Goal: Task Accomplishment & Management: Manage account settings

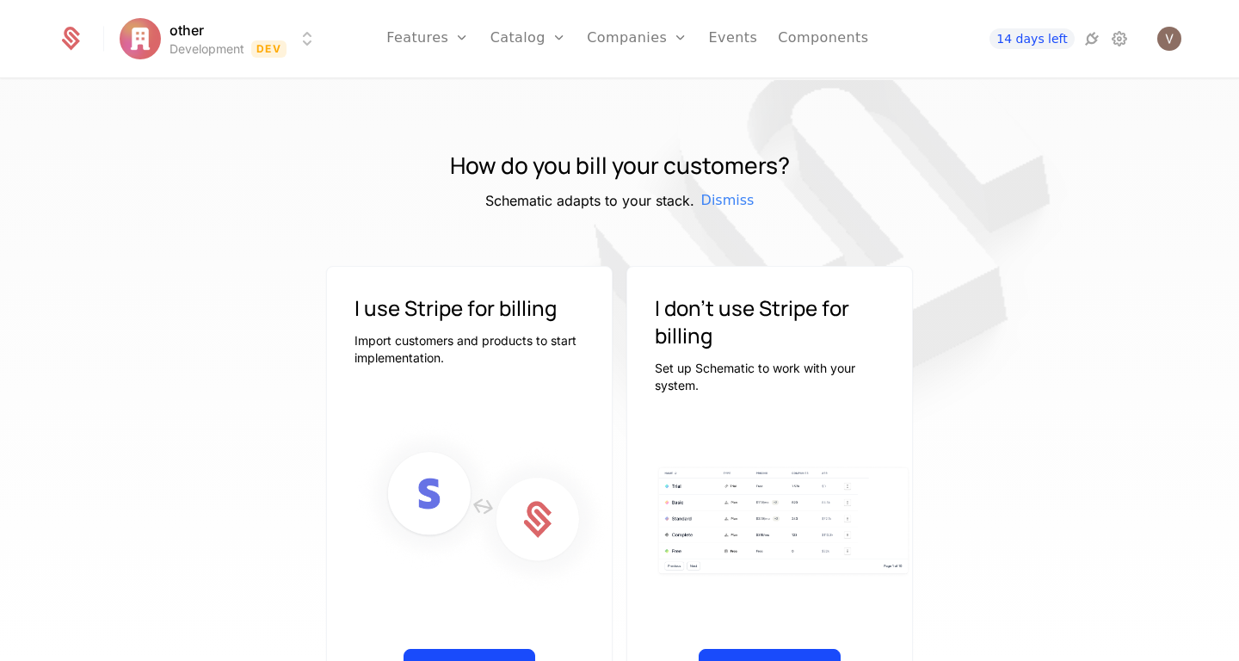
scroll to position [74, 0]
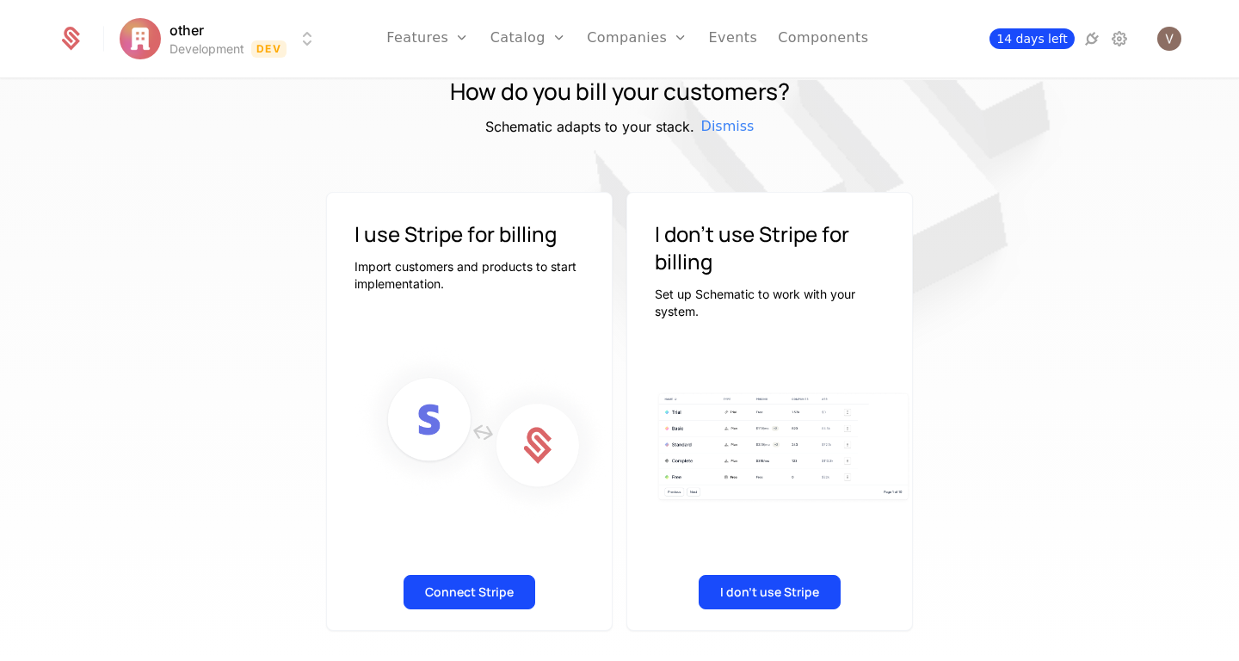
click at [1047, 33] on span "14 days left" at bounding box center [1032, 38] width 84 height 21
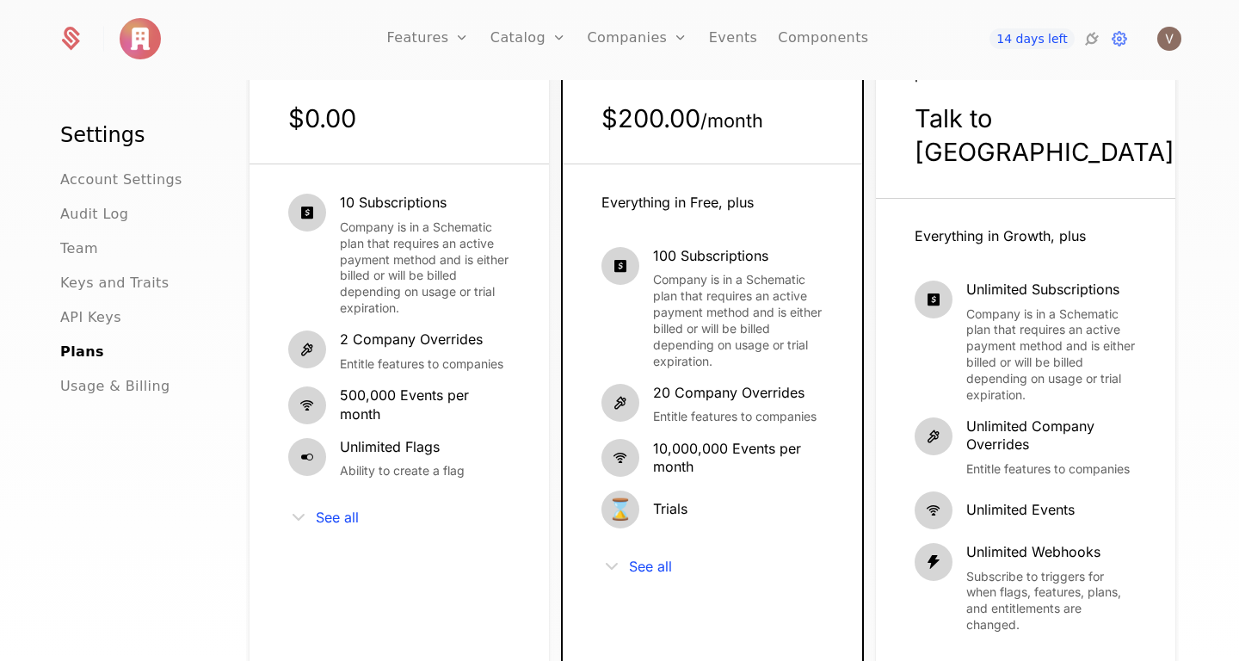
scroll to position [220, 0]
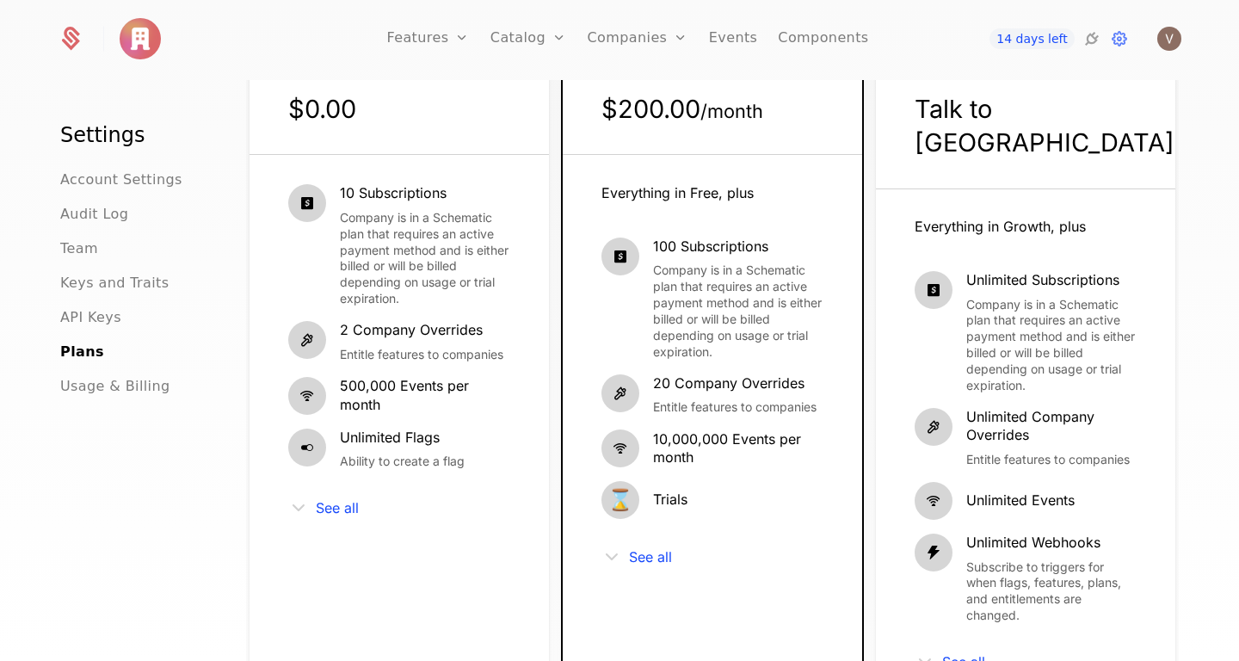
click at [608, 561] on icon at bounding box center [612, 556] width 21 height 21
click at [602, 555] on icon at bounding box center [612, 556] width 21 height 21
click at [654, 558] on span "See all" at bounding box center [650, 557] width 43 height 14
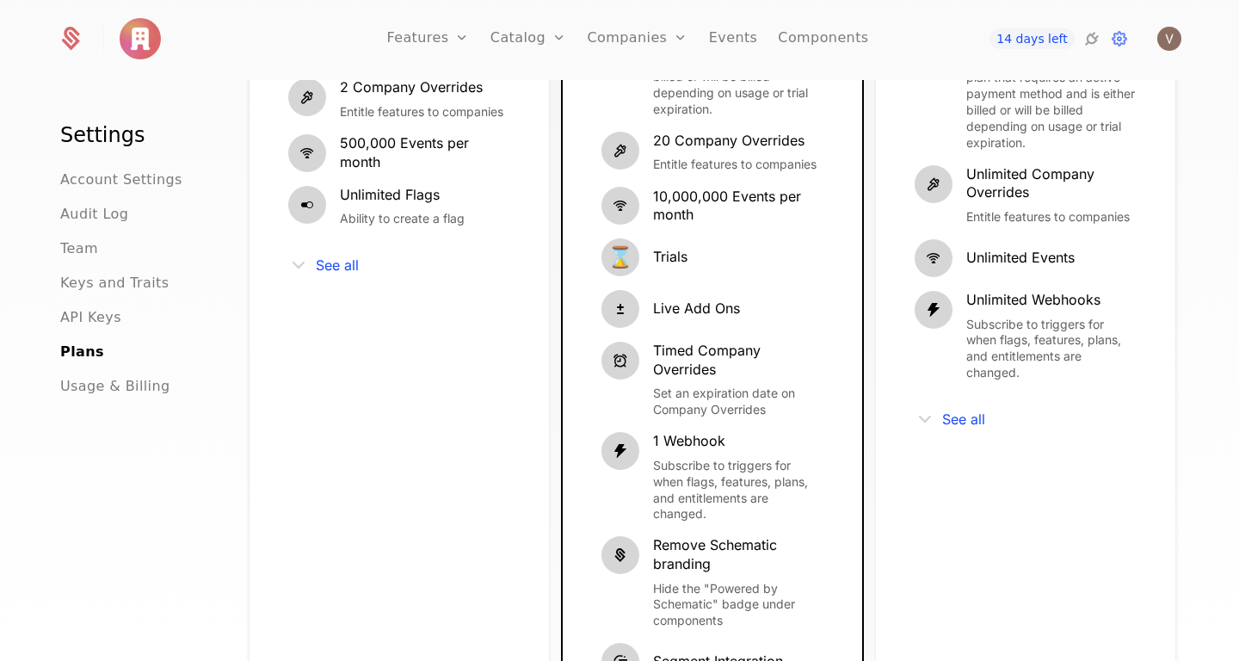
scroll to position [494, 0]
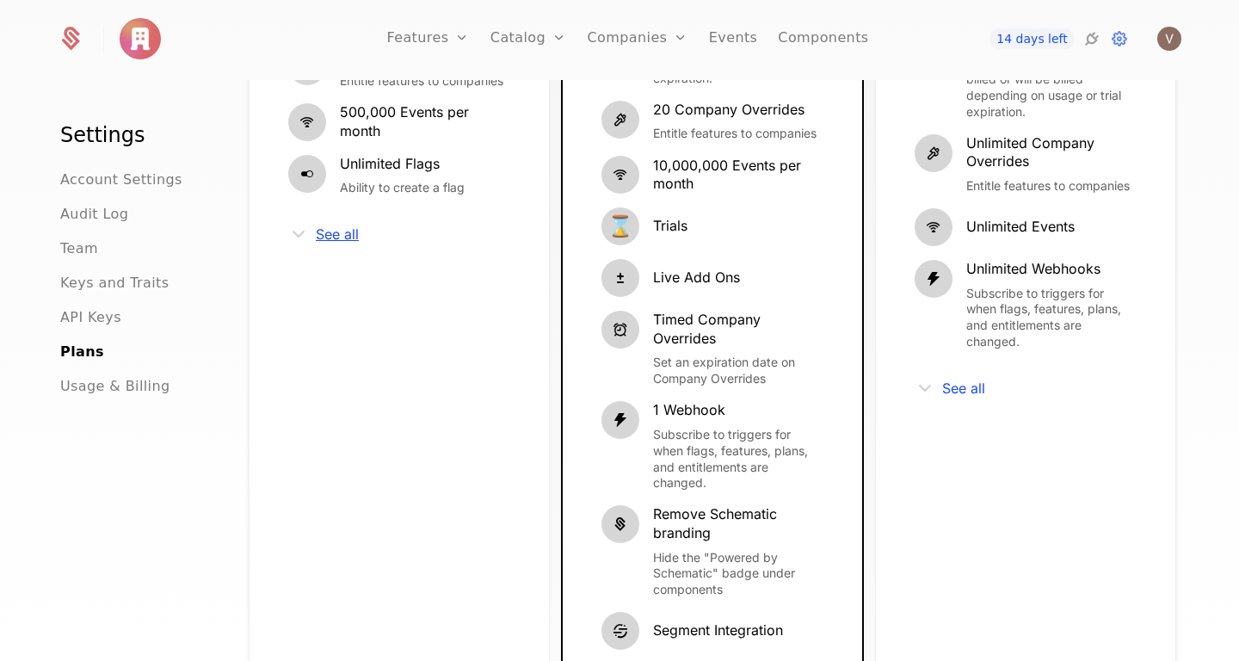
click at [345, 236] on span "See all" at bounding box center [337, 234] width 43 height 14
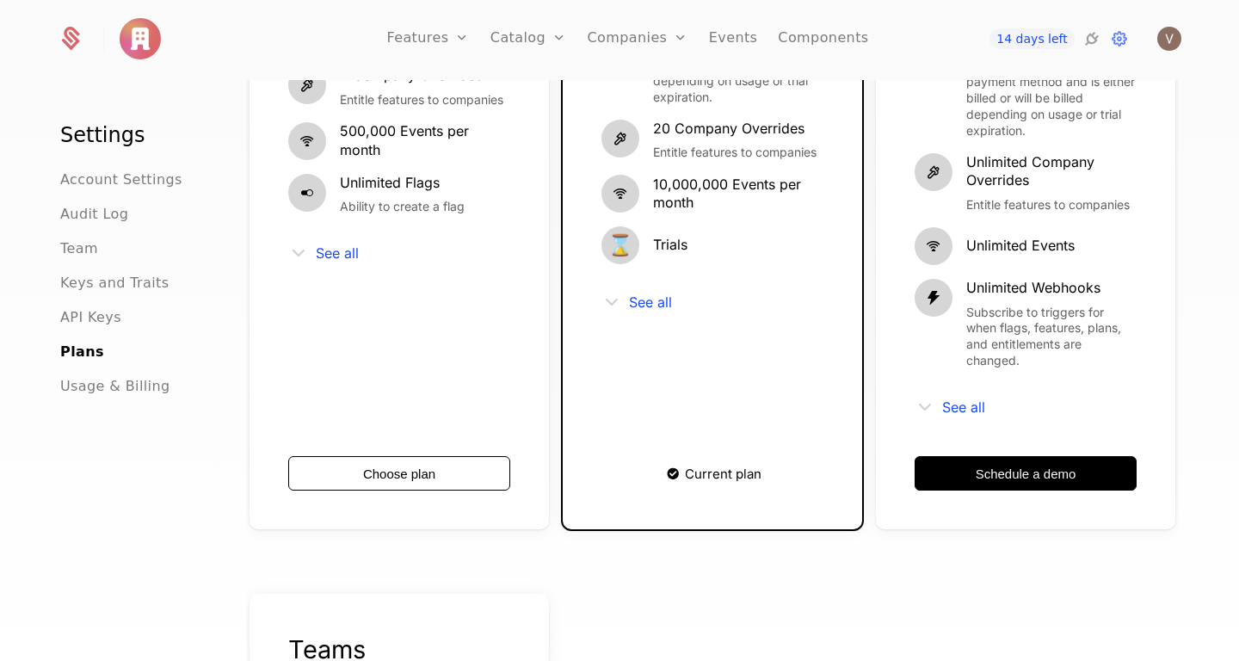
scroll to position [583, 0]
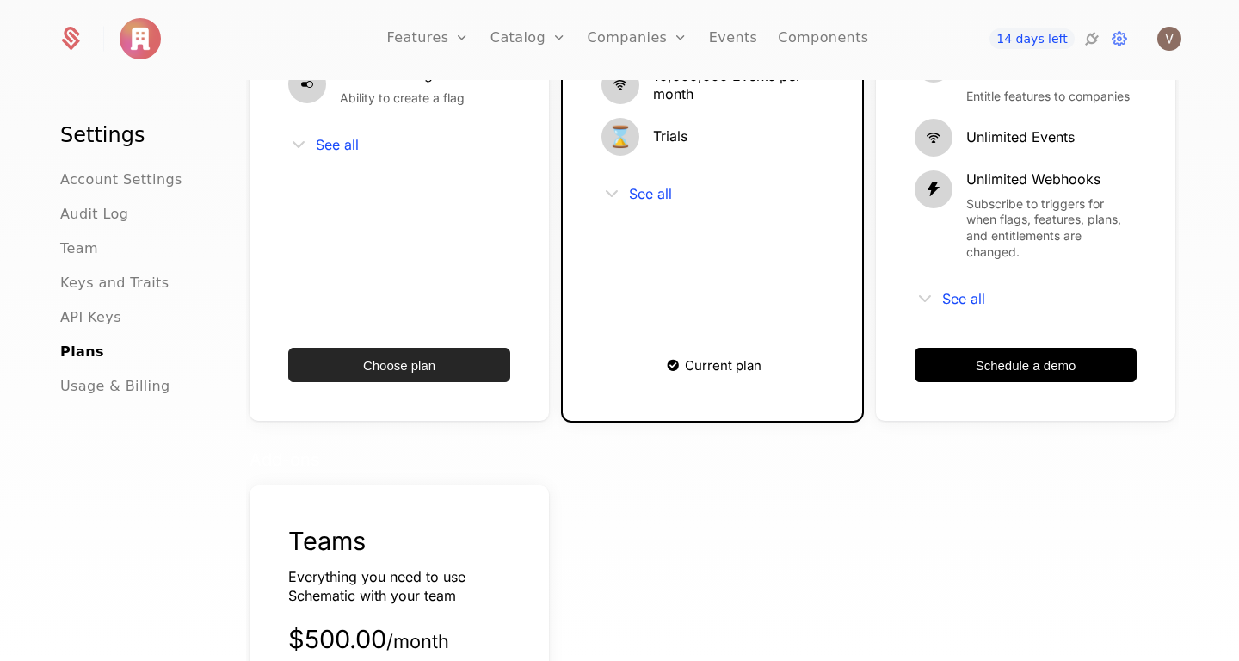
click at [431, 348] on button "Choose plan" at bounding box center [399, 365] width 222 height 34
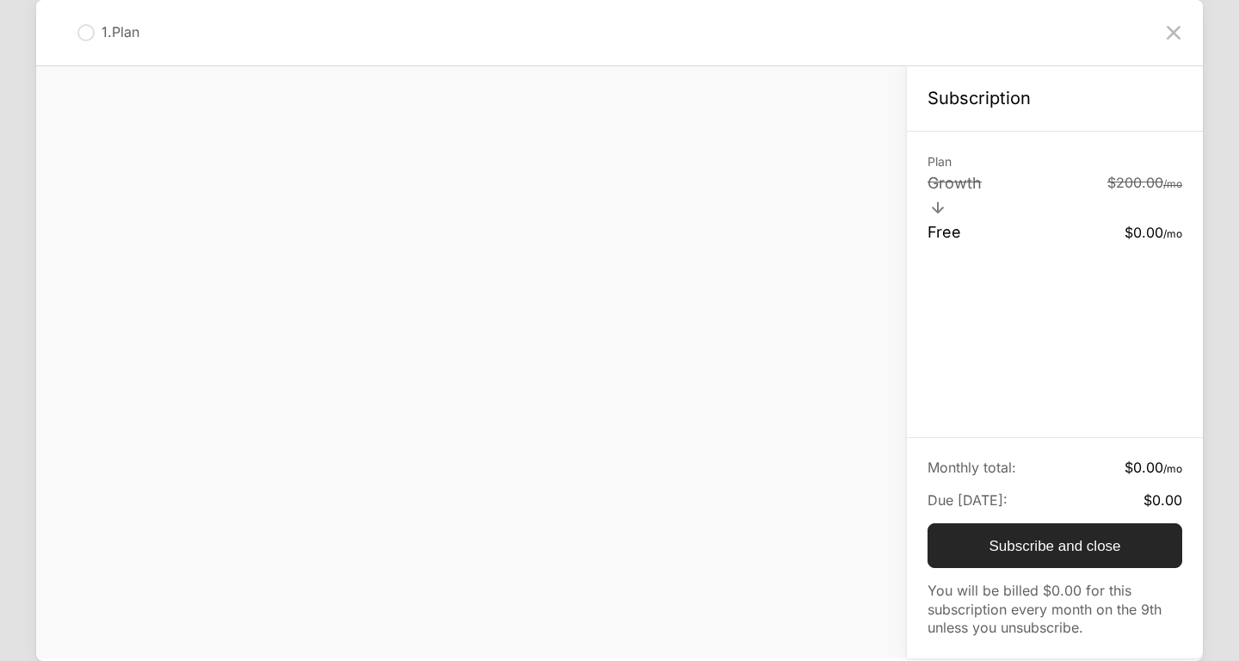
click at [1032, 544] on button "Subscribe and close" at bounding box center [1055, 545] width 255 height 45
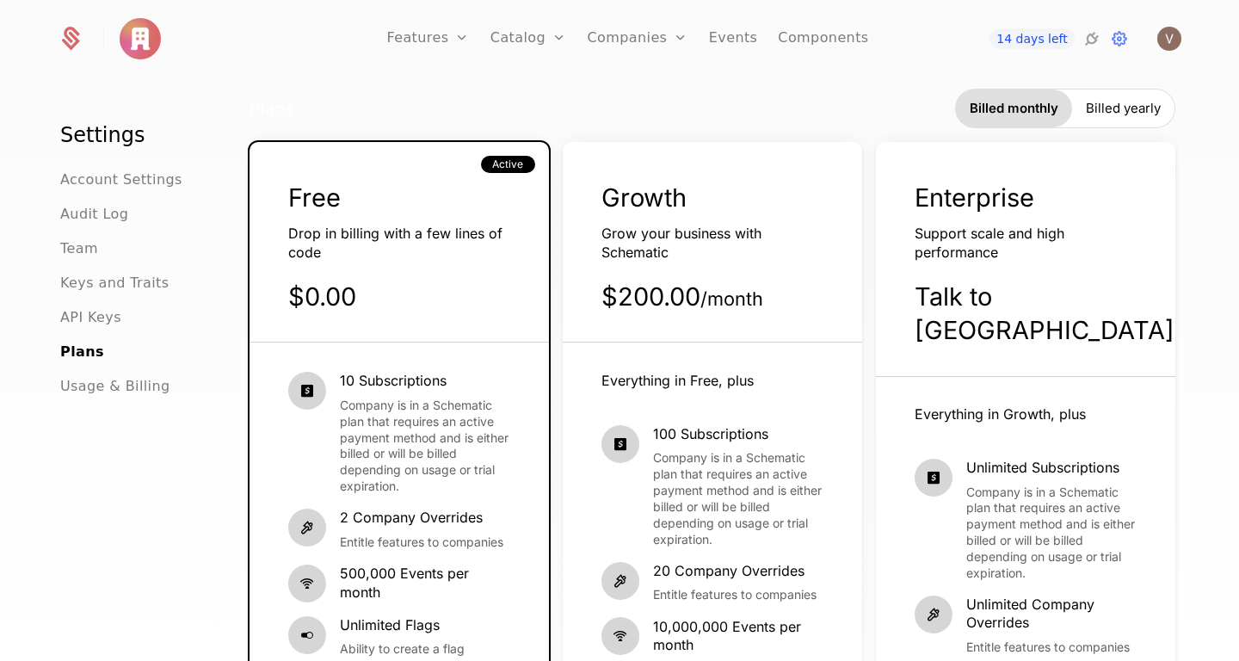
scroll to position [33, 0]
click at [85, 314] on span "API Keys" at bounding box center [90, 317] width 61 height 21
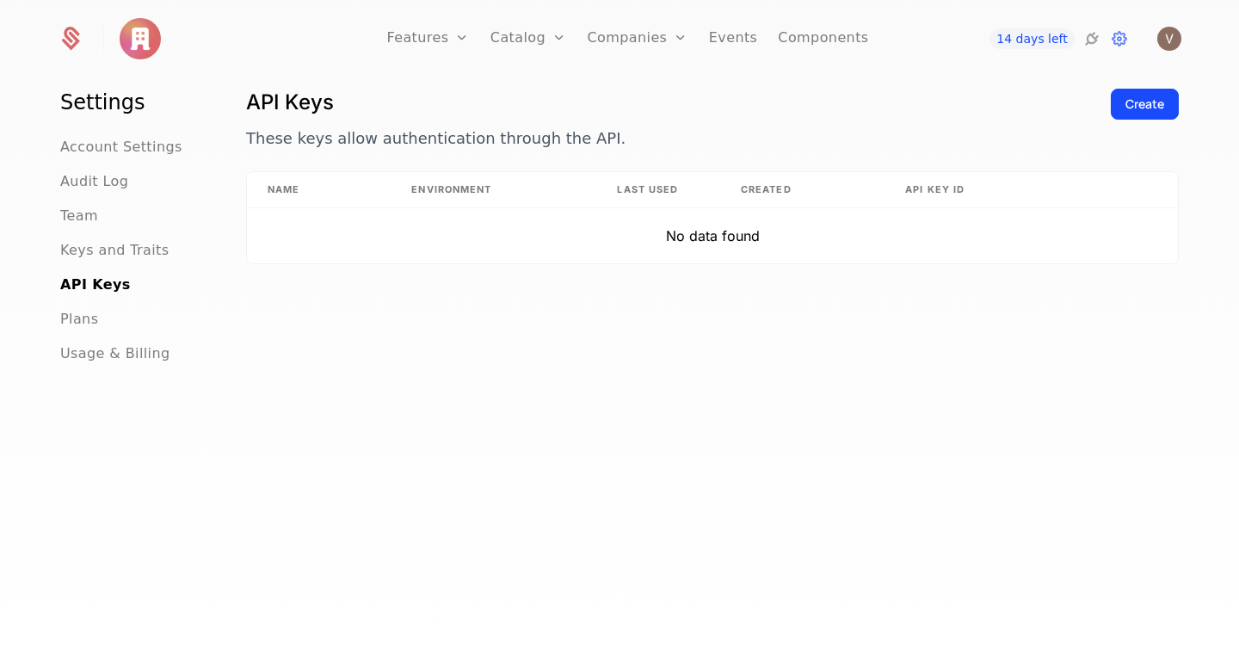
click at [89, 104] on h1 "Settings" at bounding box center [132, 103] width 145 height 28
click at [528, 130] on link "Add Ons" at bounding box center [555, 129] width 89 height 21
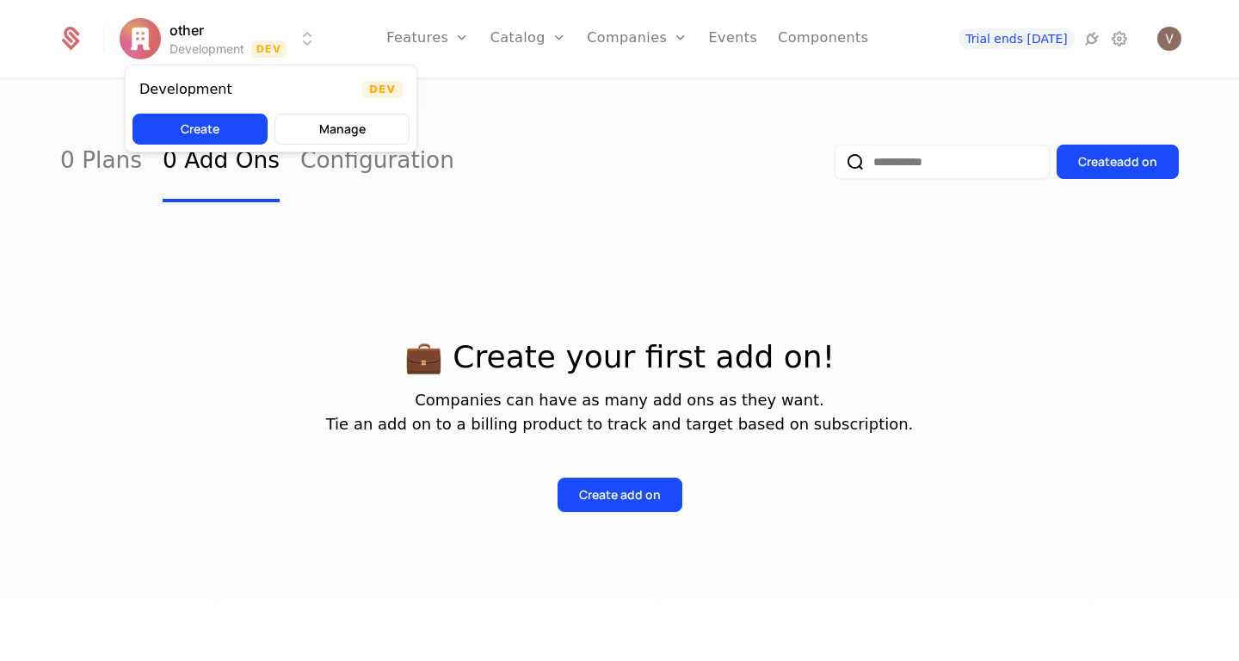
click at [189, 40] on html "other Development Dev Features Features Flags Catalog Plans Add Ons Configurati…" at bounding box center [619, 330] width 1239 height 661
click at [320, 123] on button "Manage" at bounding box center [342, 129] width 135 height 31
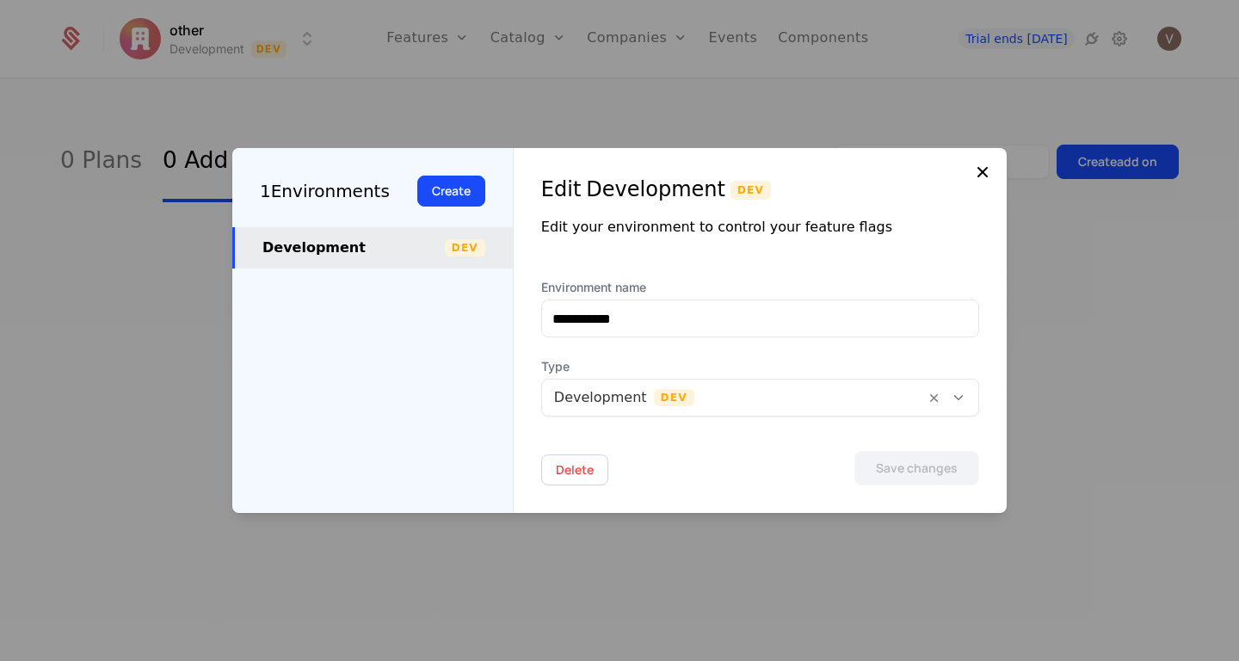
click at [975, 167] on icon at bounding box center [982, 172] width 21 height 21
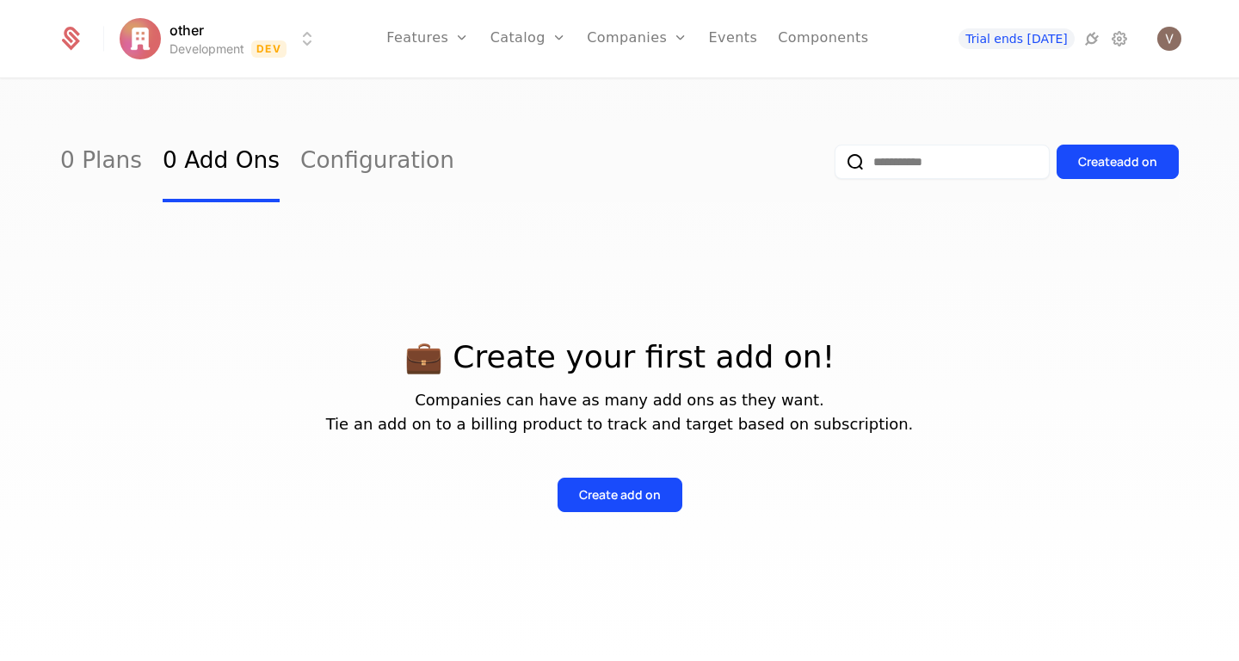
click at [170, 42] on html "other Development Dev Features Features Flags Catalog Plans Add Ons Configurati…" at bounding box center [619, 330] width 1239 height 661
click at [187, 120] on button "Create" at bounding box center [200, 129] width 135 height 31
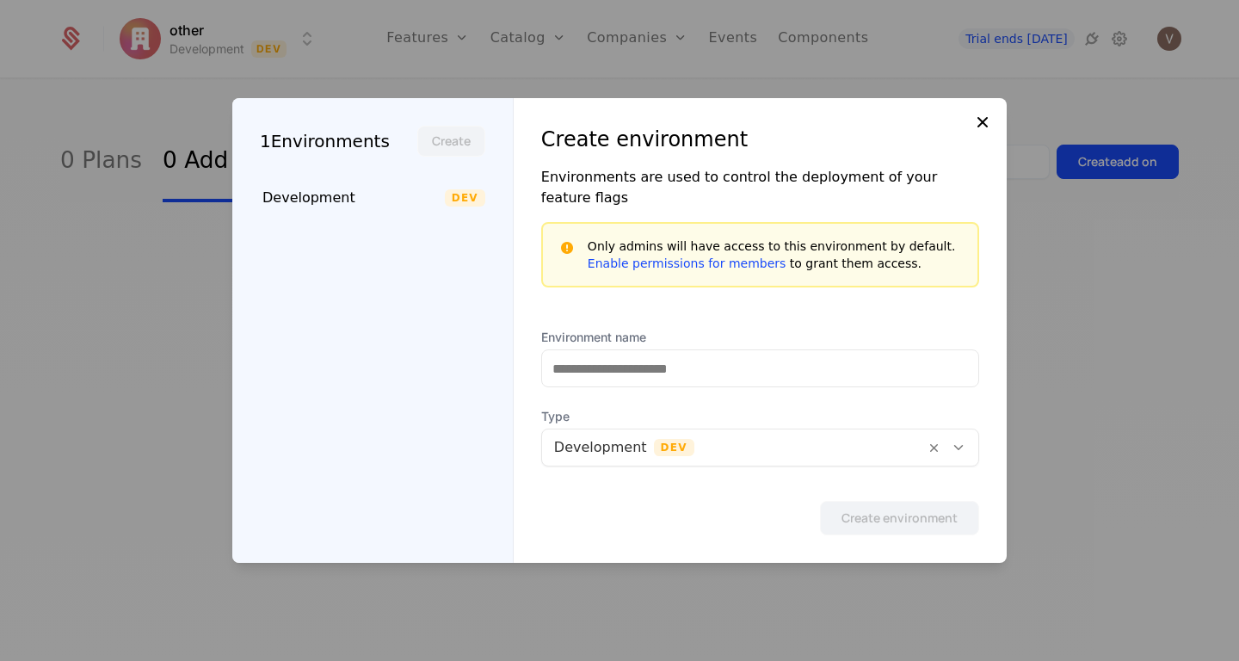
click at [984, 129] on icon at bounding box center [982, 122] width 21 height 21
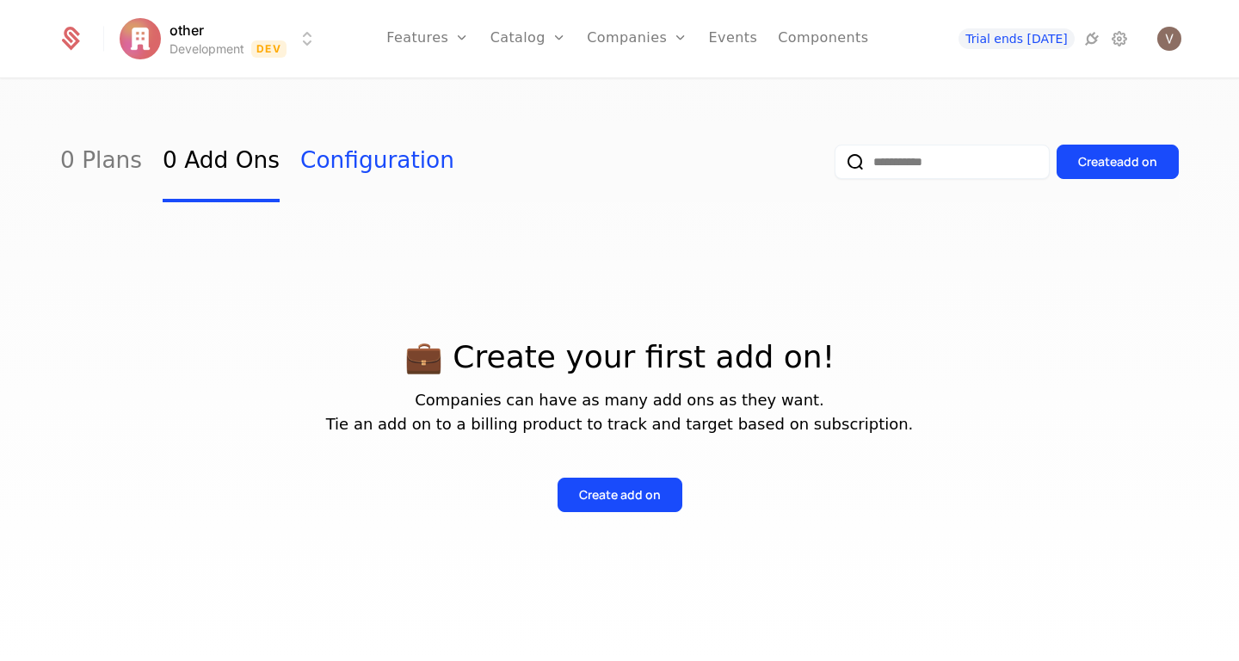
click at [311, 159] on link "Configuration" at bounding box center [377, 161] width 154 height 81
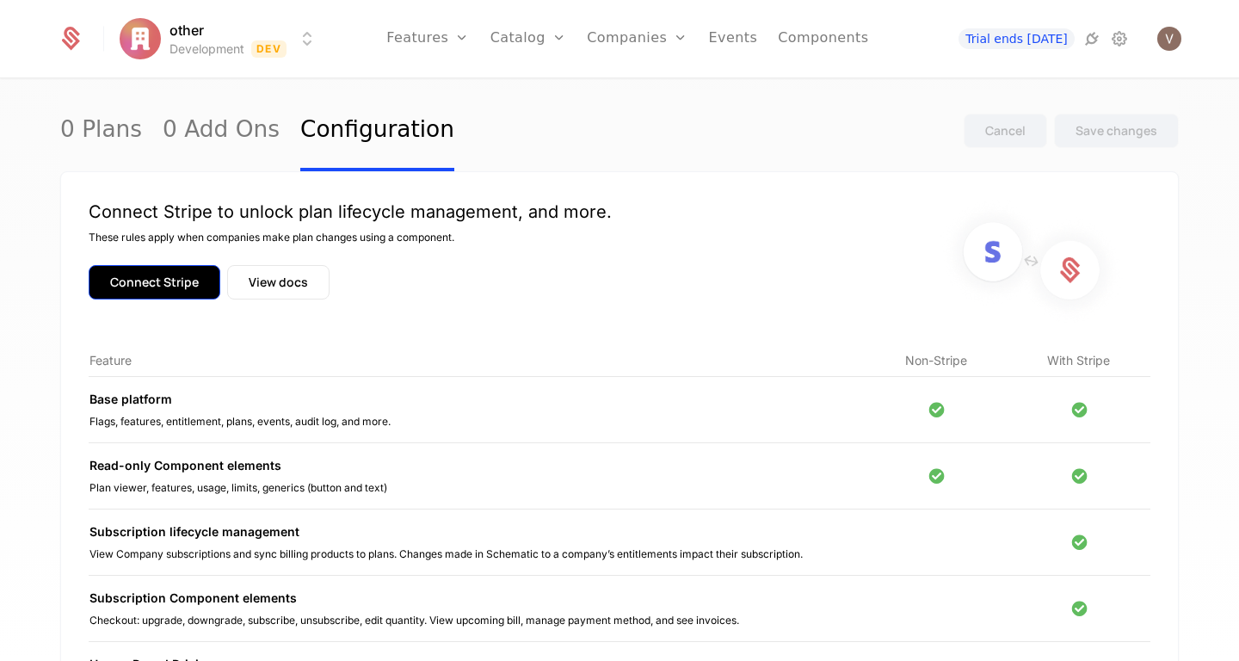
scroll to position [7, 0]
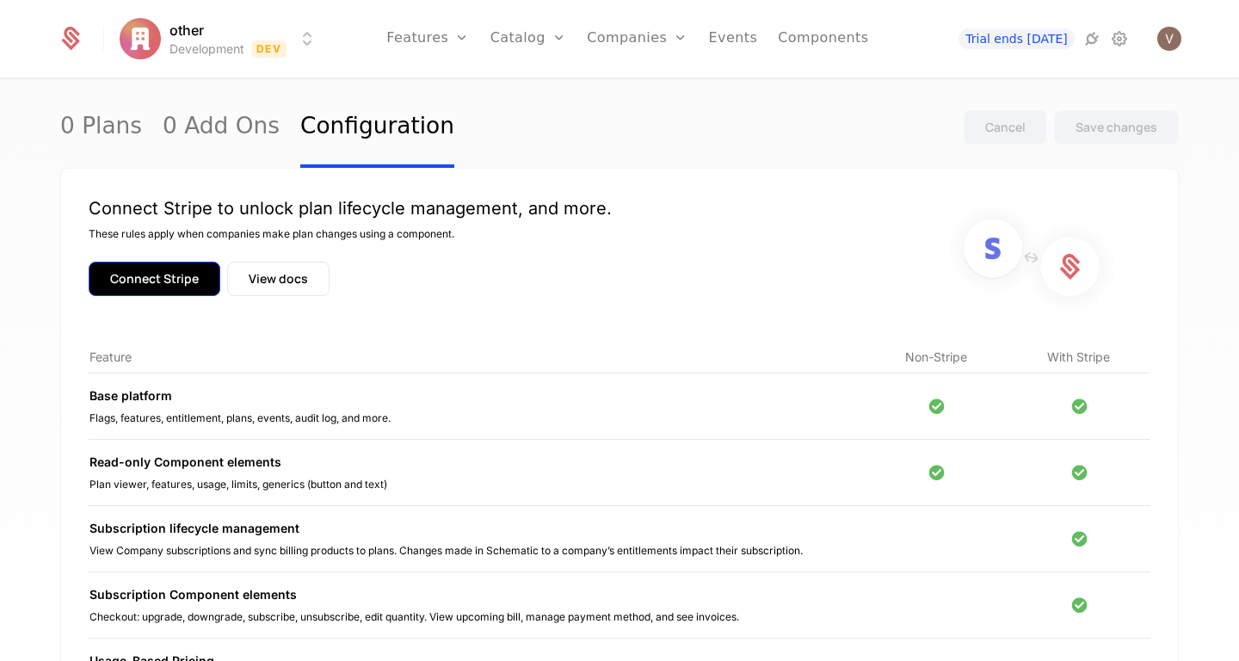
click at [157, 288] on button "Connect Stripe" at bounding box center [155, 279] width 132 height 34
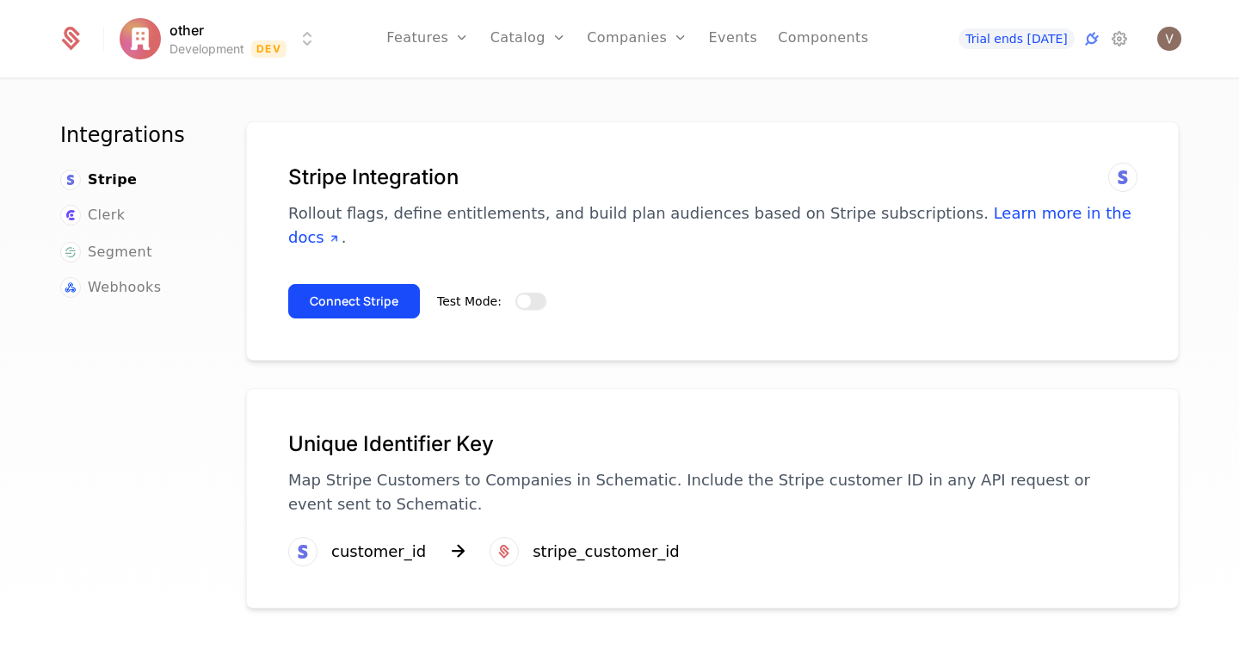
click at [518, 294] on span "button" at bounding box center [524, 301] width 14 height 14
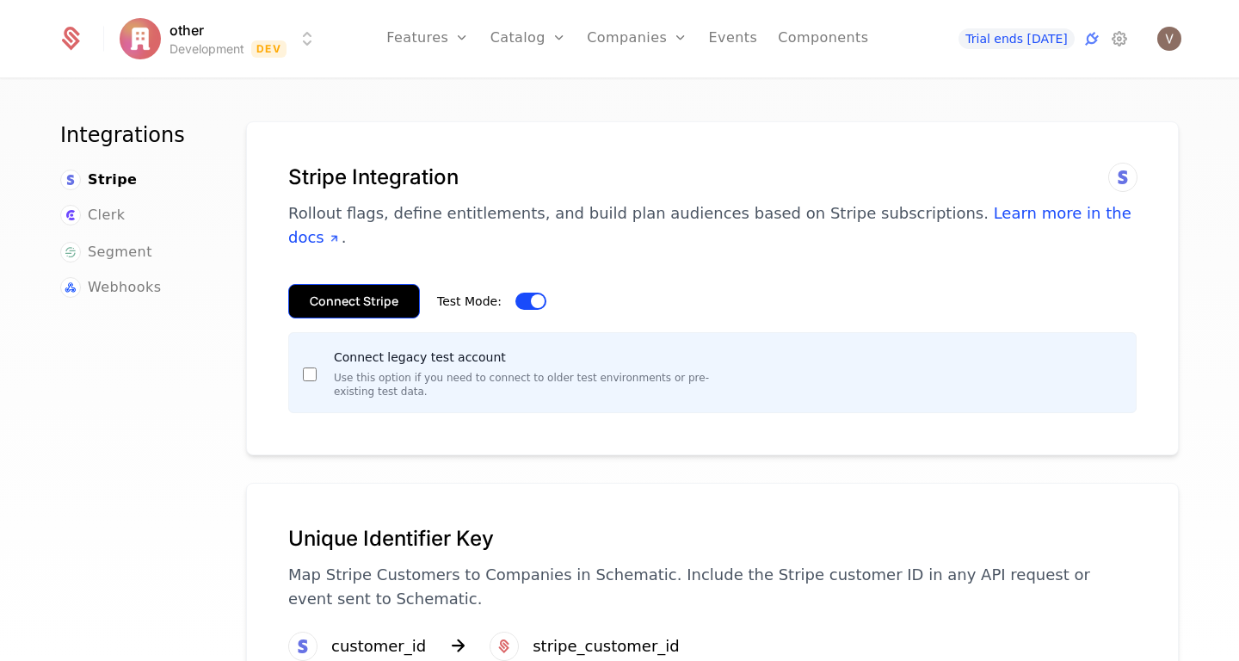
click at [327, 284] on button "Connect Stripe" at bounding box center [354, 301] width 132 height 34
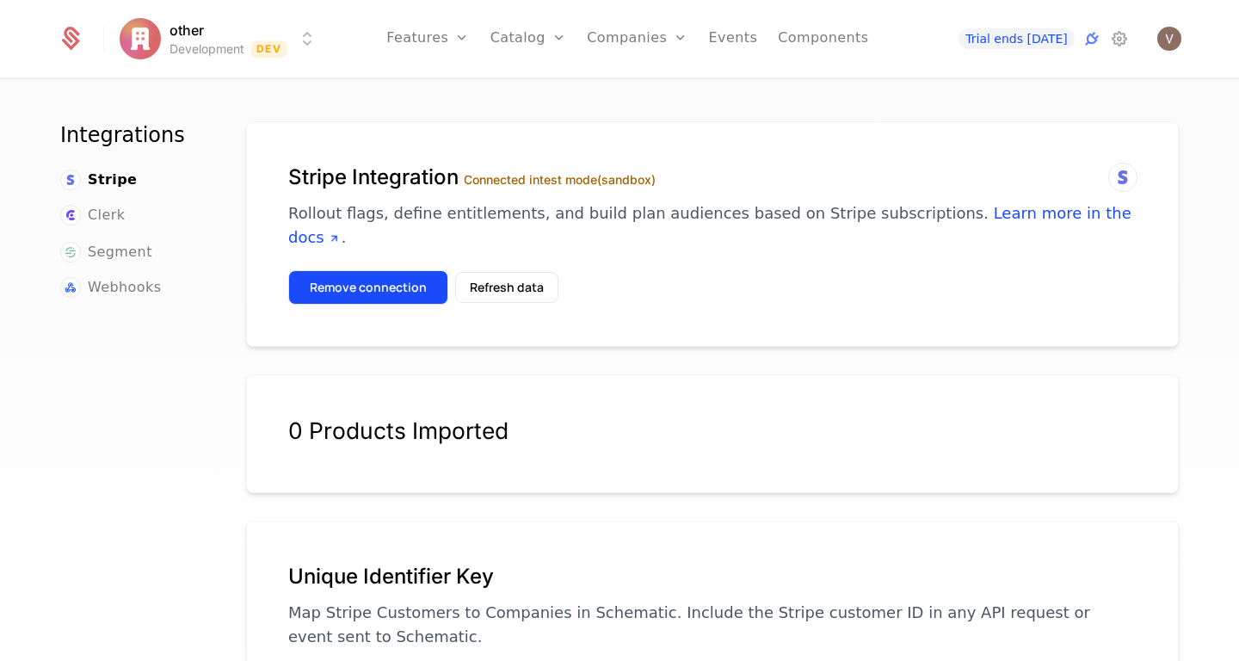
click at [364, 270] on button "Remove connection" at bounding box center [368, 287] width 160 height 34
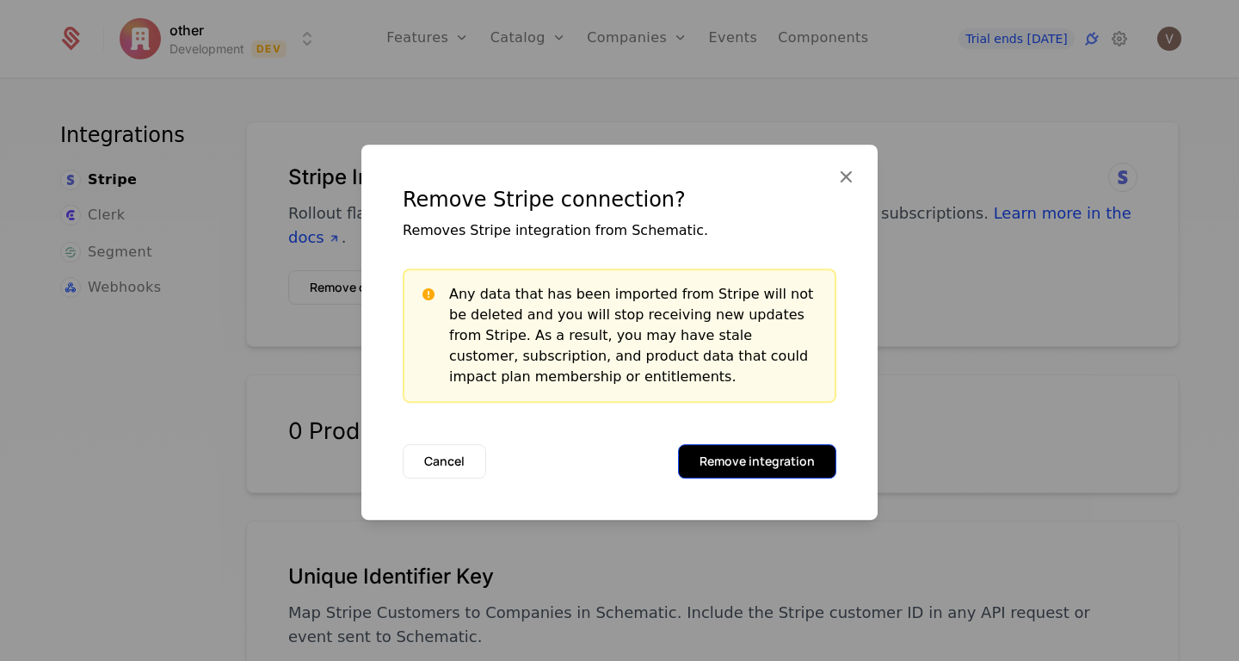
click at [727, 457] on button "Remove integration" at bounding box center [757, 461] width 158 height 34
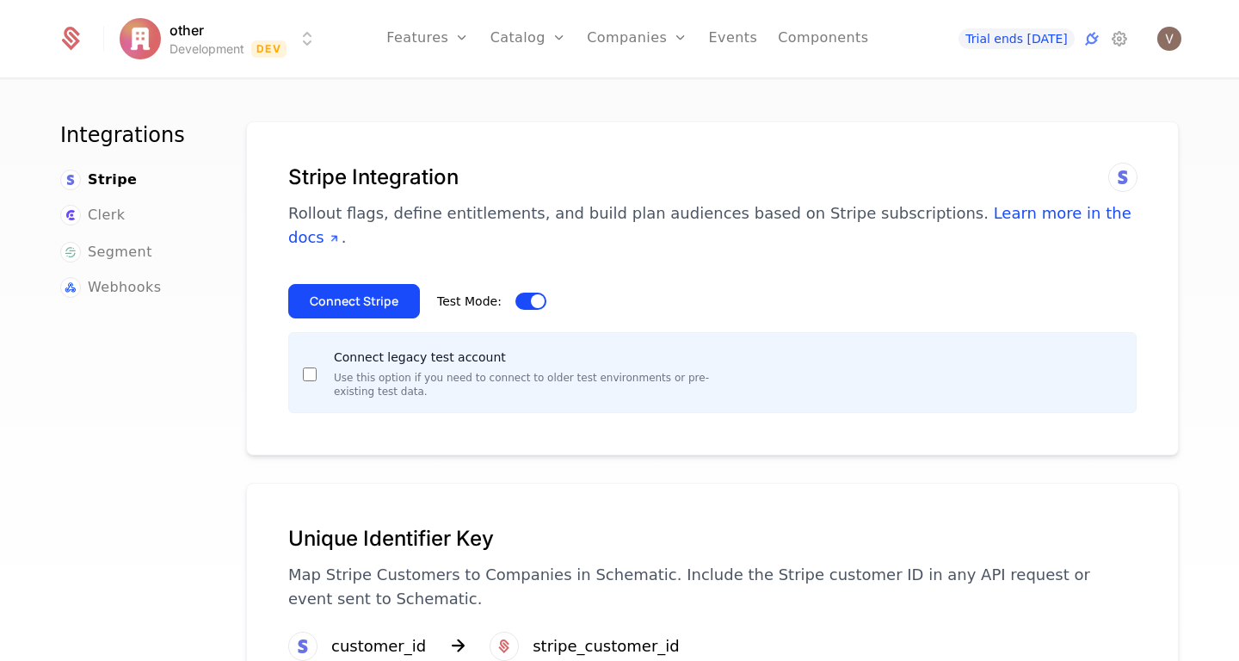
click at [531, 294] on span "button" at bounding box center [538, 301] width 14 height 14
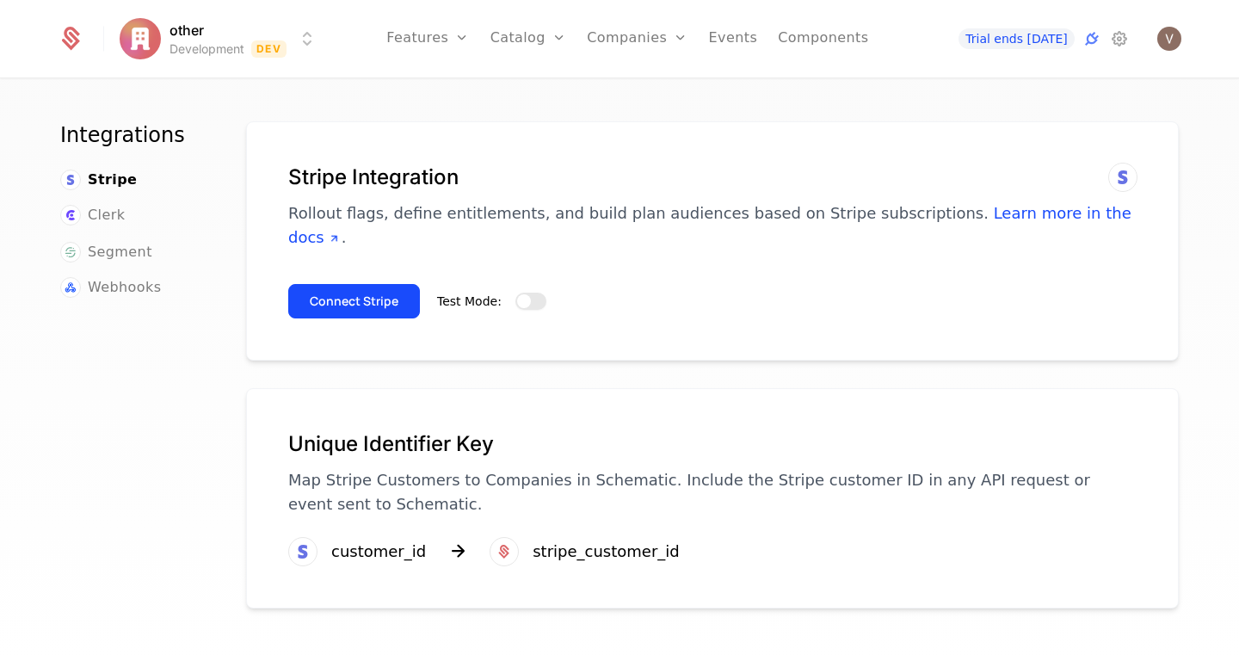
click at [529, 293] on button "Test Mode:" at bounding box center [531, 301] width 31 height 17
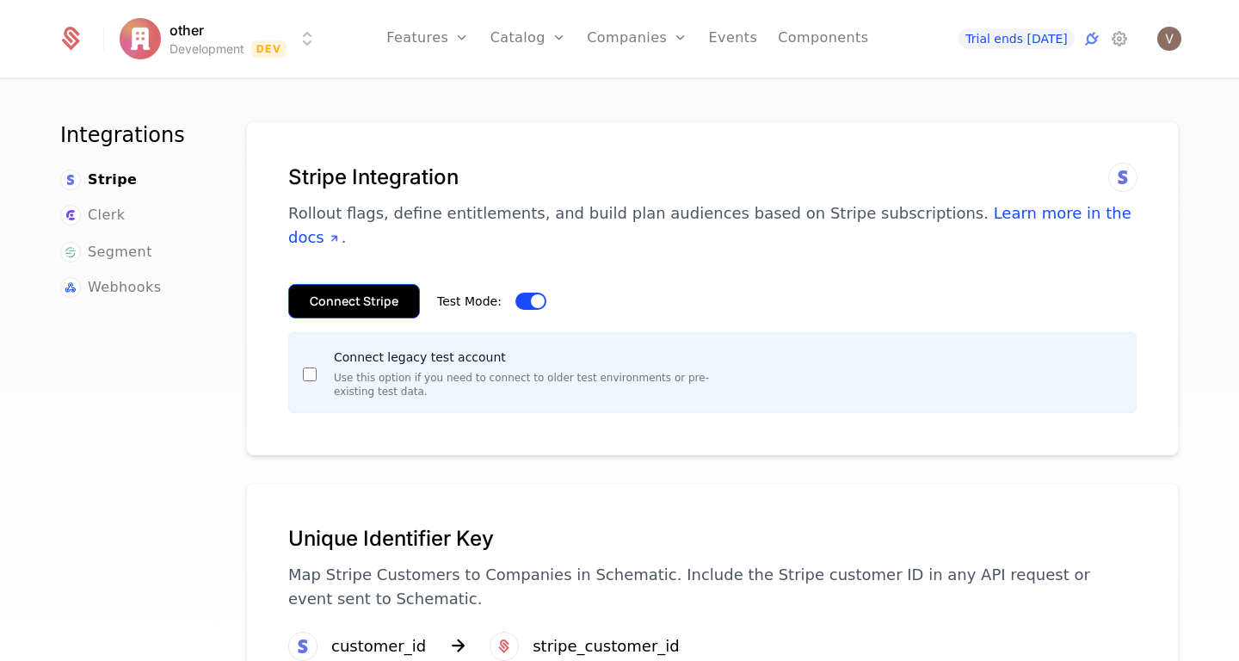
click at [362, 284] on button "Connect Stripe" at bounding box center [354, 301] width 132 height 34
click at [336, 286] on button "Connect Stripe" at bounding box center [354, 301] width 132 height 34
click at [531, 294] on span "button" at bounding box center [538, 301] width 14 height 14
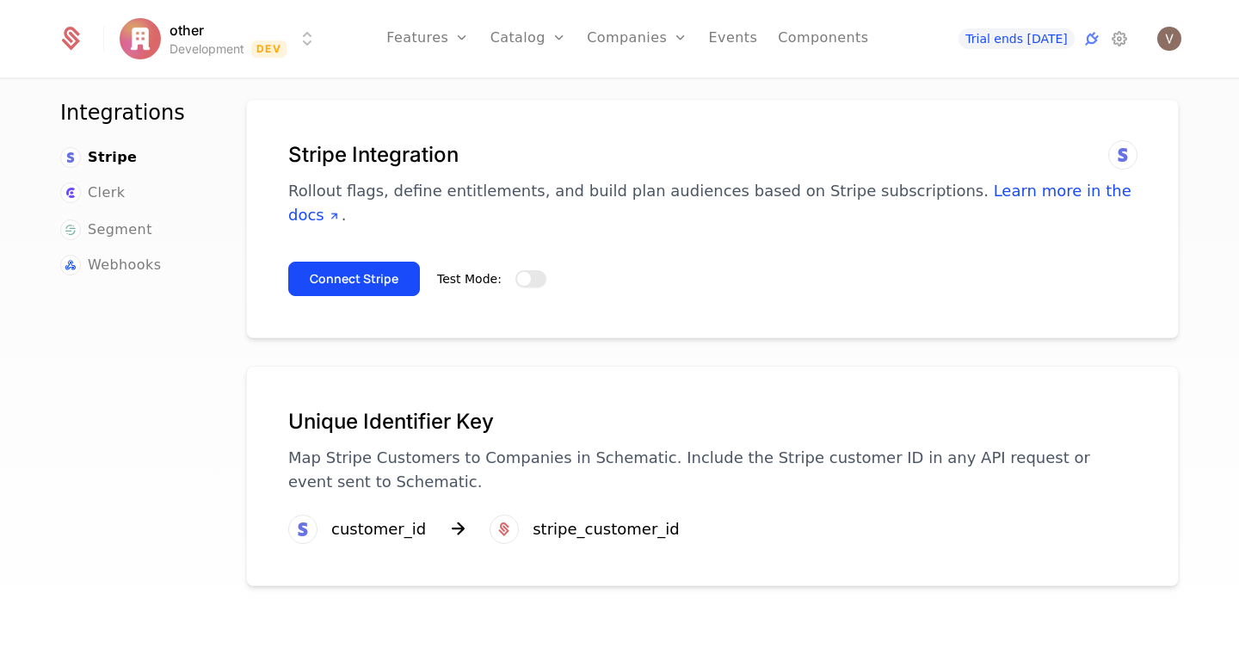
scroll to position [28, 0]
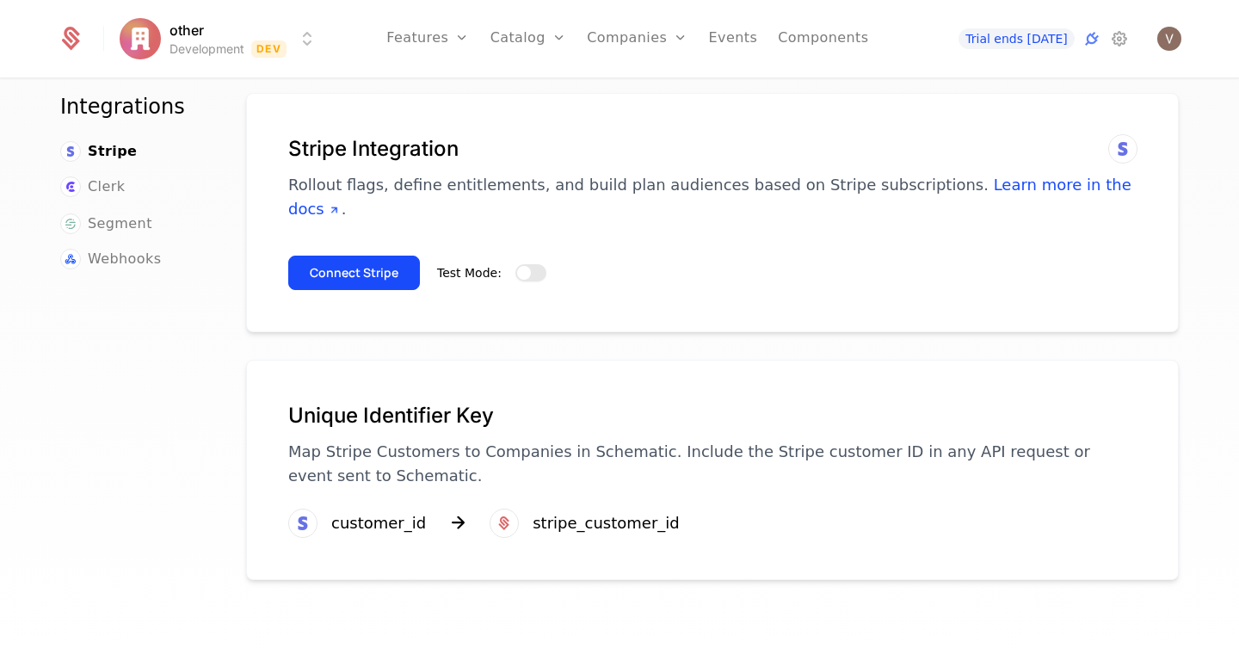
type button "true"
click at [979, 177] on link "Learn more in the docs" at bounding box center [709, 197] width 843 height 42
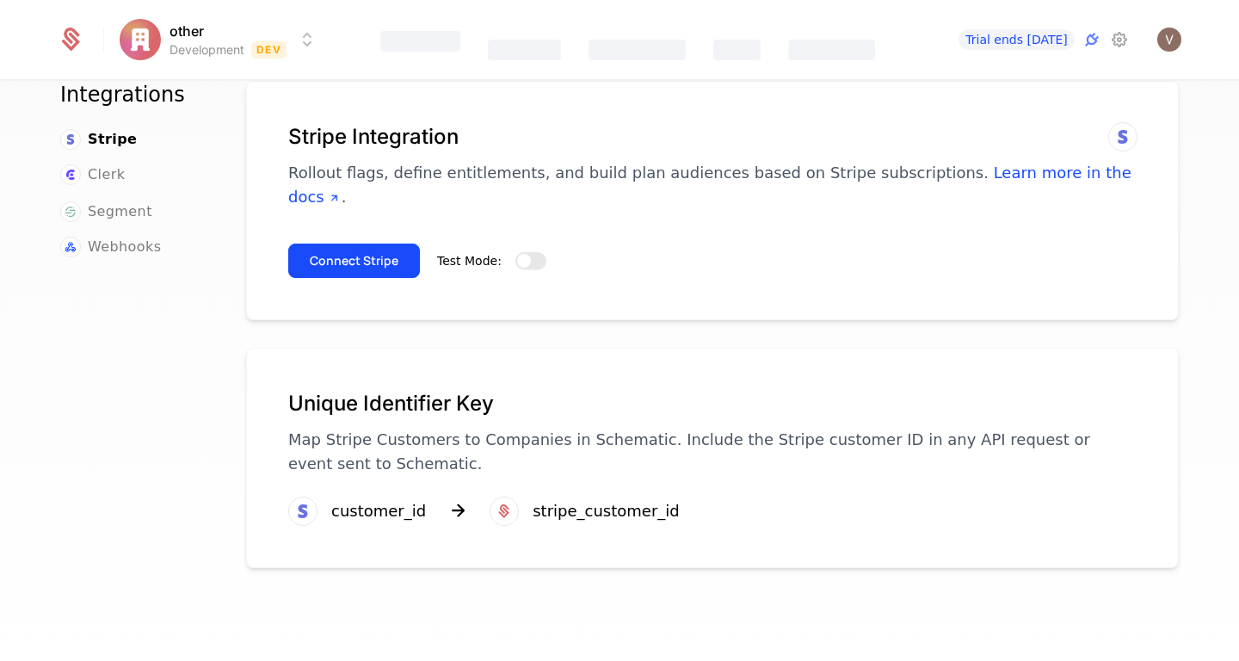
click at [531, 252] on button "Test Mode:" at bounding box center [531, 260] width 31 height 17
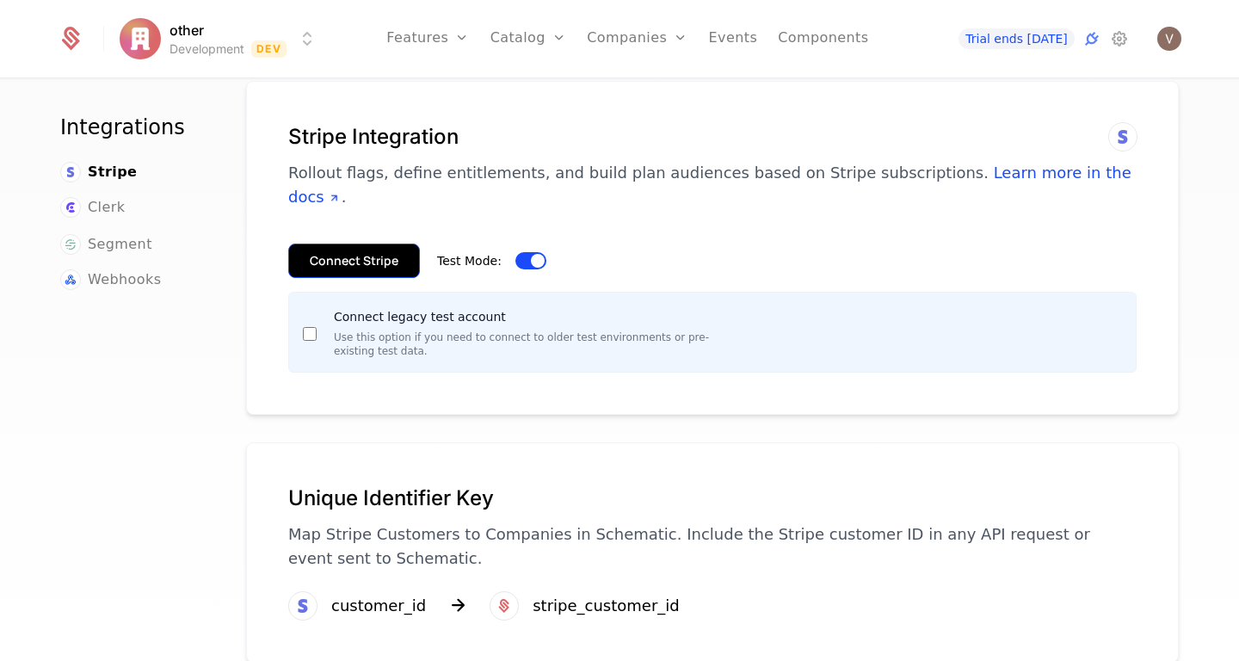
click at [341, 244] on button "Connect Stripe" at bounding box center [354, 261] width 132 height 34
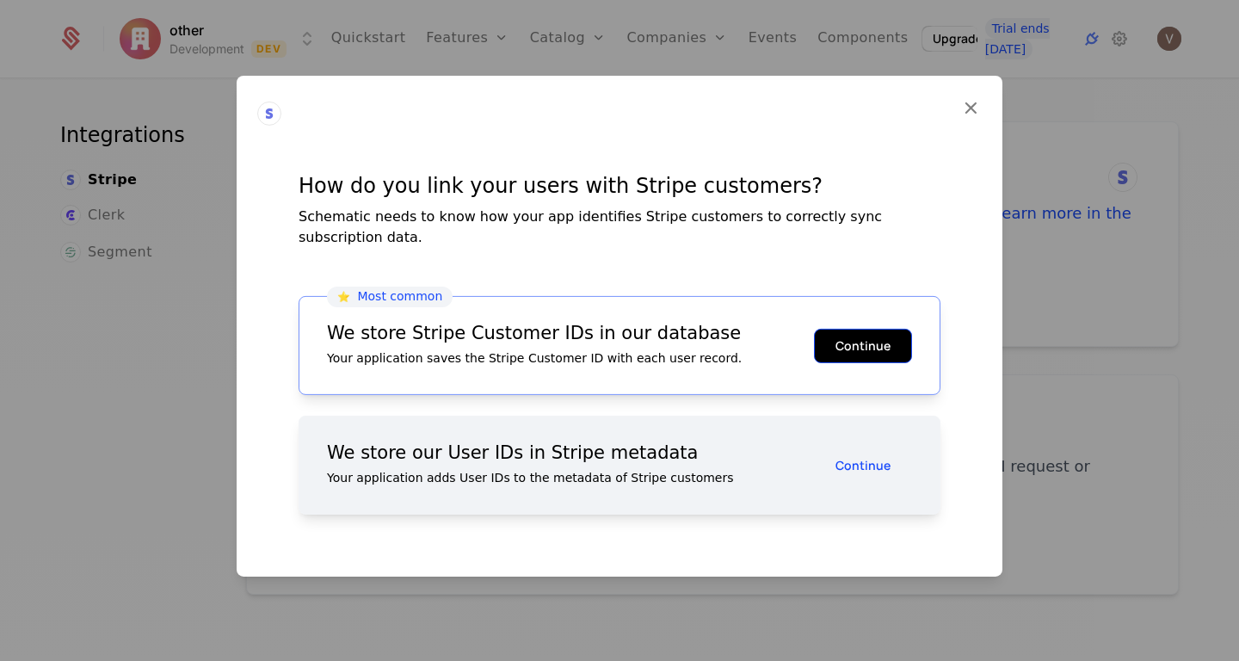
click at [889, 339] on button "Continue" at bounding box center [863, 345] width 98 height 34
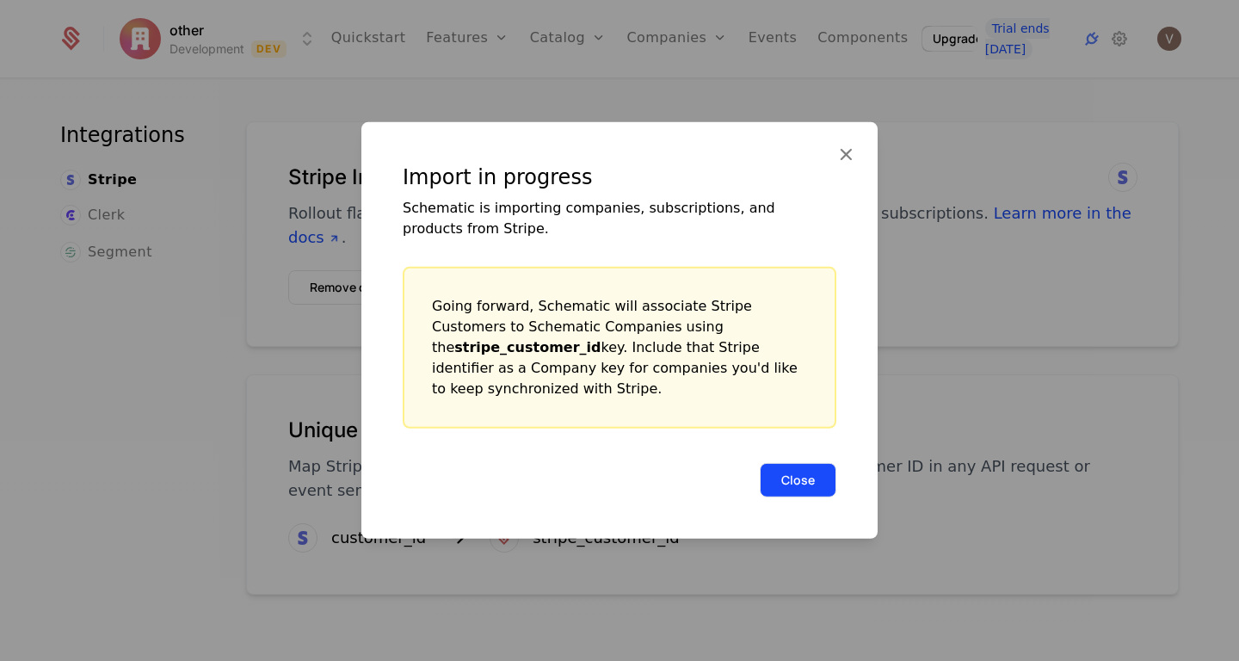
click at [789, 485] on button "Close" at bounding box center [798, 480] width 77 height 34
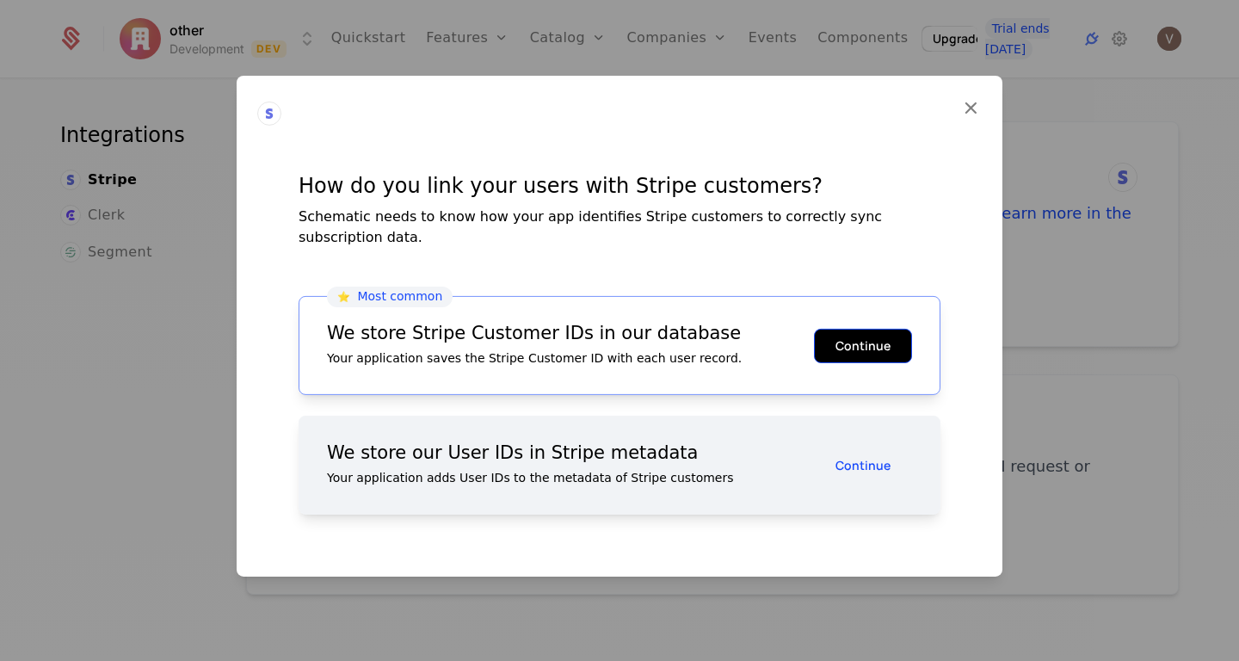
click at [843, 338] on button "Continue" at bounding box center [863, 345] width 98 height 34
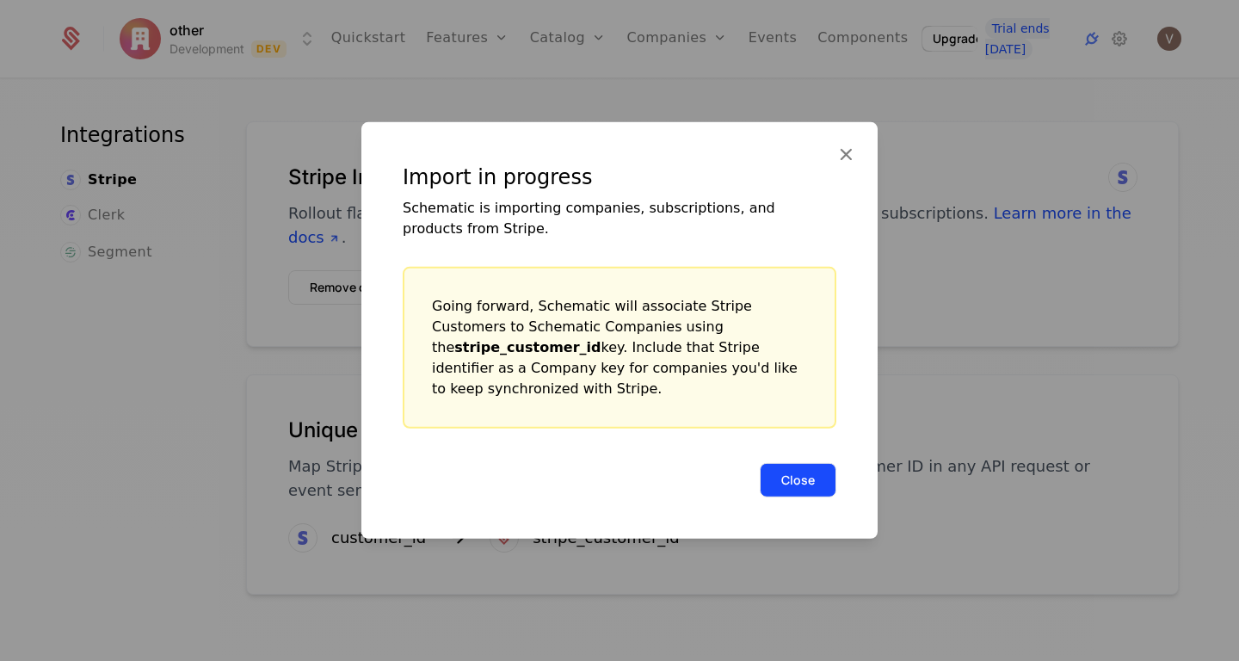
click at [798, 479] on button "Close" at bounding box center [798, 480] width 77 height 34
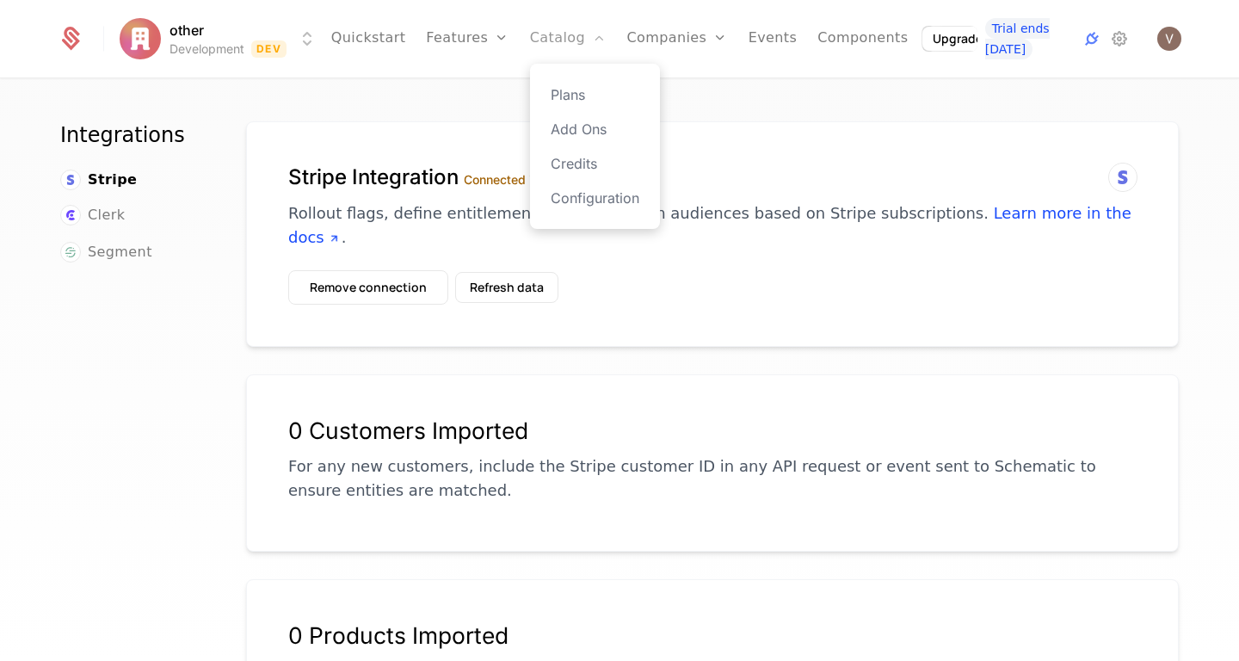
click at [531, 60] on link "Catalog" at bounding box center [568, 38] width 77 height 77
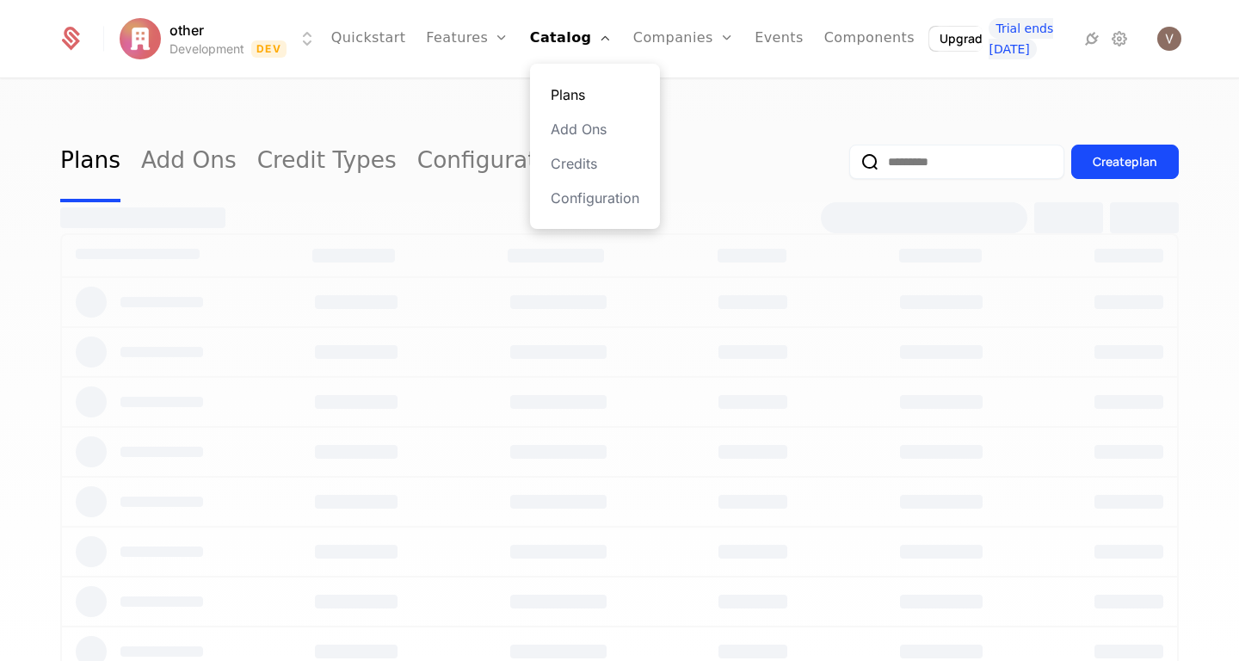
click at [555, 96] on link "Plans" at bounding box center [595, 94] width 89 height 21
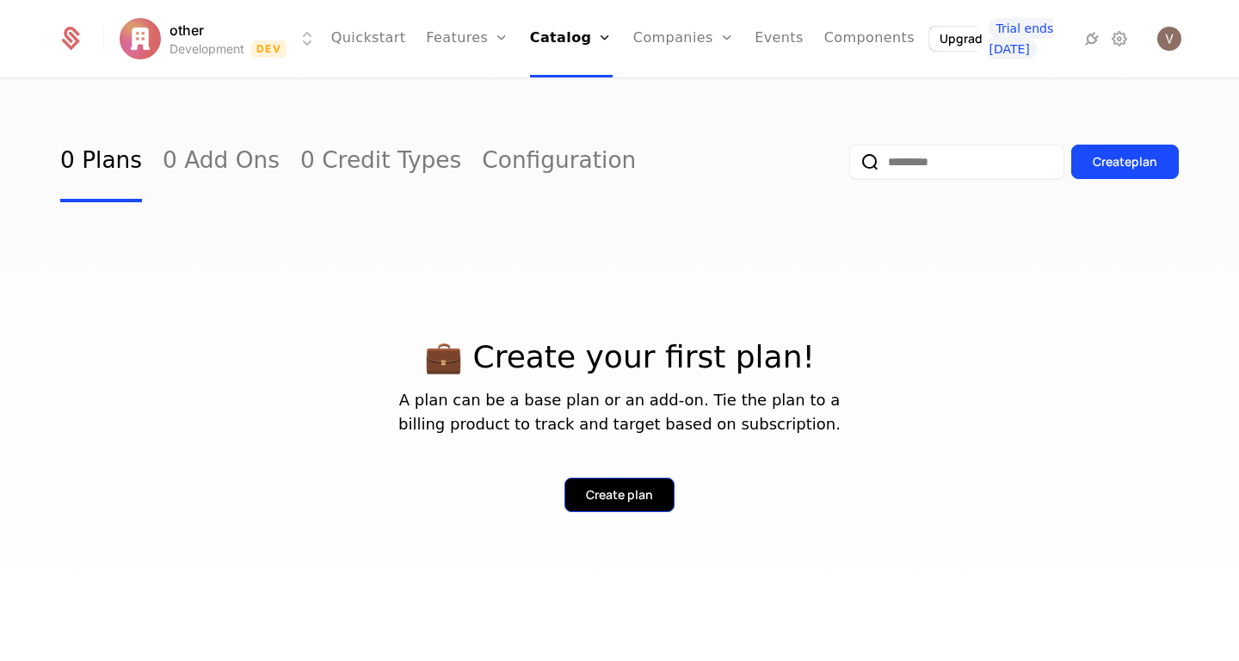
click at [627, 497] on div "Create plan" at bounding box center [619, 494] width 67 height 17
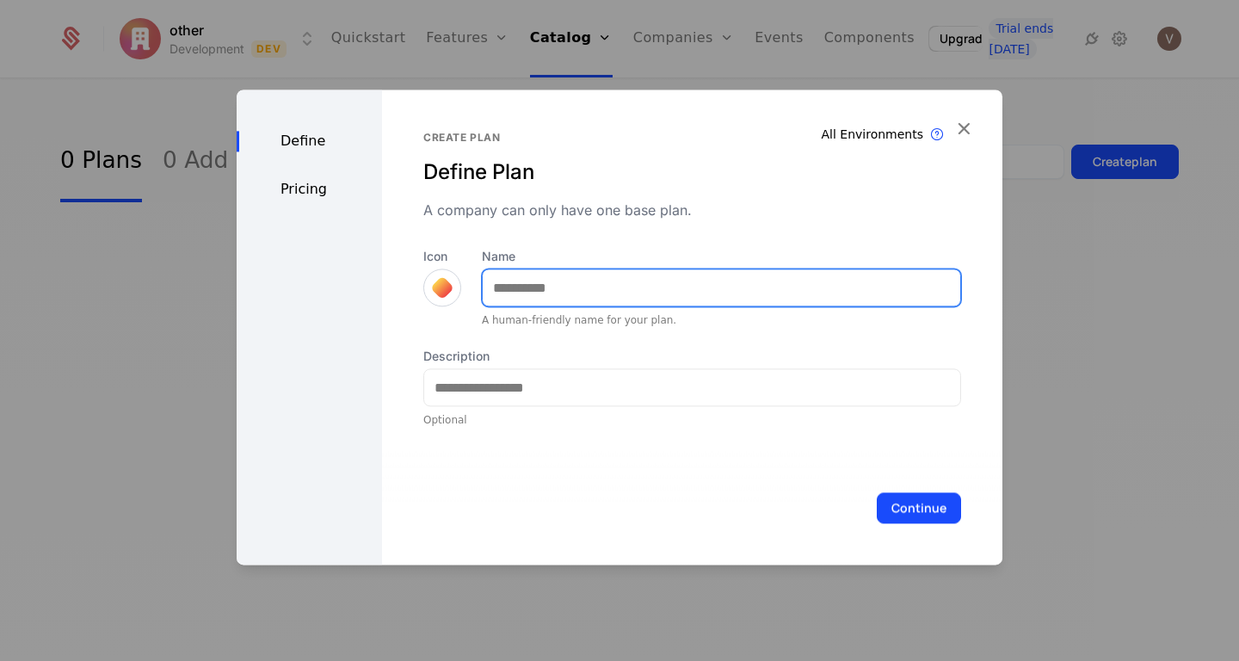
click at [636, 284] on input "Name" at bounding box center [722, 287] width 478 height 36
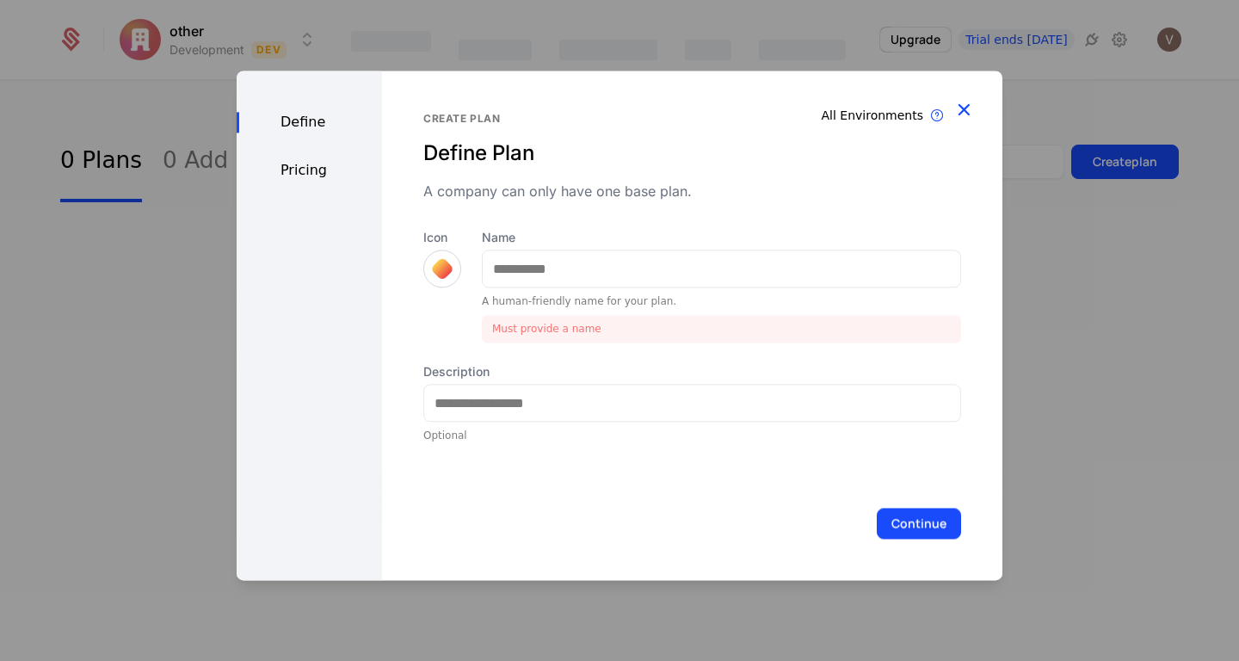
click at [969, 103] on icon "button" at bounding box center [964, 109] width 22 height 22
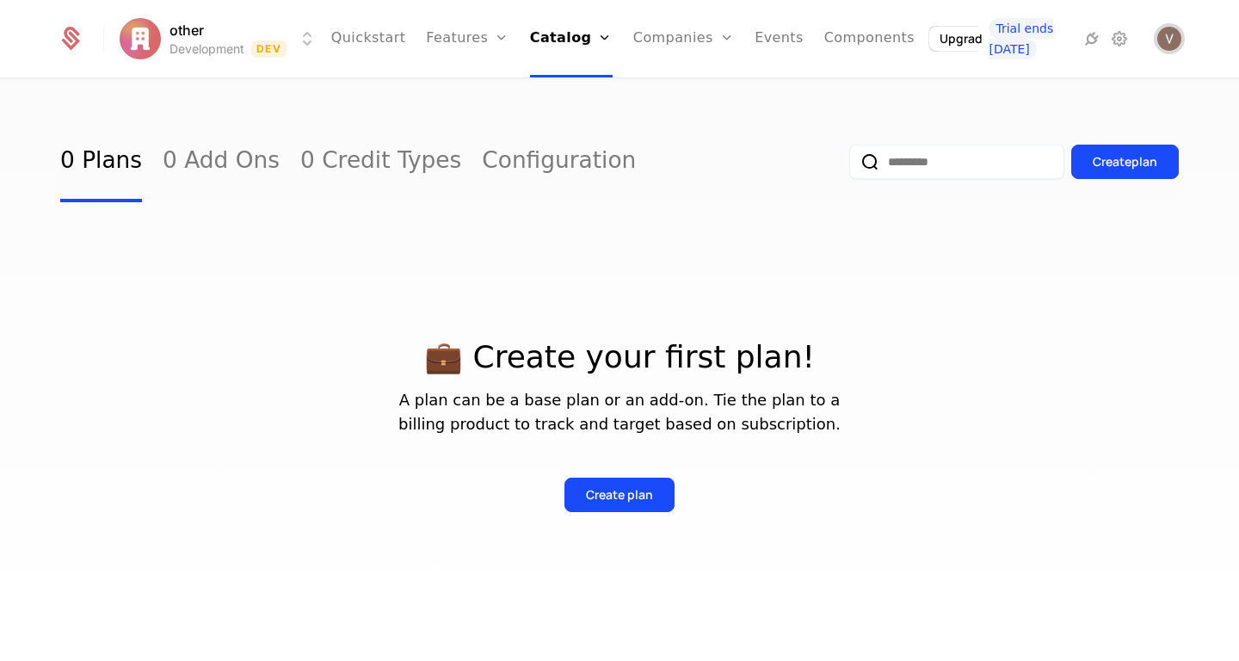
click at [1166, 39] on img "Open user button" at bounding box center [1170, 39] width 24 height 24
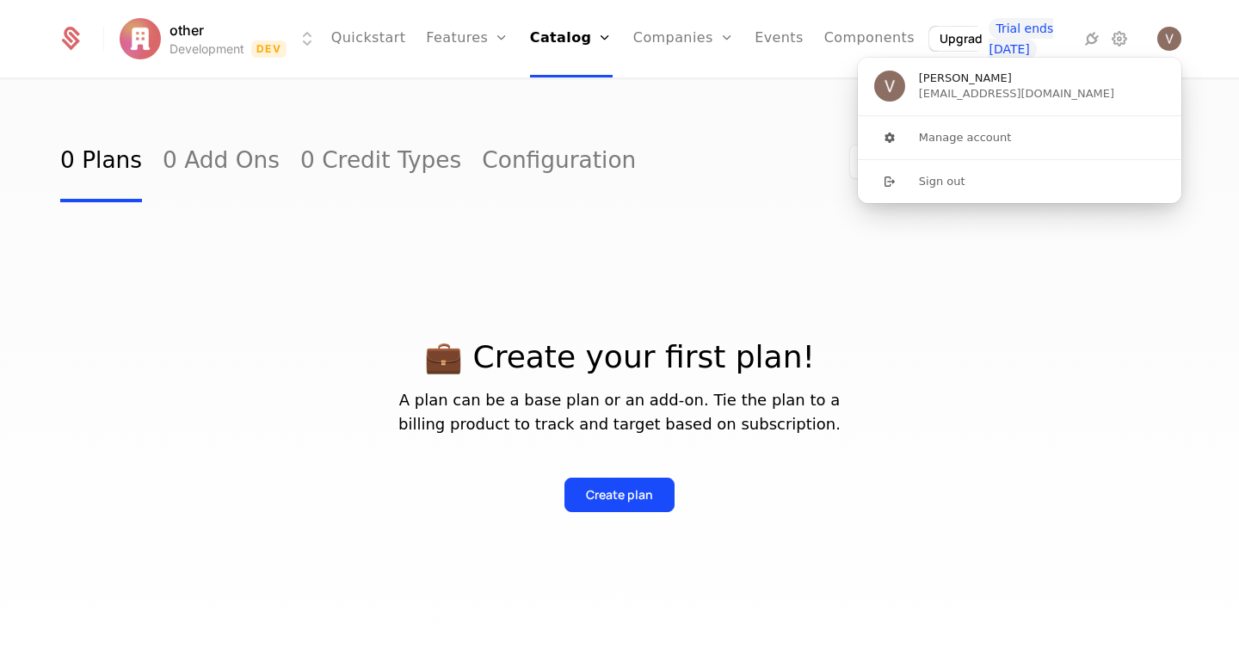
click at [578, 176] on div "0 Plans 0 Add Ons 0 Credit Types Configuration Create plan" at bounding box center [619, 161] width 1119 height 81
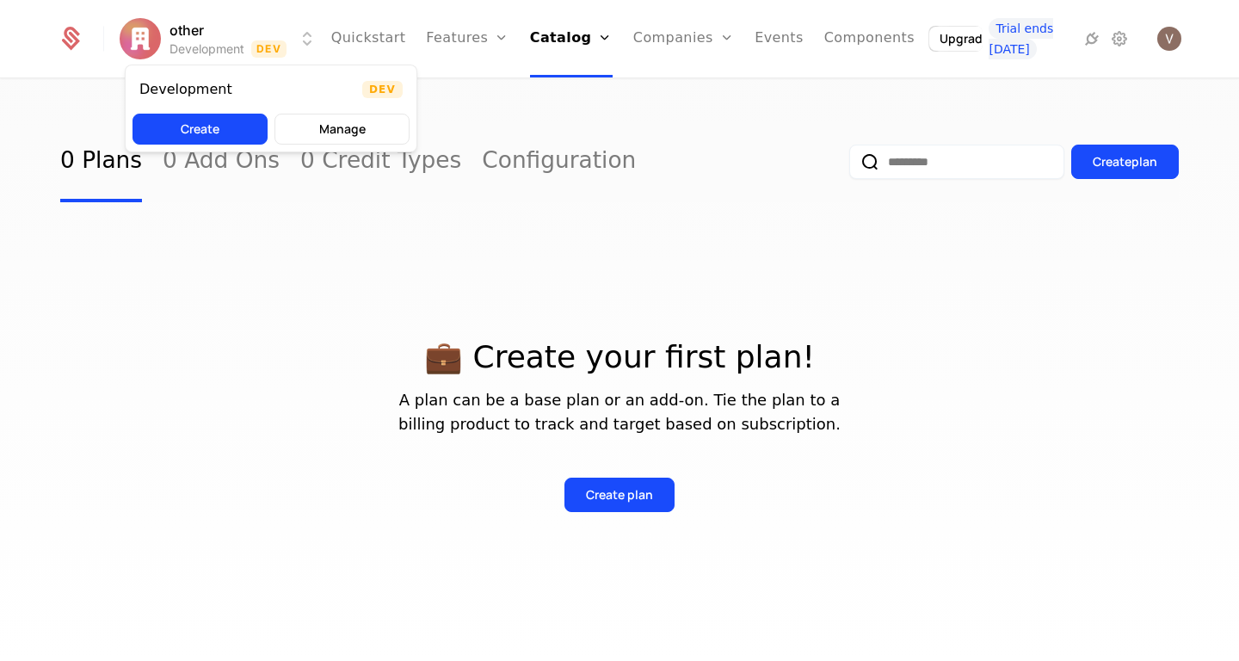
click at [297, 34] on html "other Development Dev Quickstart Features Features Flags Catalog Plans Add Ons …" at bounding box center [619, 330] width 1239 height 661
click at [810, 43] on html "other Development Dev Quickstart Features Features Flags Catalog Plans Add Ons …" at bounding box center [619, 330] width 1239 height 661
click at [824, 43] on link "Components" at bounding box center [869, 38] width 90 height 77
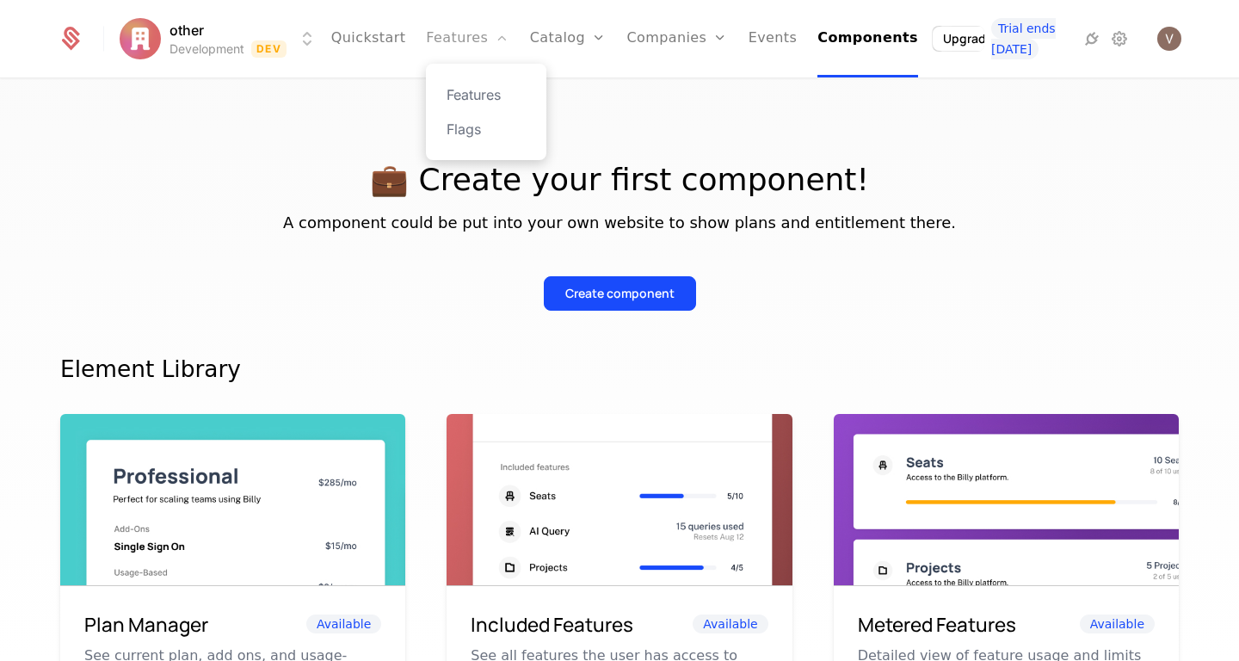
click at [472, 30] on link "Features" at bounding box center [467, 38] width 83 height 77
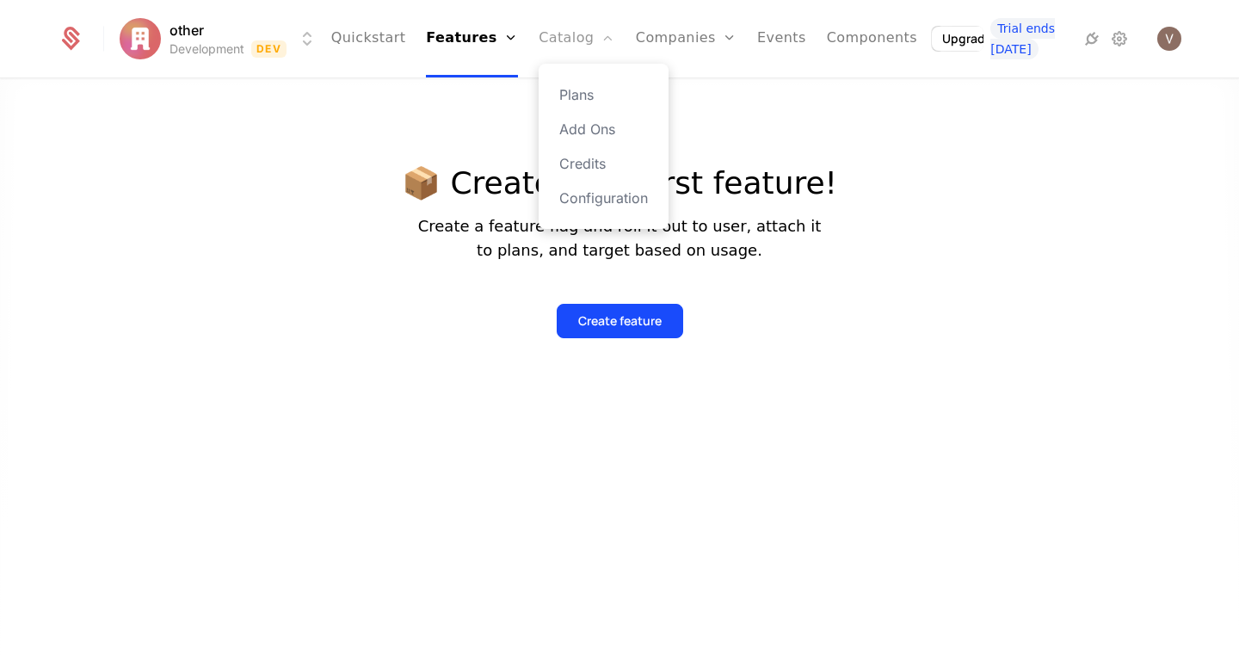
click at [540, 40] on link "Catalog" at bounding box center [577, 38] width 77 height 77
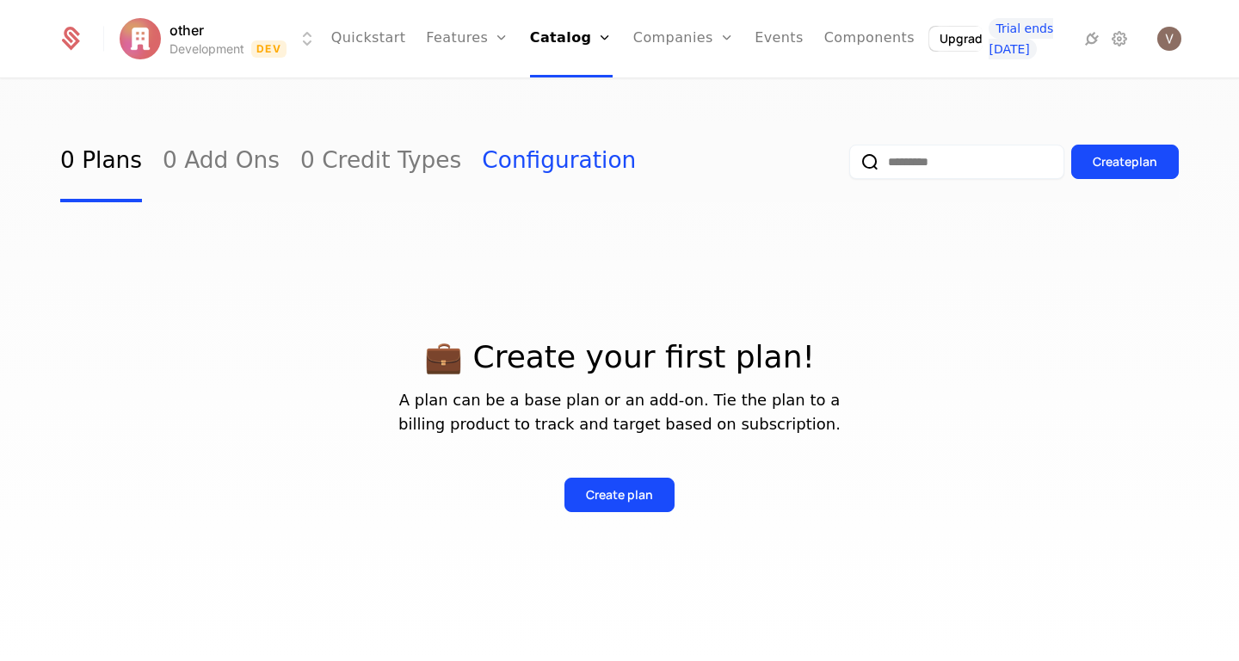
click at [482, 162] on link "Configuration" at bounding box center [559, 161] width 154 height 81
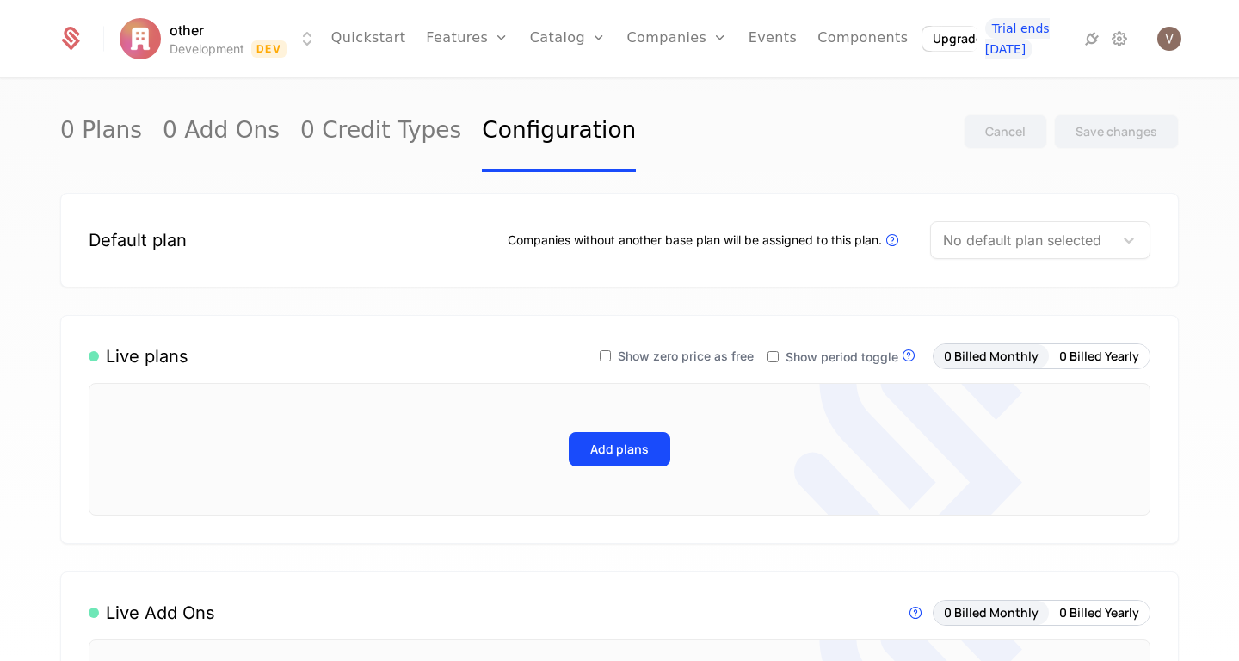
scroll to position [3, 0]
click at [769, 52] on link "Events" at bounding box center [773, 38] width 49 height 77
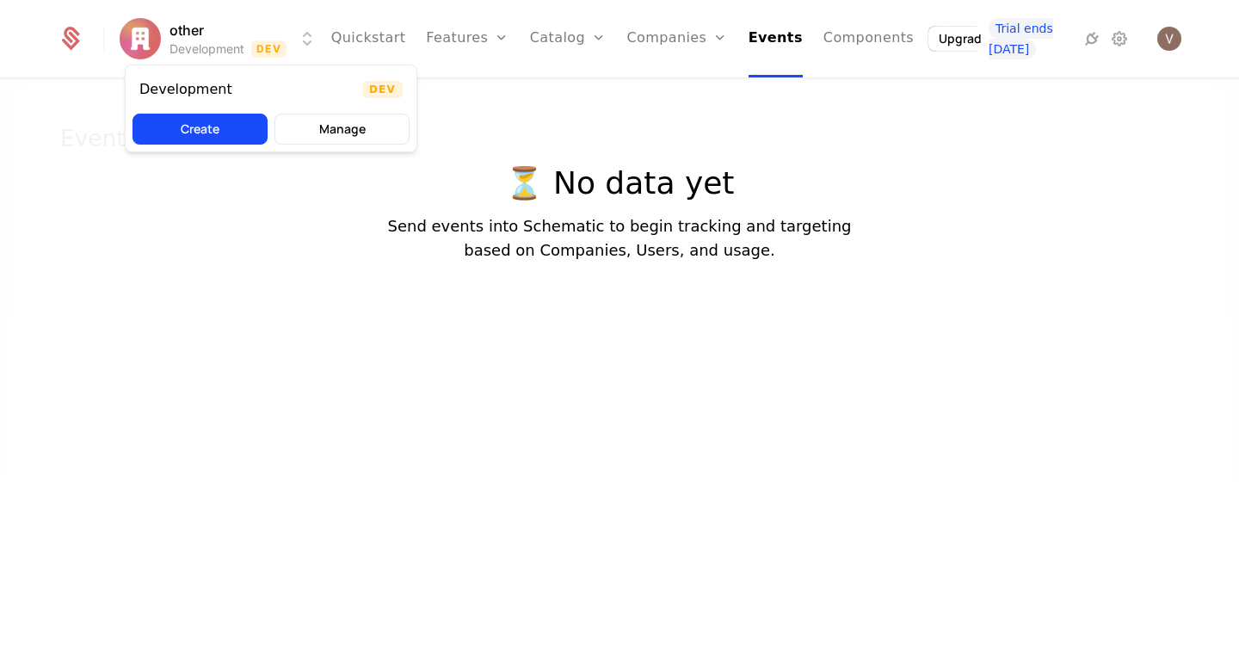
click at [296, 40] on html "other Development Dev Quickstart Features Features Flags Catalog Plans Add Ons …" at bounding box center [619, 330] width 1239 height 661
click at [334, 123] on button "Manage" at bounding box center [342, 129] width 135 height 31
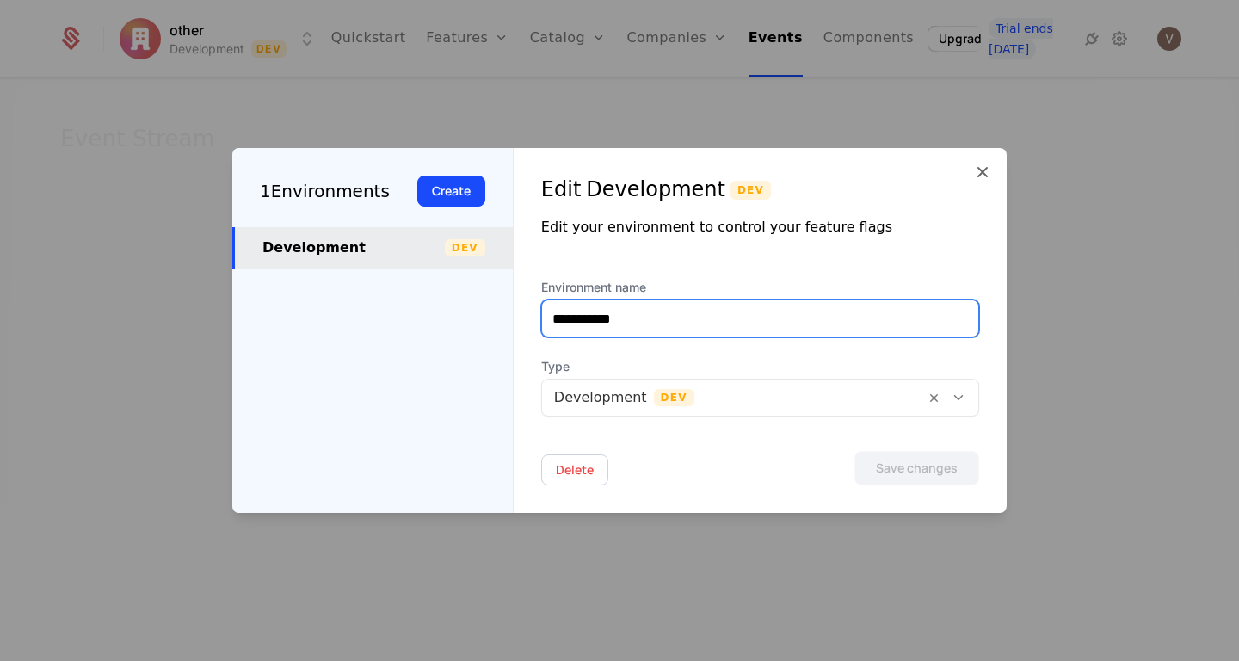
click at [761, 326] on input "**********" at bounding box center [760, 318] width 436 height 36
type input "**********"
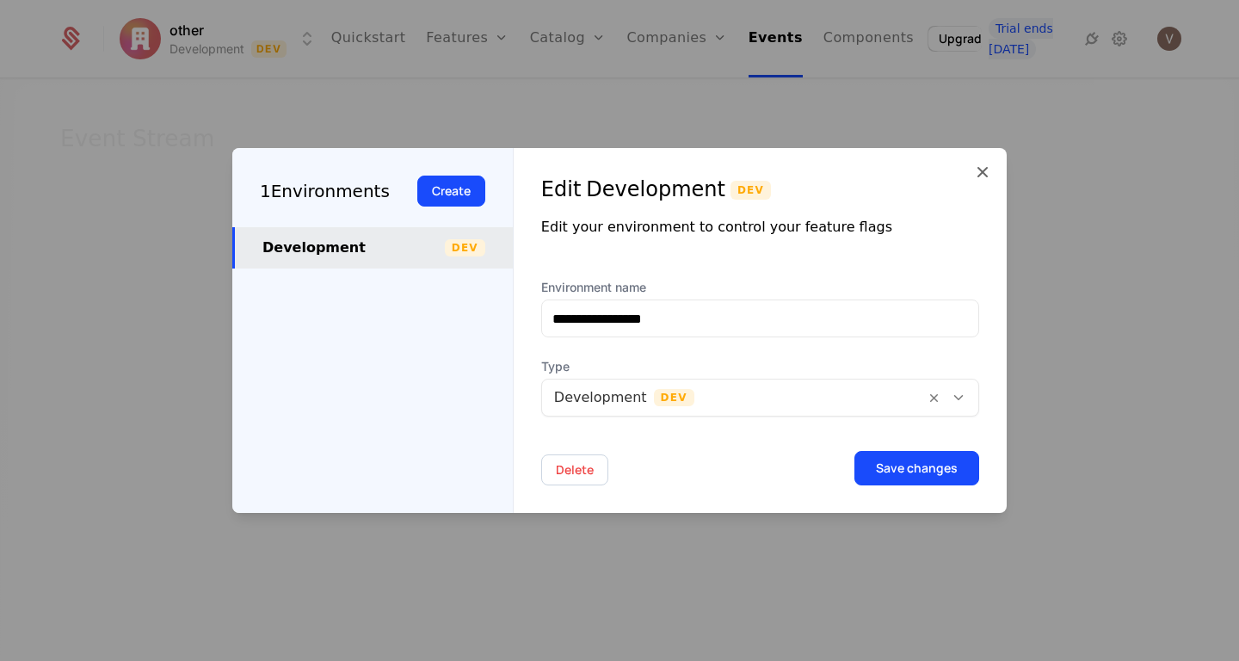
click at [874, 397] on div at bounding box center [733, 398] width 359 height 24
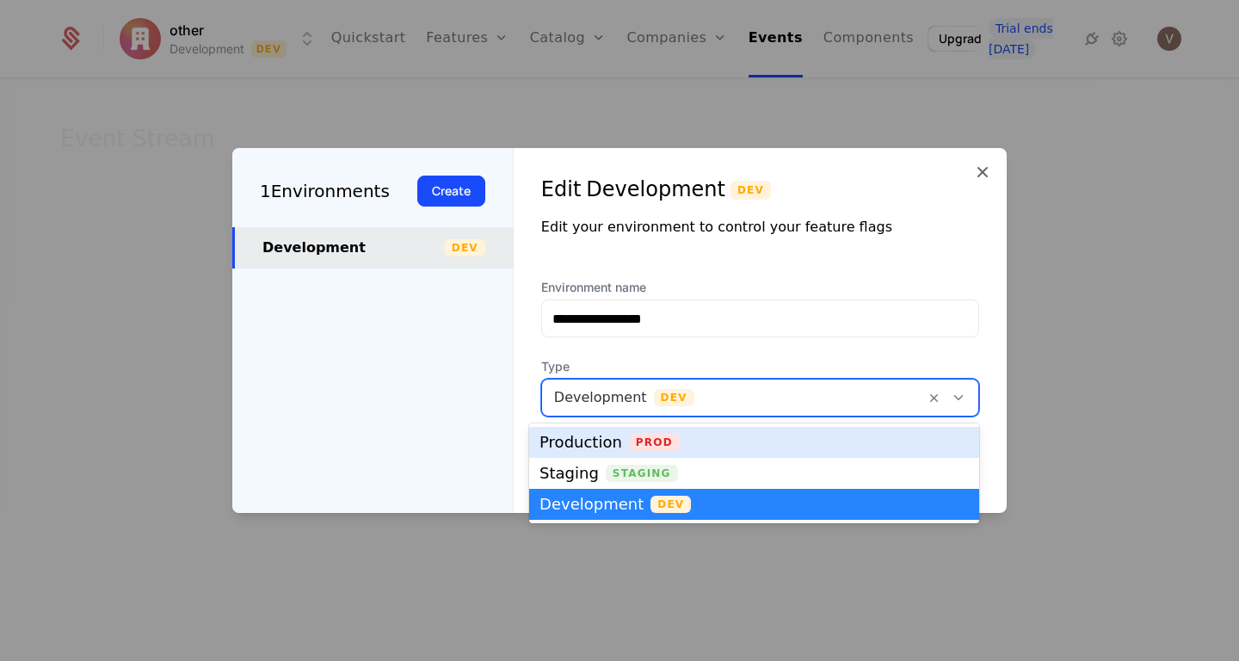
click at [894, 339] on div "**********" at bounding box center [760, 358] width 438 height 158
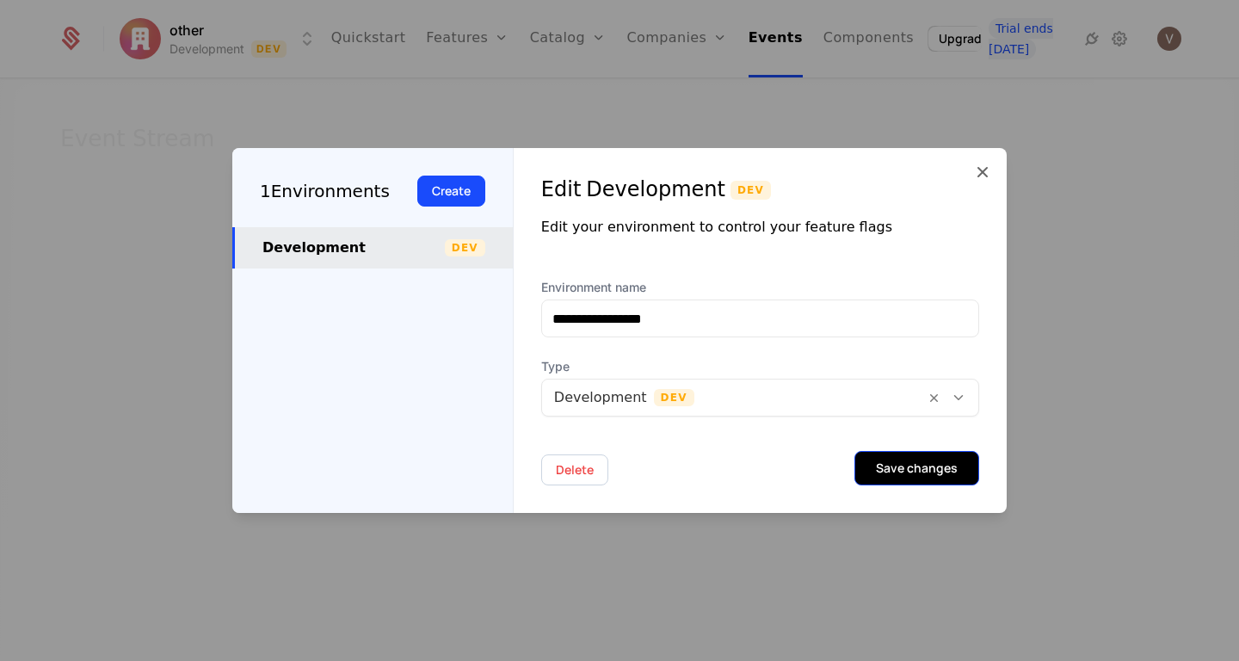
click at [914, 468] on button "Save changes" at bounding box center [917, 468] width 125 height 34
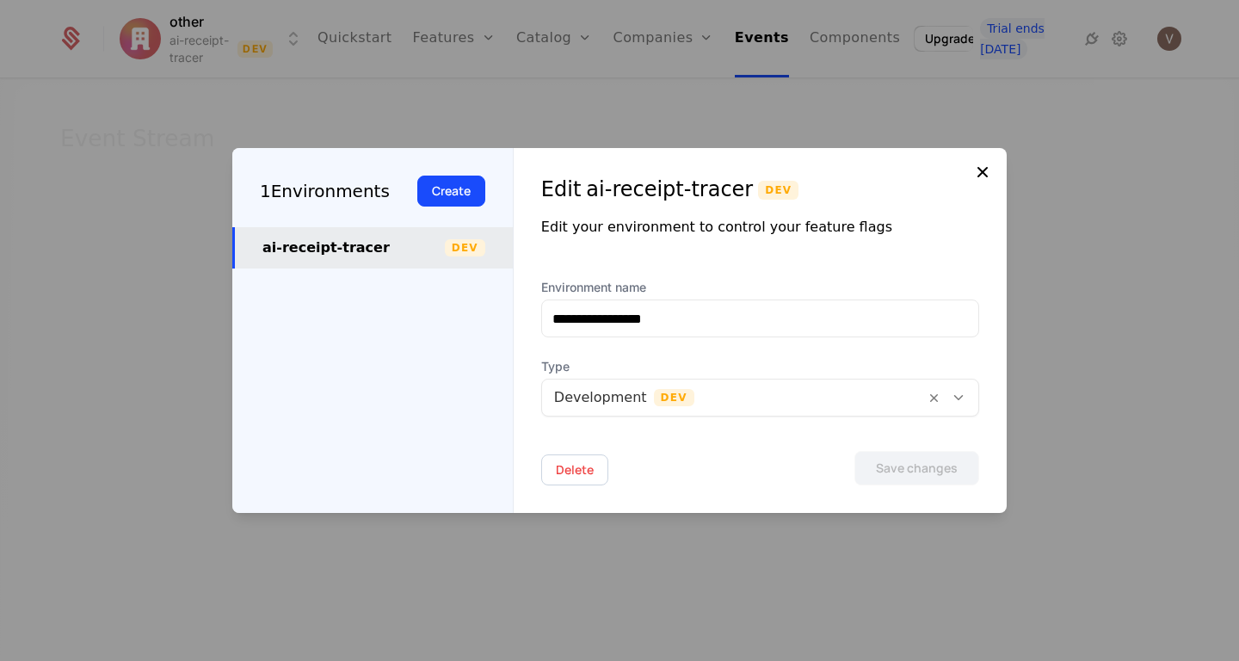
click at [979, 169] on icon at bounding box center [982, 172] width 21 height 21
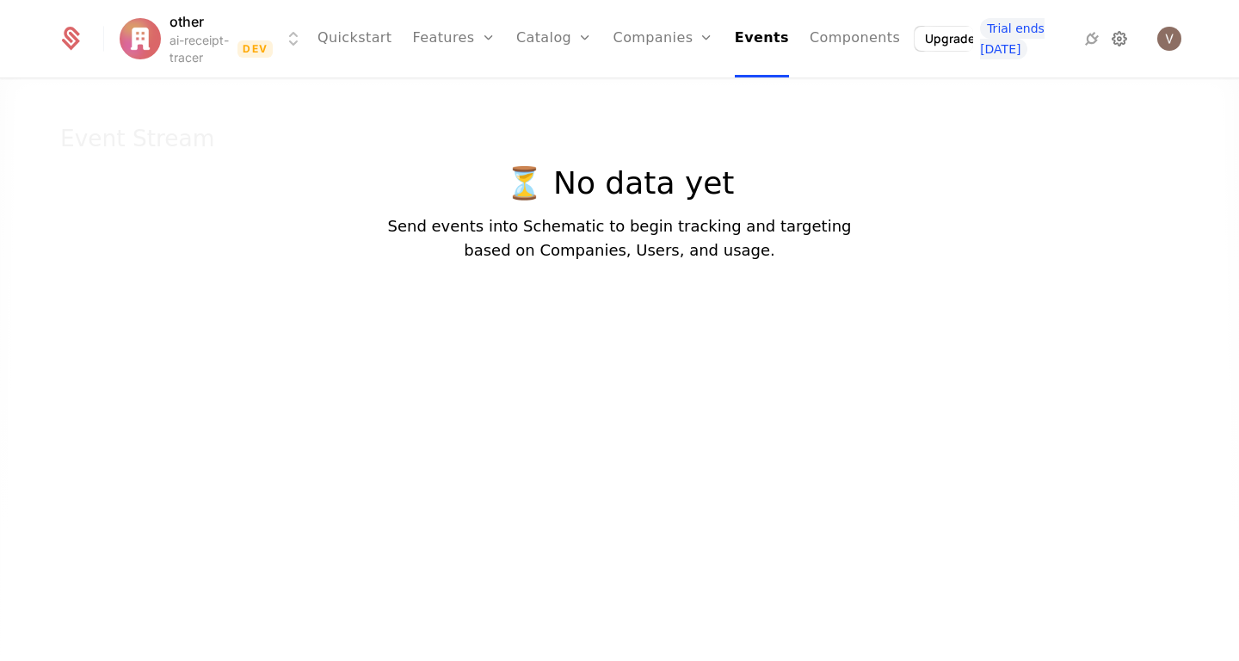
click at [1114, 40] on icon at bounding box center [1119, 38] width 21 height 21
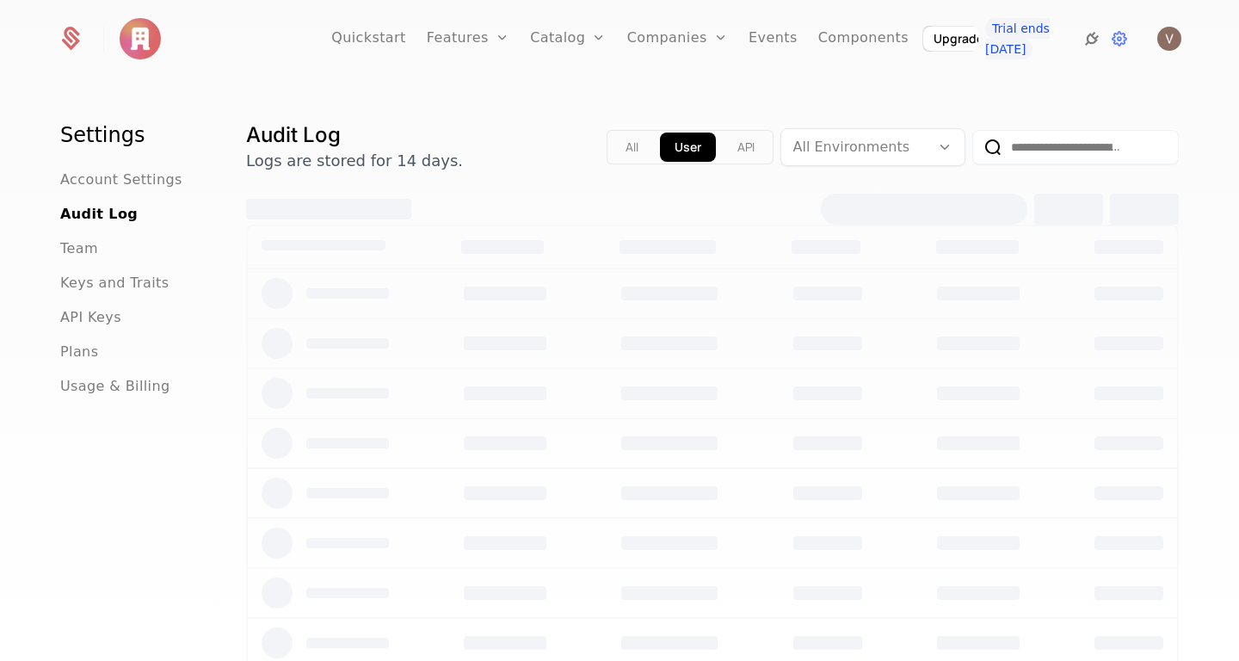
click at [1090, 38] on icon at bounding box center [1092, 38] width 21 height 21
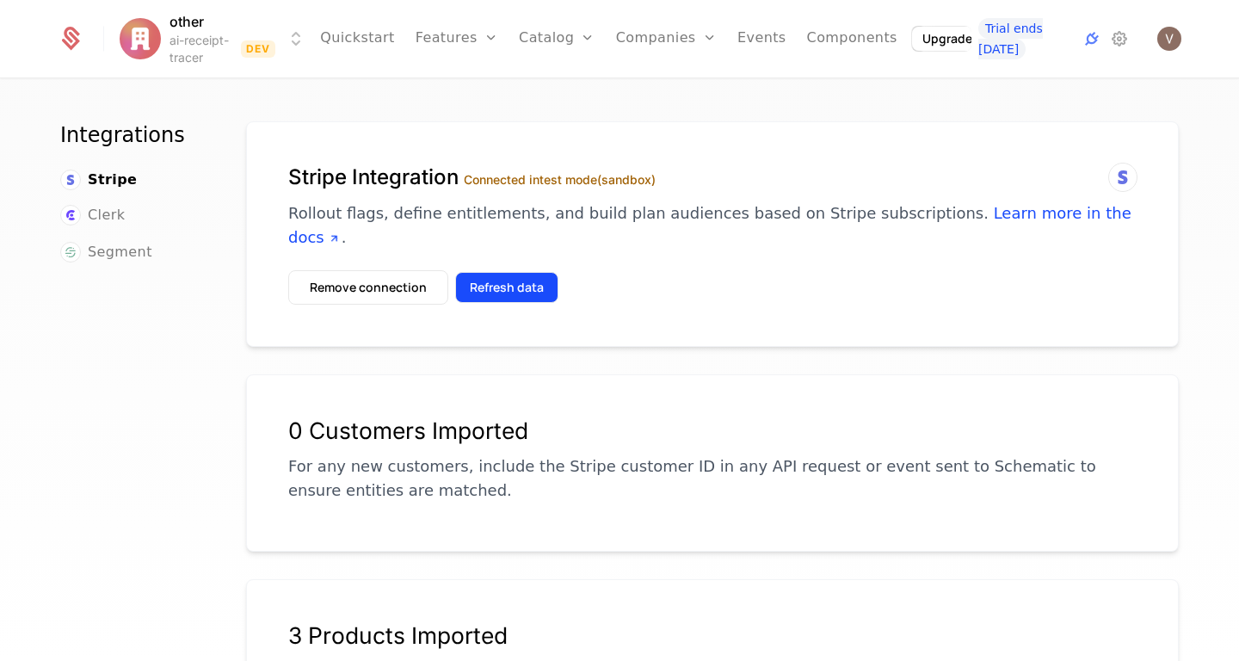
click at [505, 272] on button "Refresh data" at bounding box center [506, 287] width 103 height 31
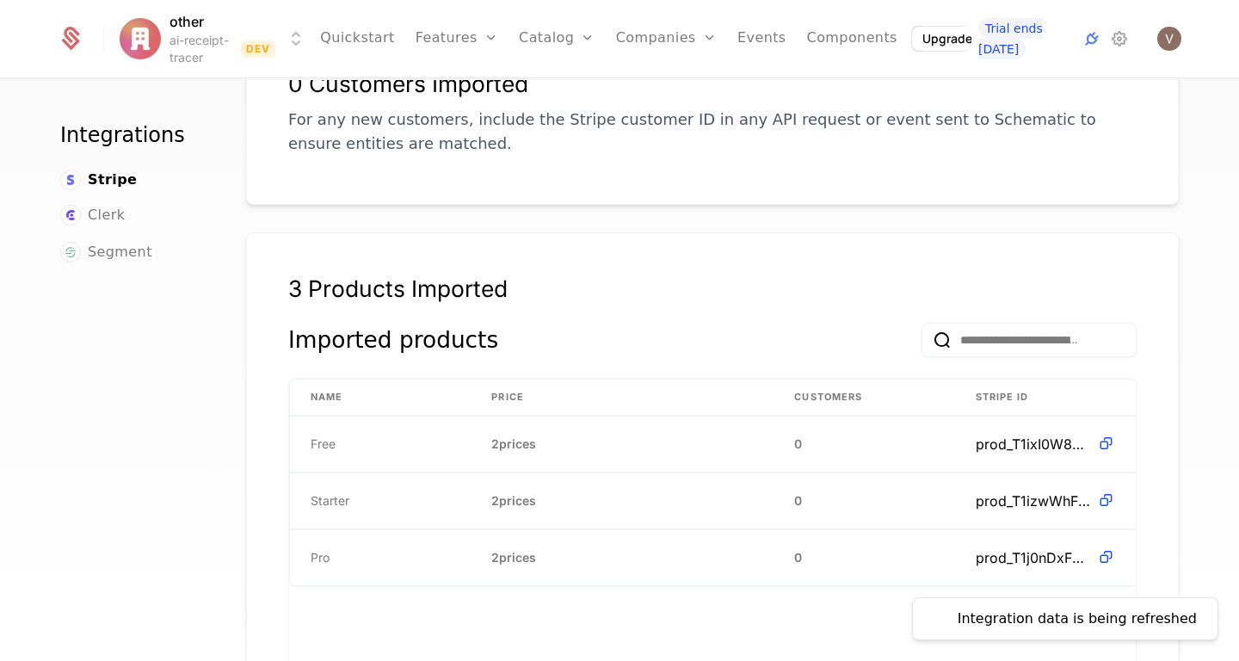
scroll to position [503, 0]
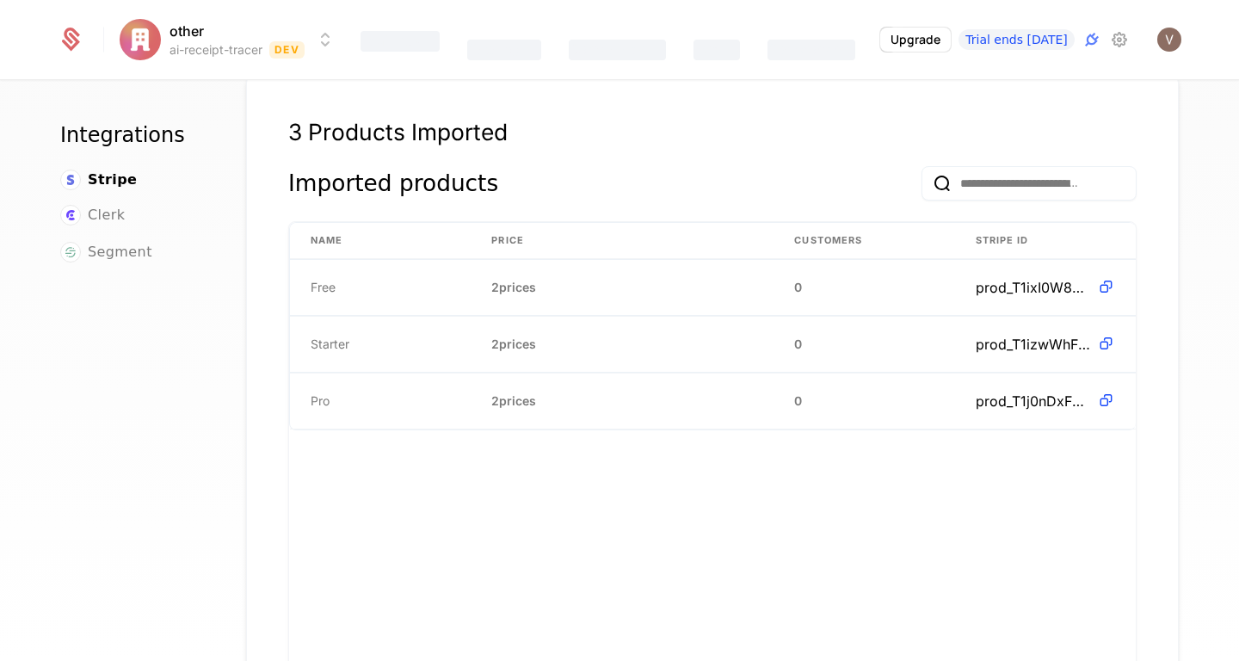
click at [554, 128] on div "3 Products Imported" at bounding box center [712, 142] width 849 height 48
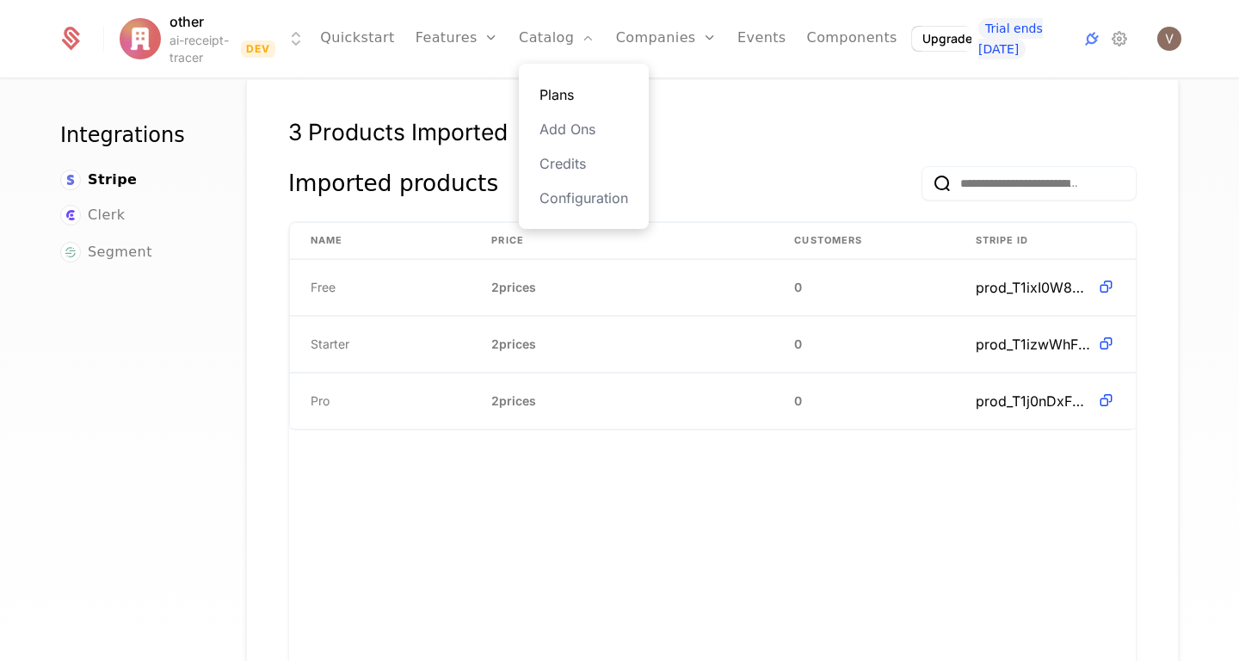
click at [574, 85] on link "Plans" at bounding box center [584, 94] width 89 height 21
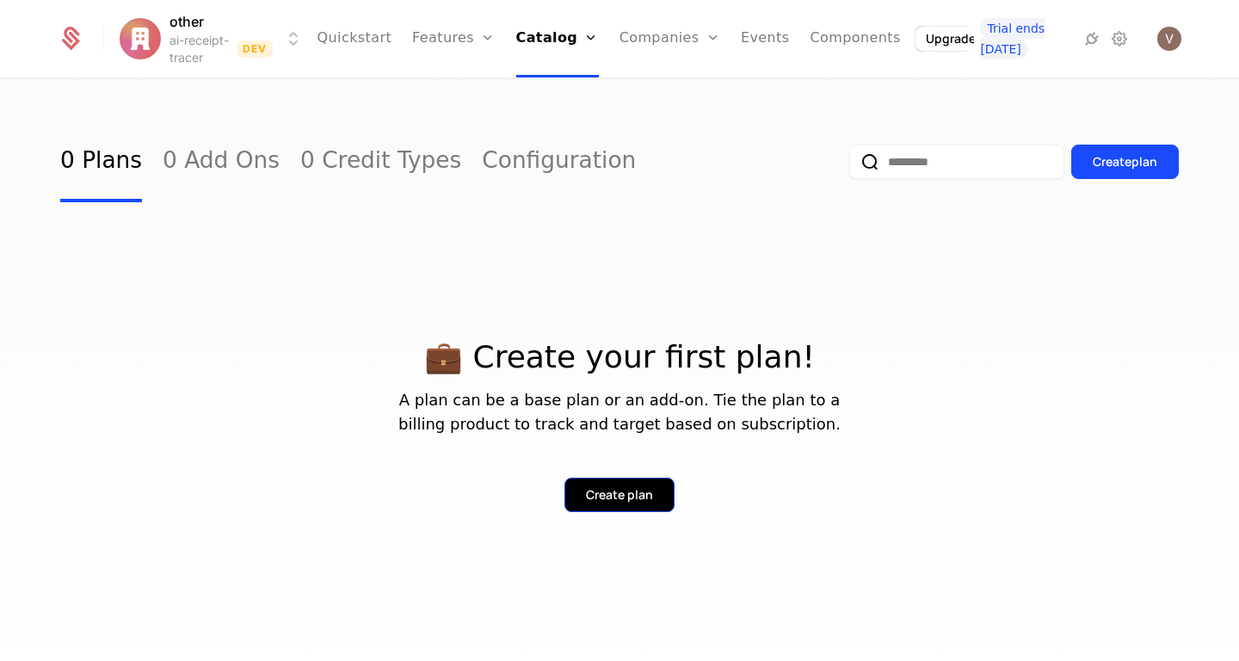
click at [600, 487] on div "Create plan" at bounding box center [619, 494] width 67 height 17
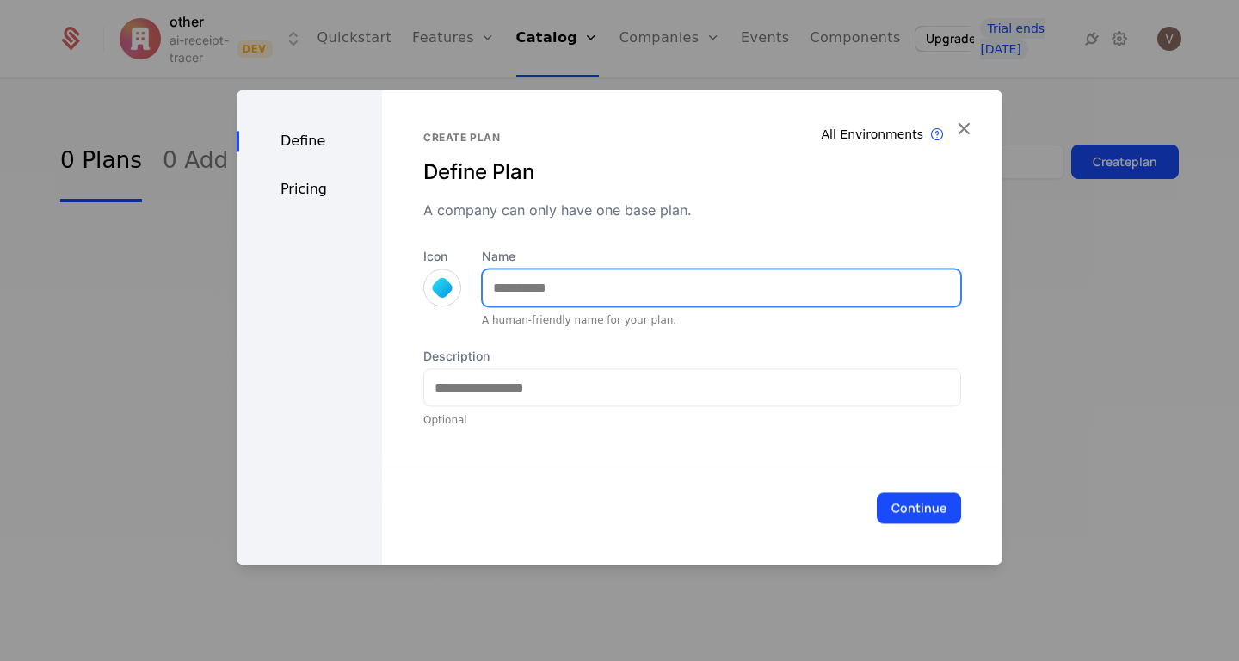
click at [680, 281] on input "Name" at bounding box center [722, 287] width 478 height 36
type input "****"
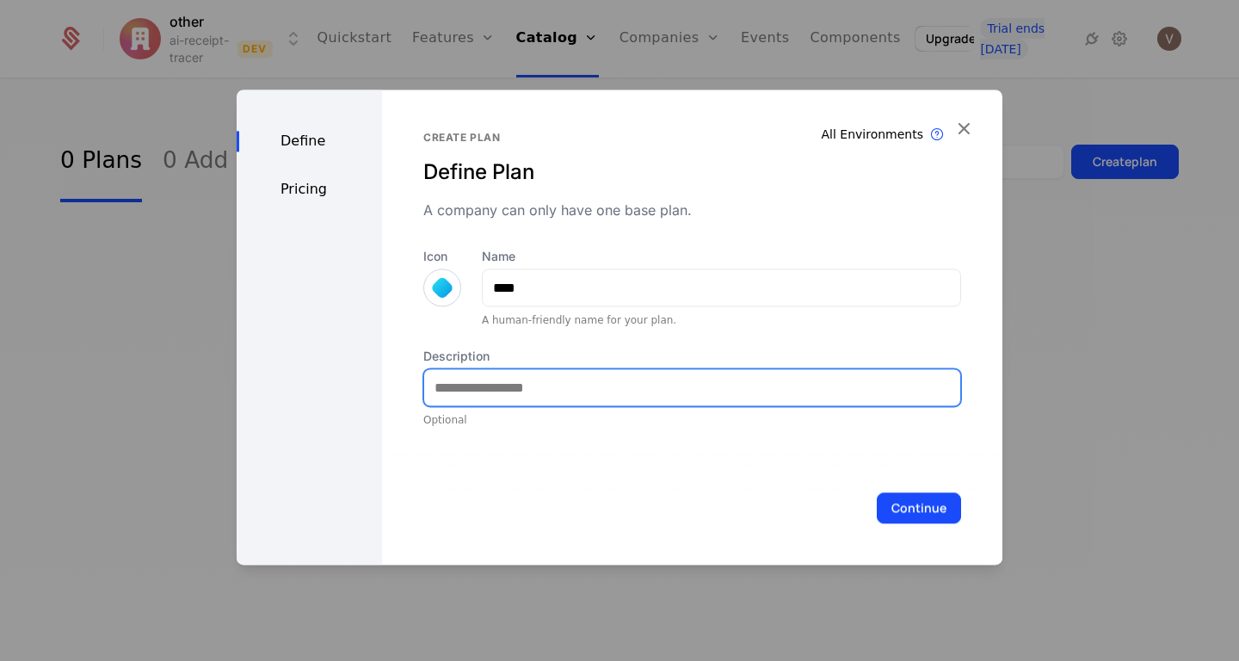
click at [546, 390] on input "Description" at bounding box center [692, 387] width 536 height 36
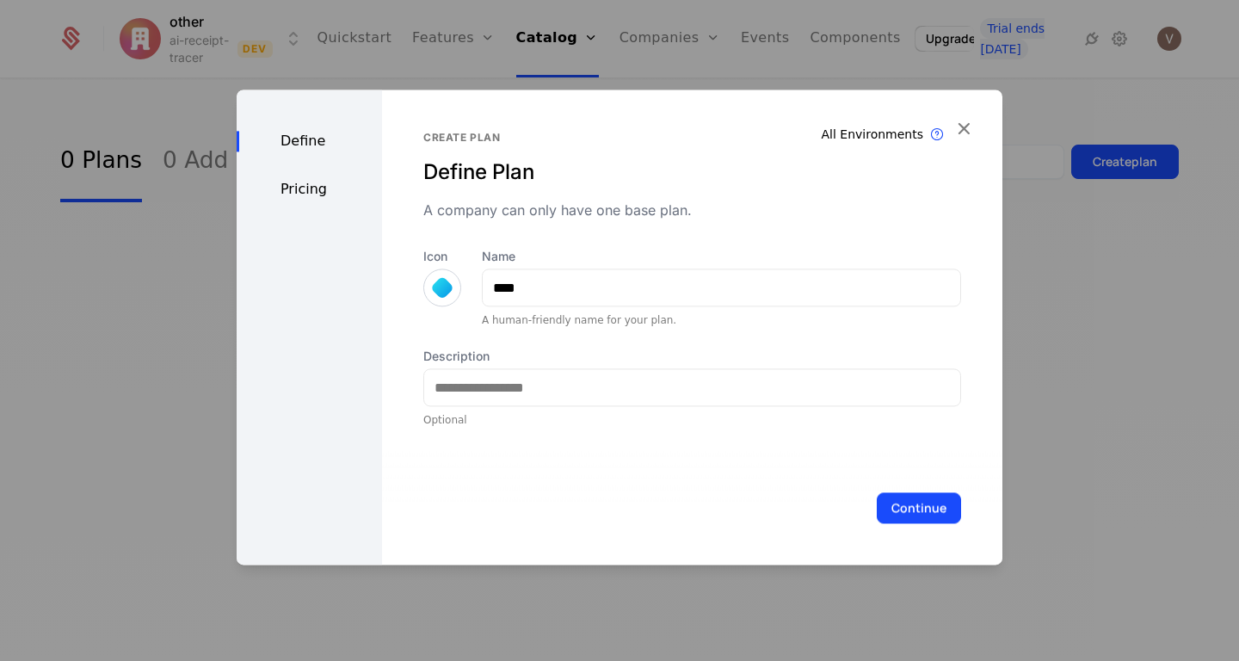
click at [428, 286] on div at bounding box center [442, 288] width 38 height 38
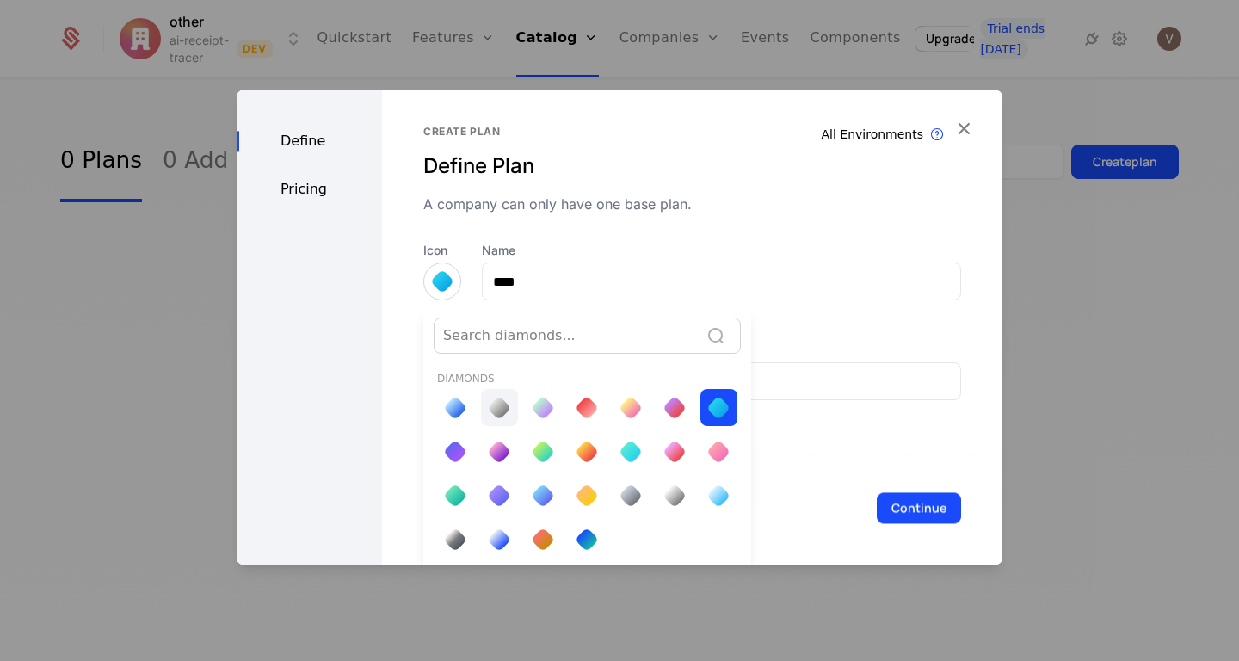
click at [497, 403] on div at bounding box center [499, 408] width 24 height 24
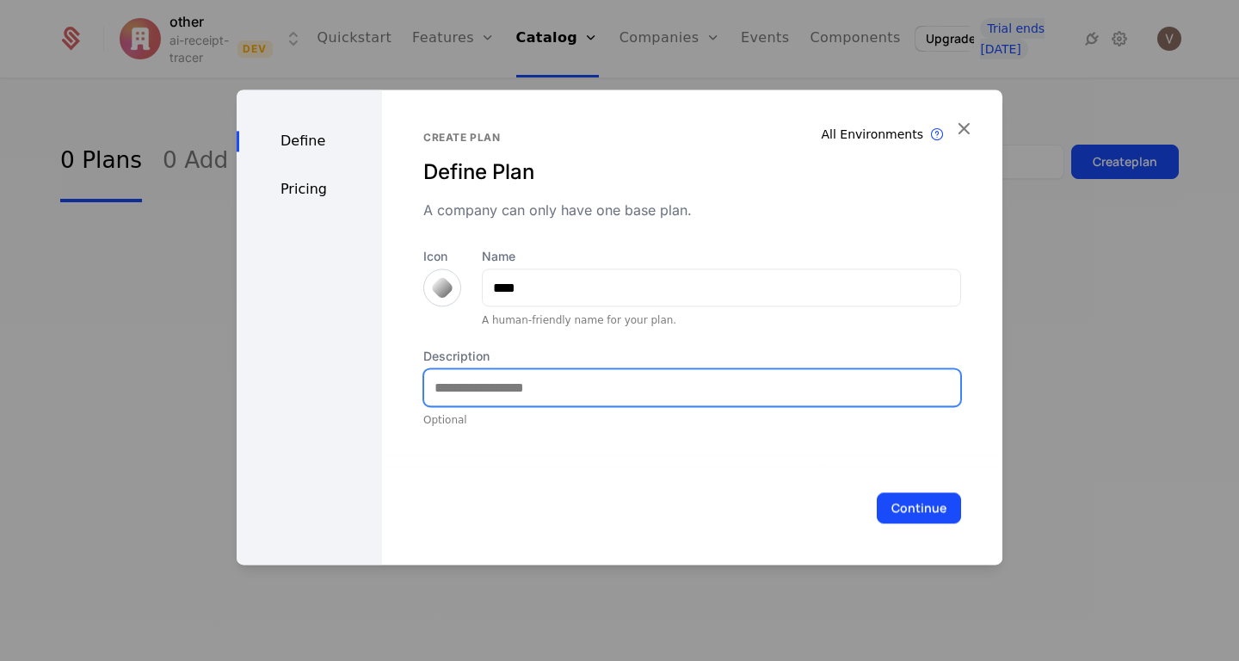
click at [586, 382] on input "Description" at bounding box center [692, 387] width 536 height 36
type input "**********"
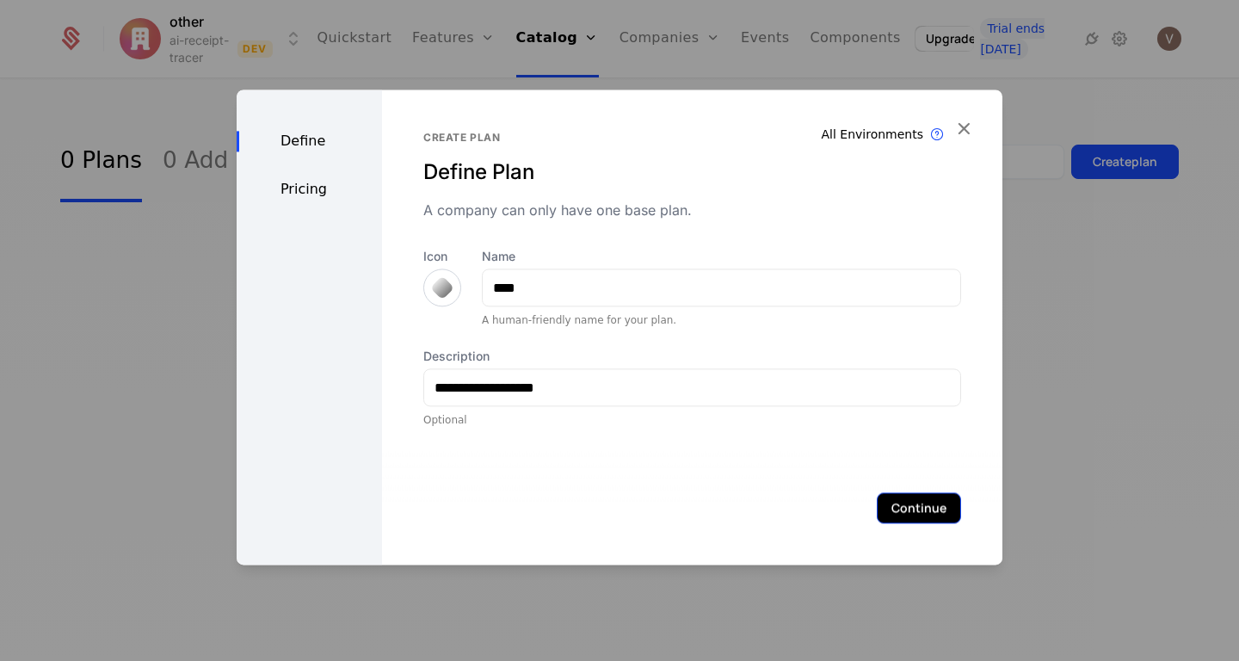
click at [903, 492] on button "Continue" at bounding box center [919, 507] width 84 height 31
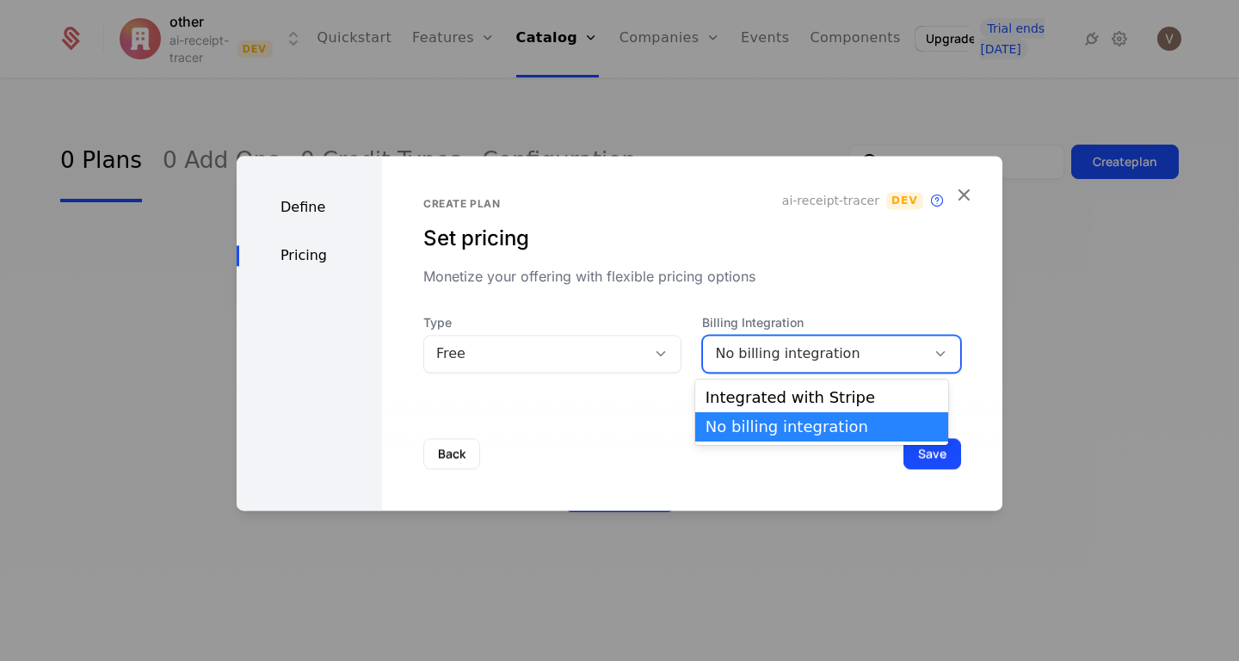
click at [809, 357] on div "No billing integration" at bounding box center [814, 353] width 199 height 21
click at [790, 403] on div "Integrated with Stripe" at bounding box center [822, 397] width 232 height 15
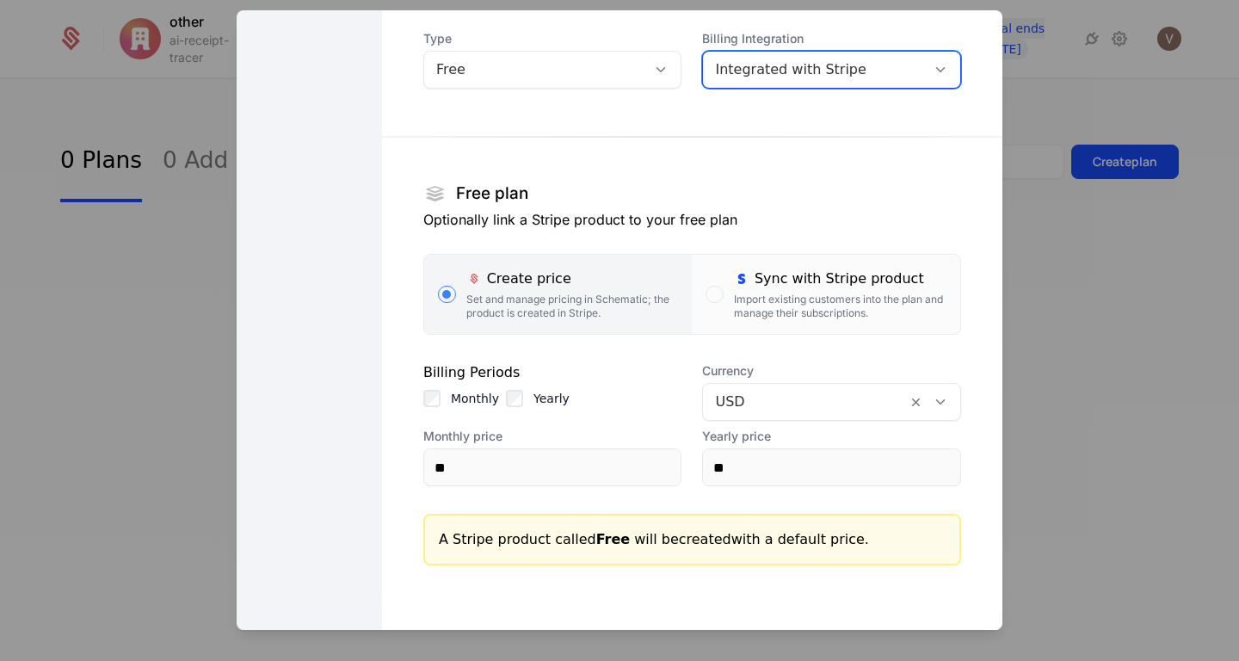
scroll to position [212, 0]
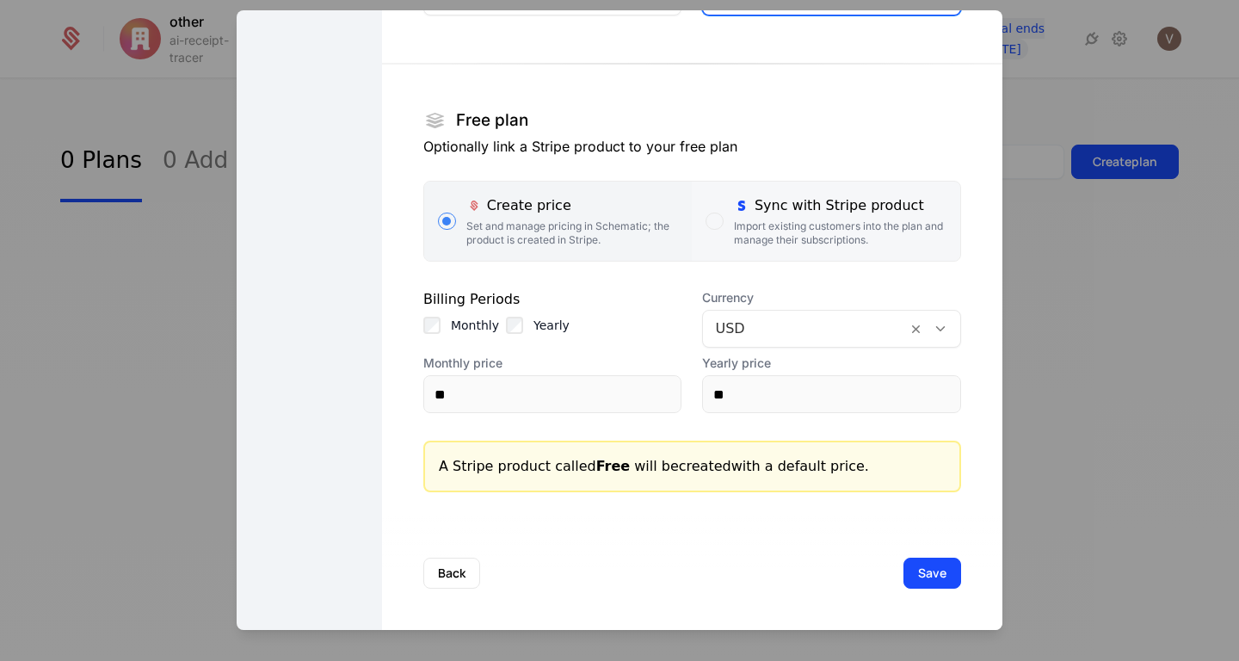
click at [742, 225] on div "Import existing customers into the plan and manage their subscriptions." at bounding box center [840, 233] width 213 height 28
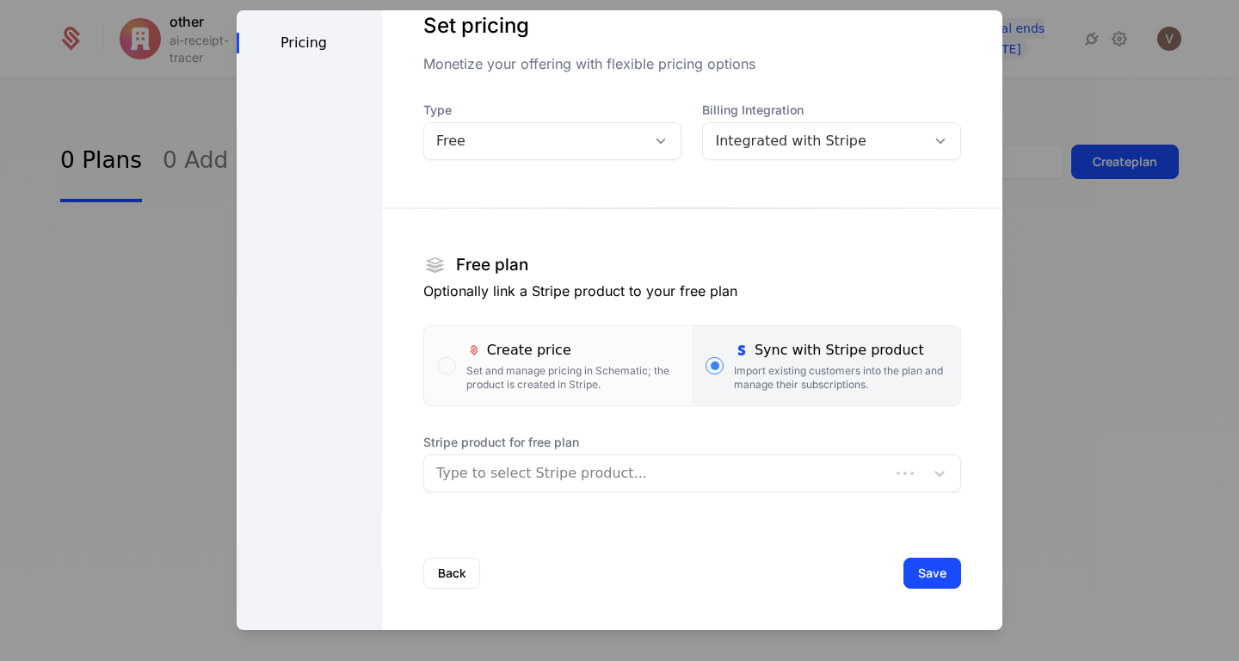
scroll to position [67, 0]
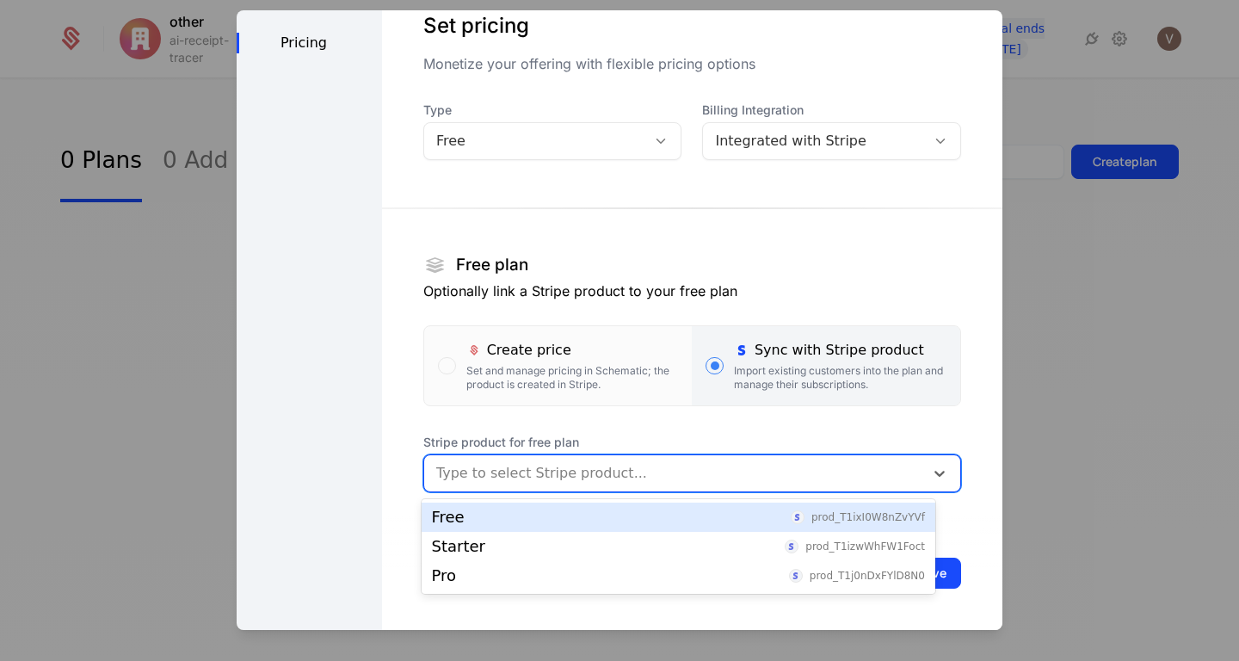
click at [715, 475] on div at bounding box center [674, 473] width 476 height 24
click at [642, 518] on div "Free prod_T1ixI0W8nZvYVf" at bounding box center [678, 516] width 493 height 15
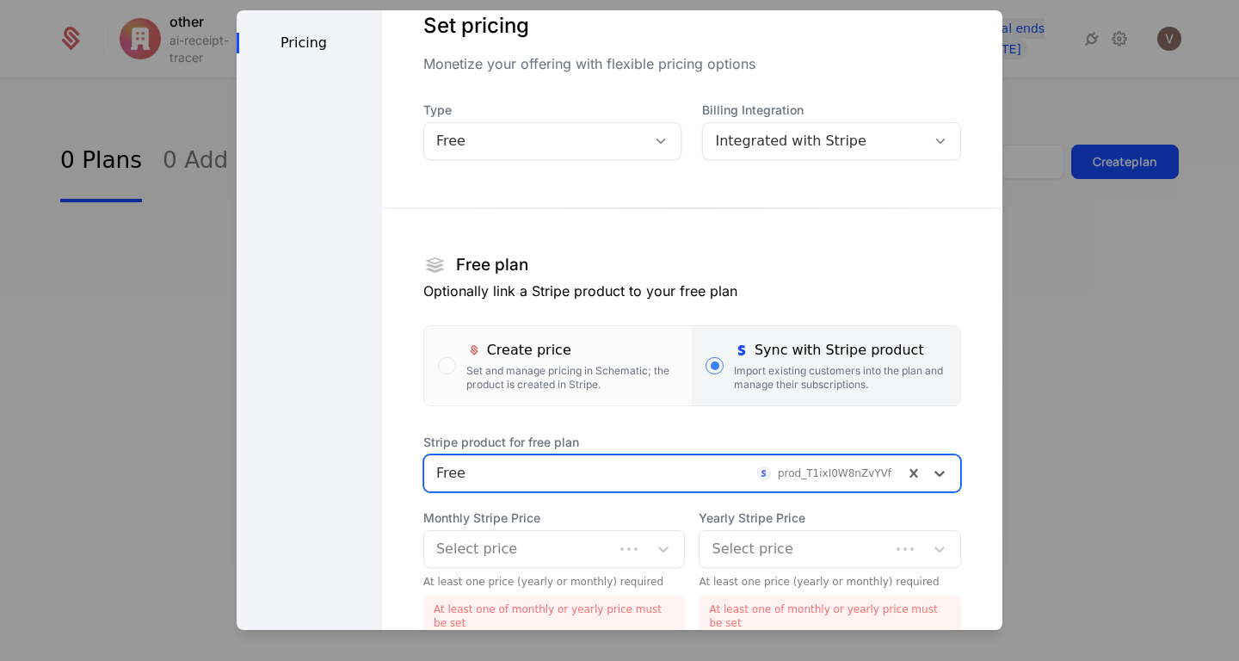
scroll to position [212, 0]
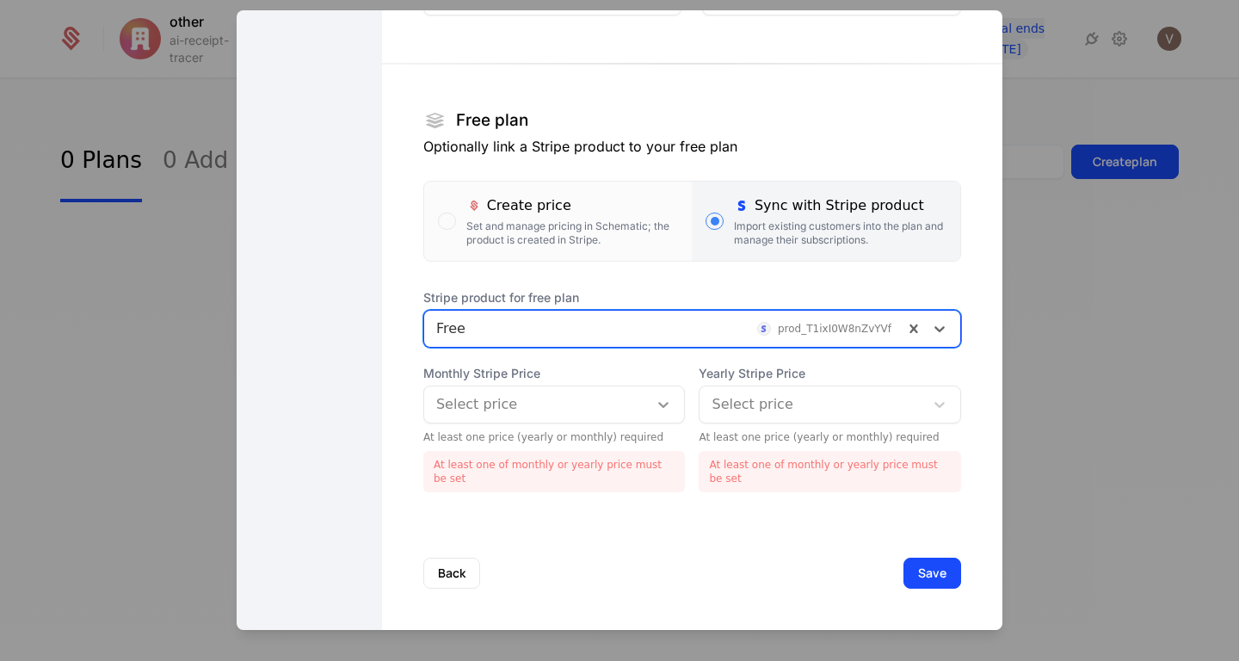
click at [648, 404] on div at bounding box center [663, 404] width 31 height 21
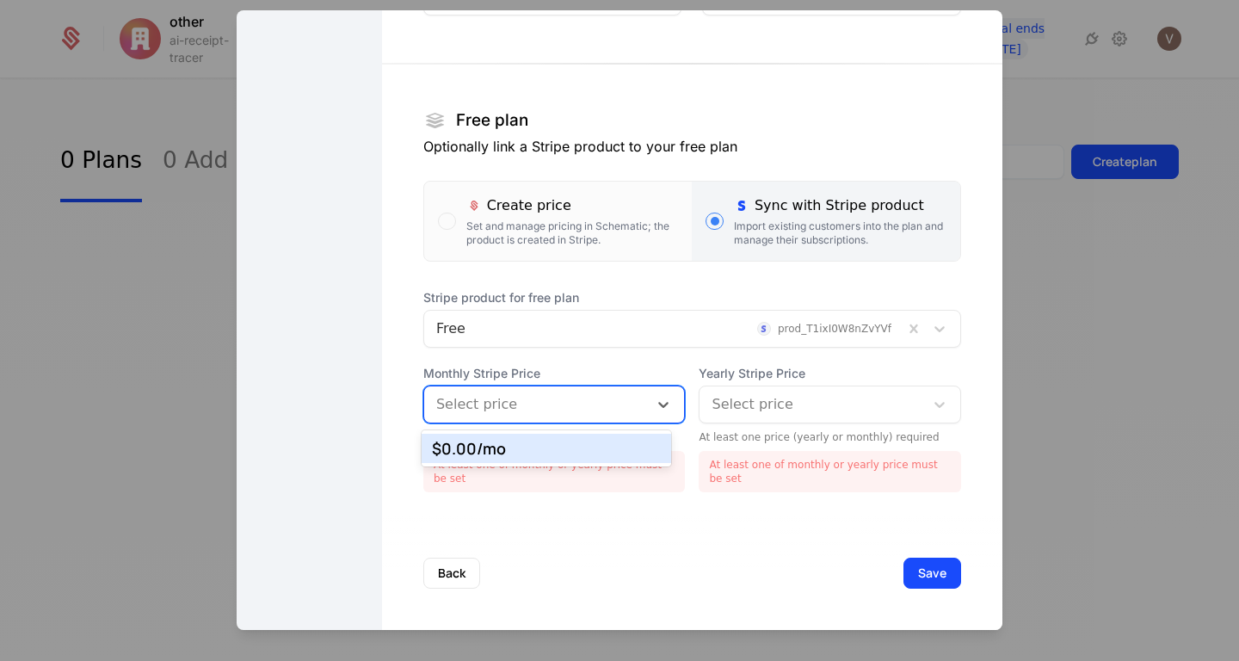
click at [598, 446] on div "$0.00 /mo" at bounding box center [547, 448] width 230 height 15
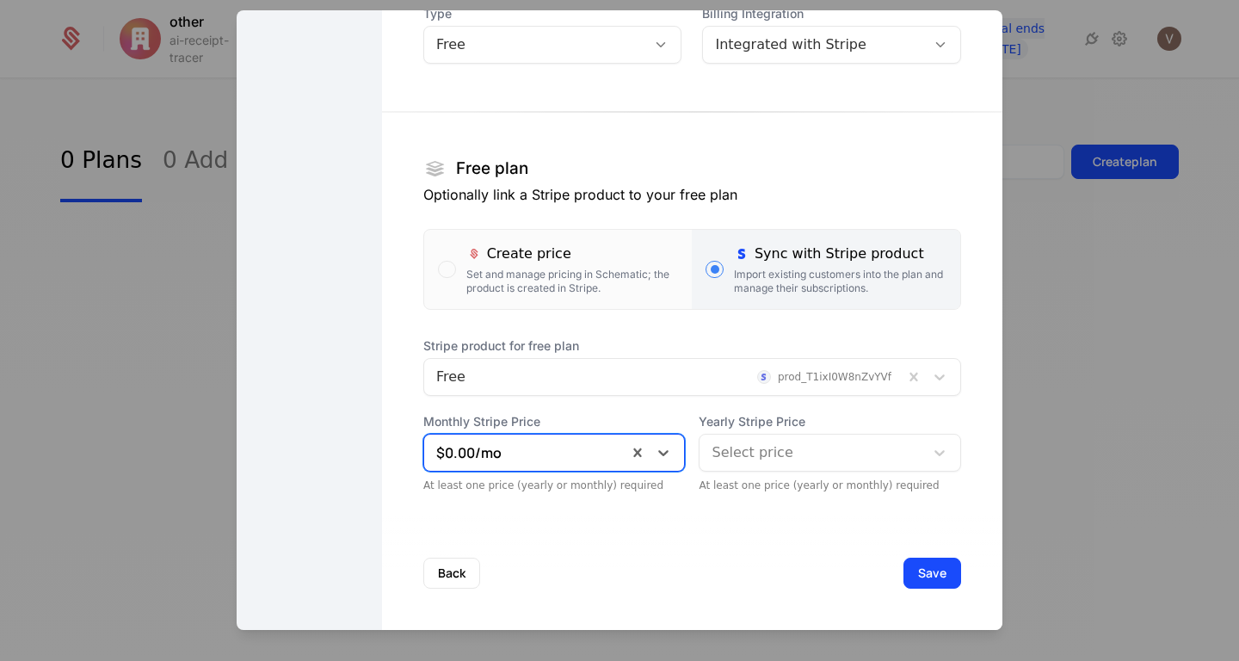
click at [765, 458] on div at bounding box center [812, 453] width 201 height 24
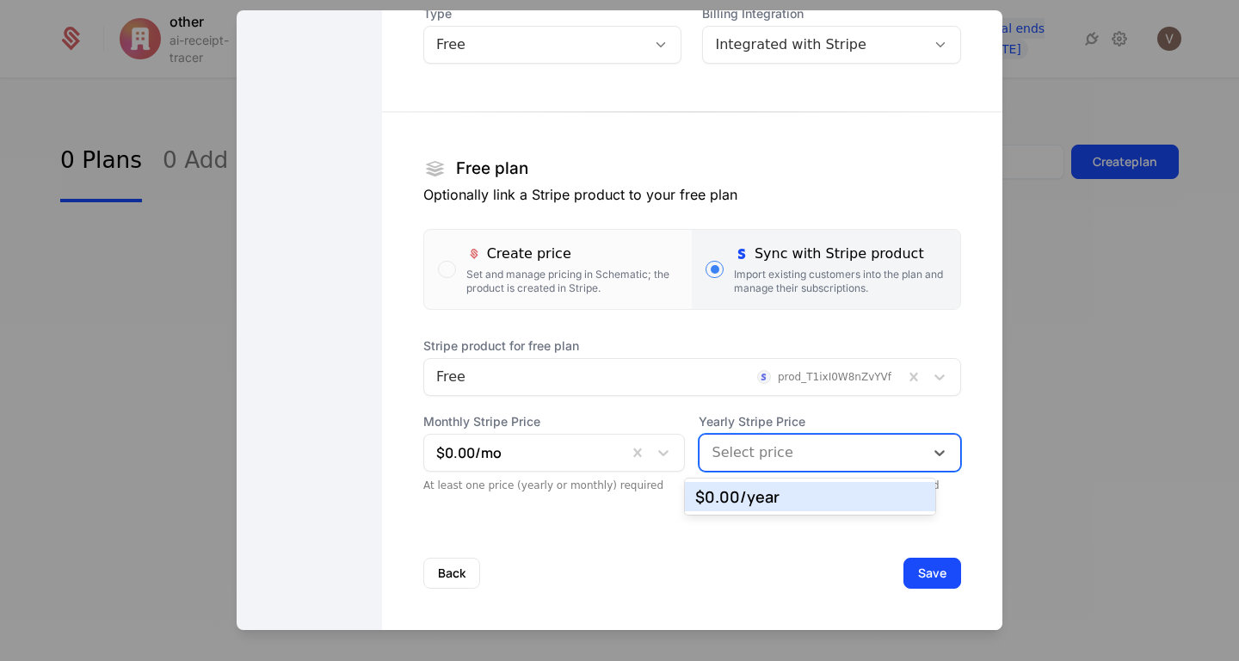
click at [755, 497] on div "$0.00 /year" at bounding box center [810, 496] width 230 height 15
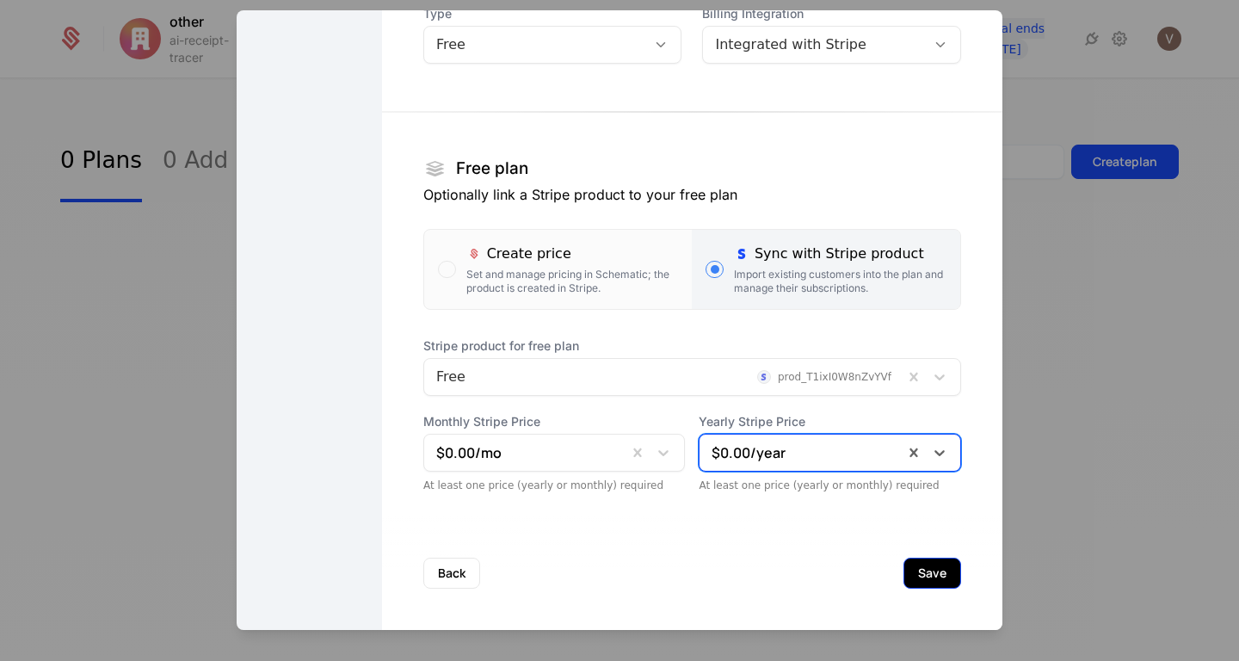
click at [905, 570] on button "Save" at bounding box center [933, 573] width 58 height 31
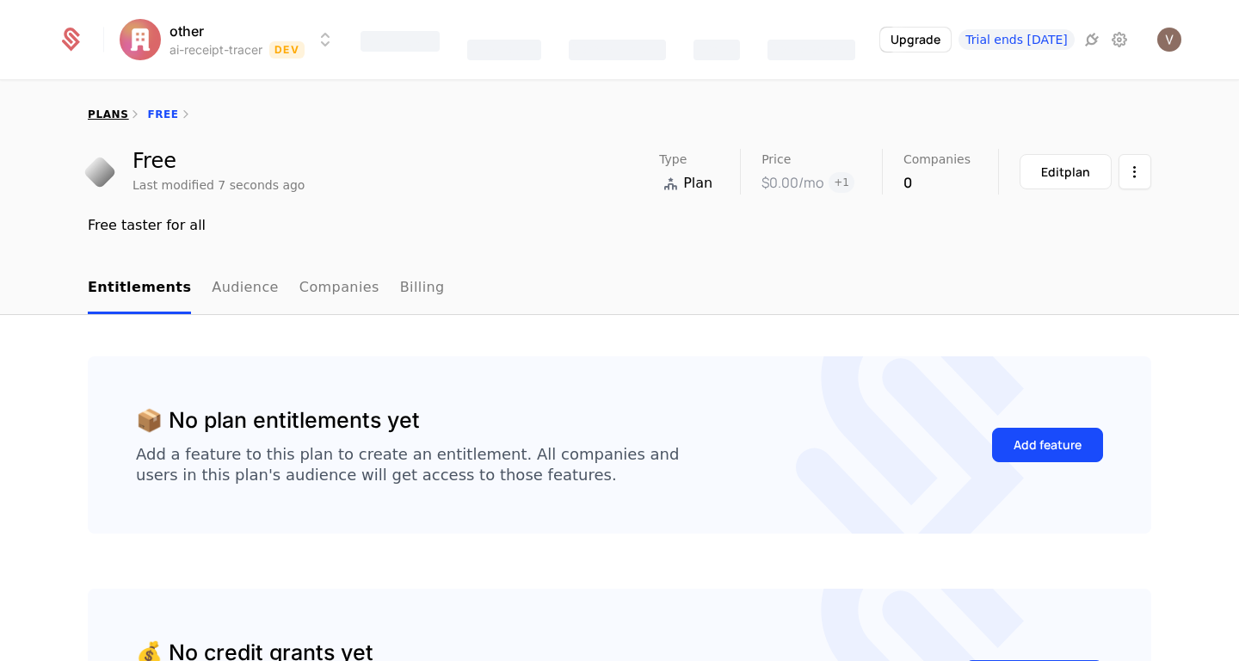
click at [101, 112] on link "plans" at bounding box center [108, 114] width 40 height 12
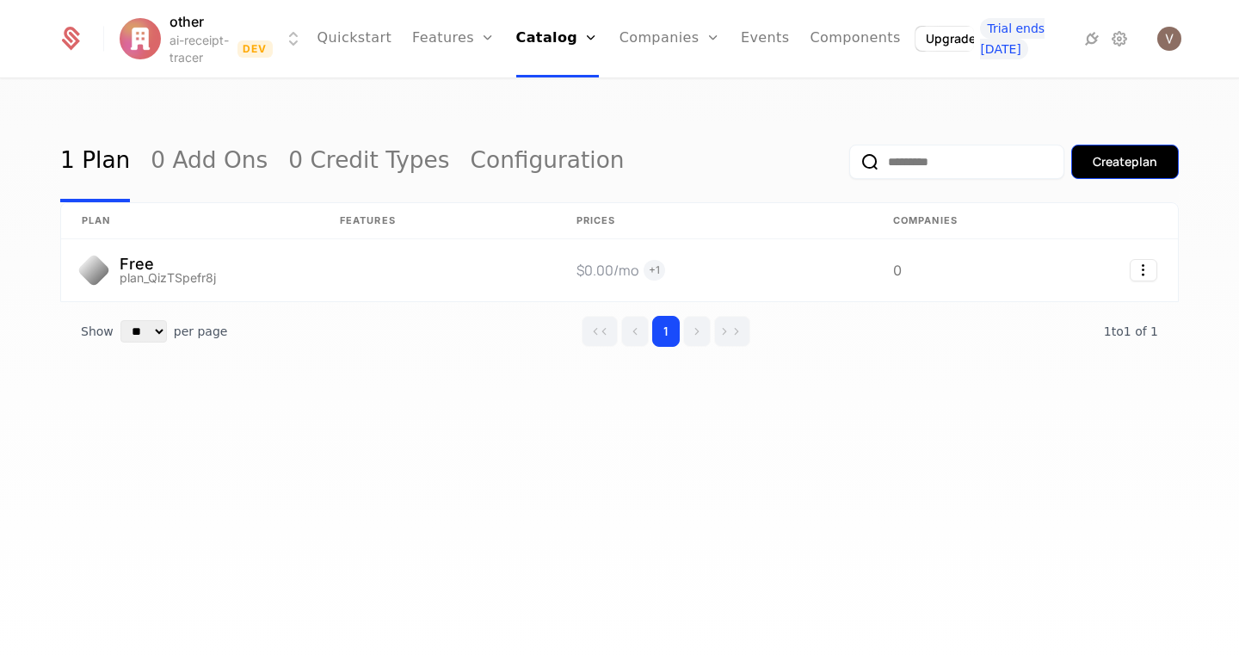
click at [1127, 166] on div "Create plan" at bounding box center [1125, 161] width 65 height 17
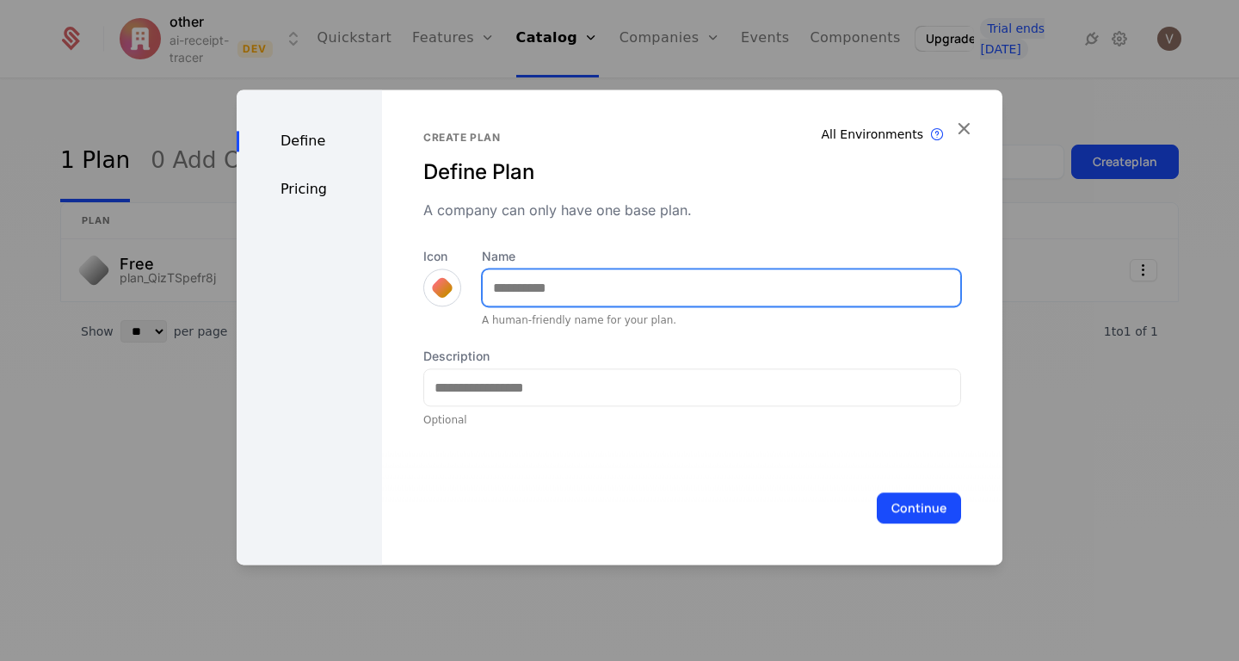
click at [509, 297] on input "Name" at bounding box center [722, 287] width 478 height 36
type input "*******"
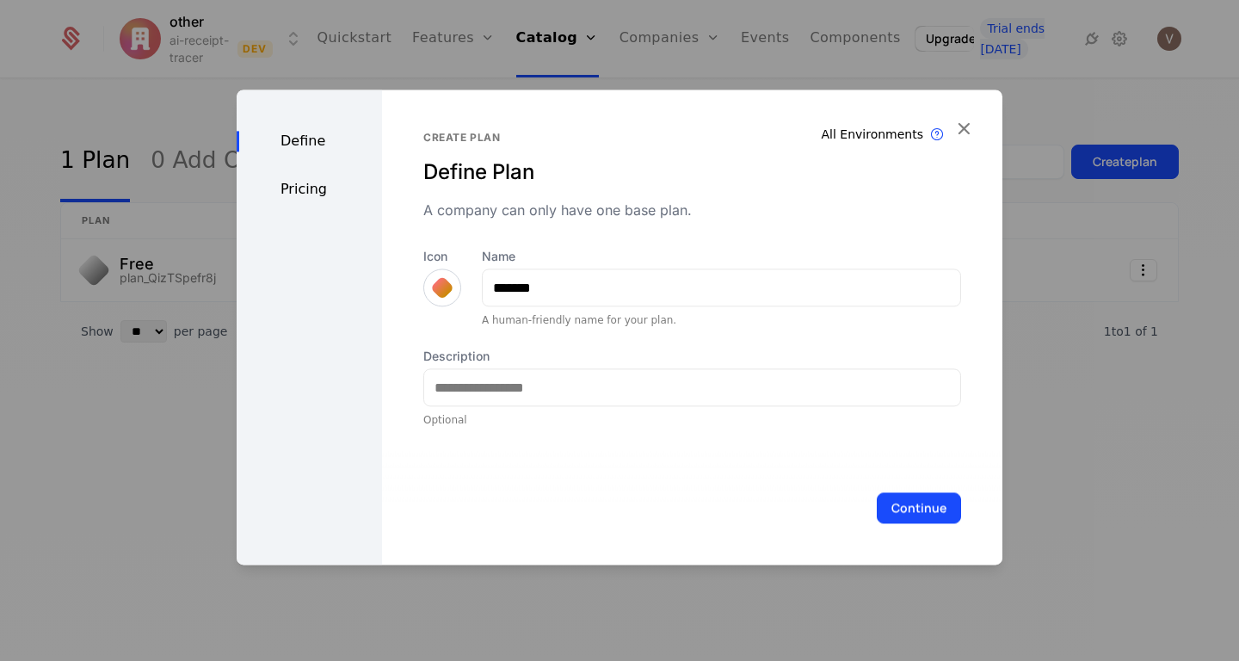
click at [430, 287] on div at bounding box center [442, 287] width 24 height 24
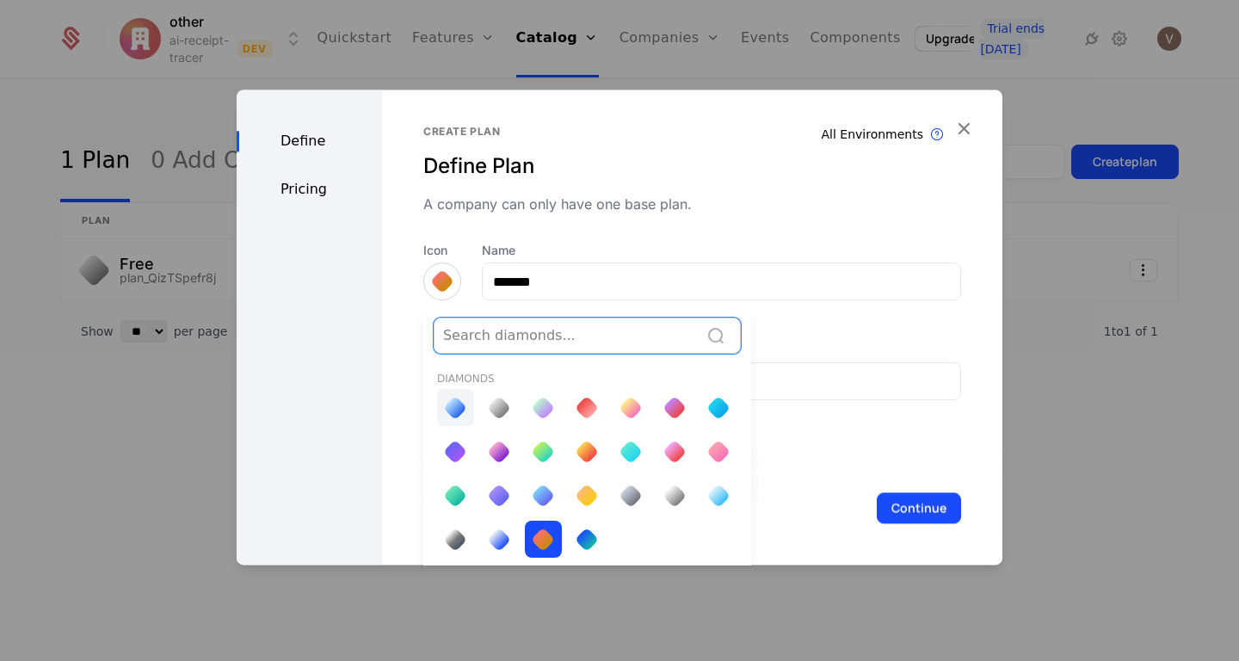
click at [455, 402] on div at bounding box center [455, 408] width 24 height 24
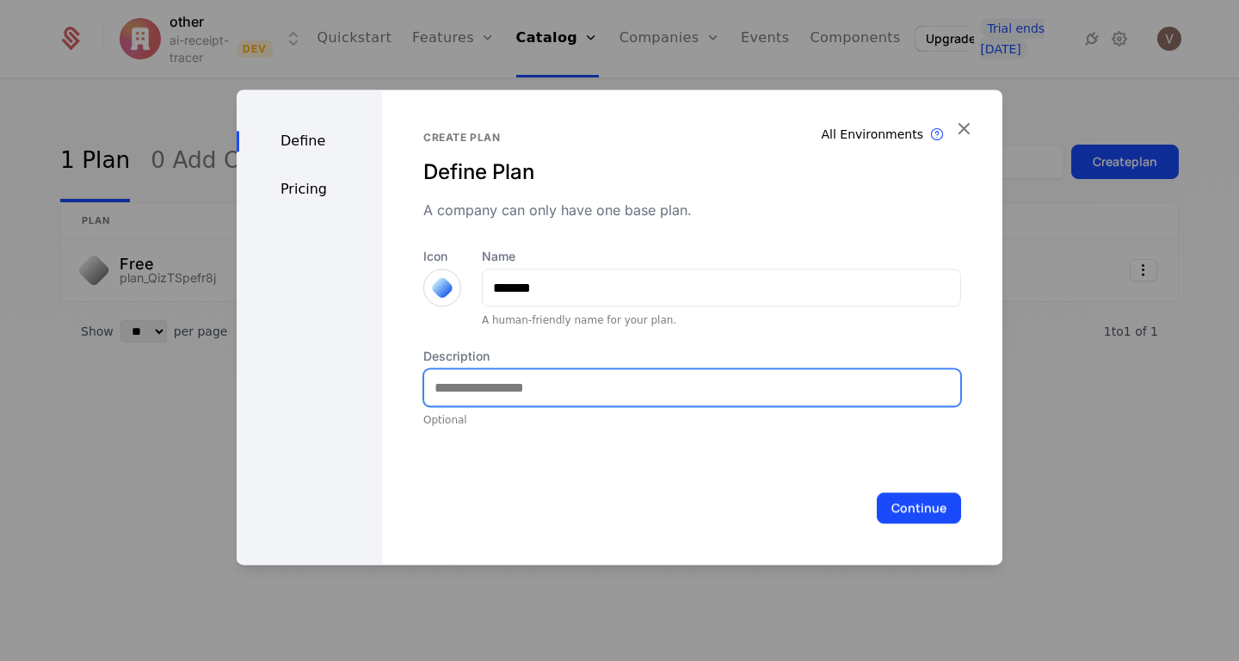
click at [794, 401] on input "Description" at bounding box center [692, 387] width 536 height 36
type input "**********"
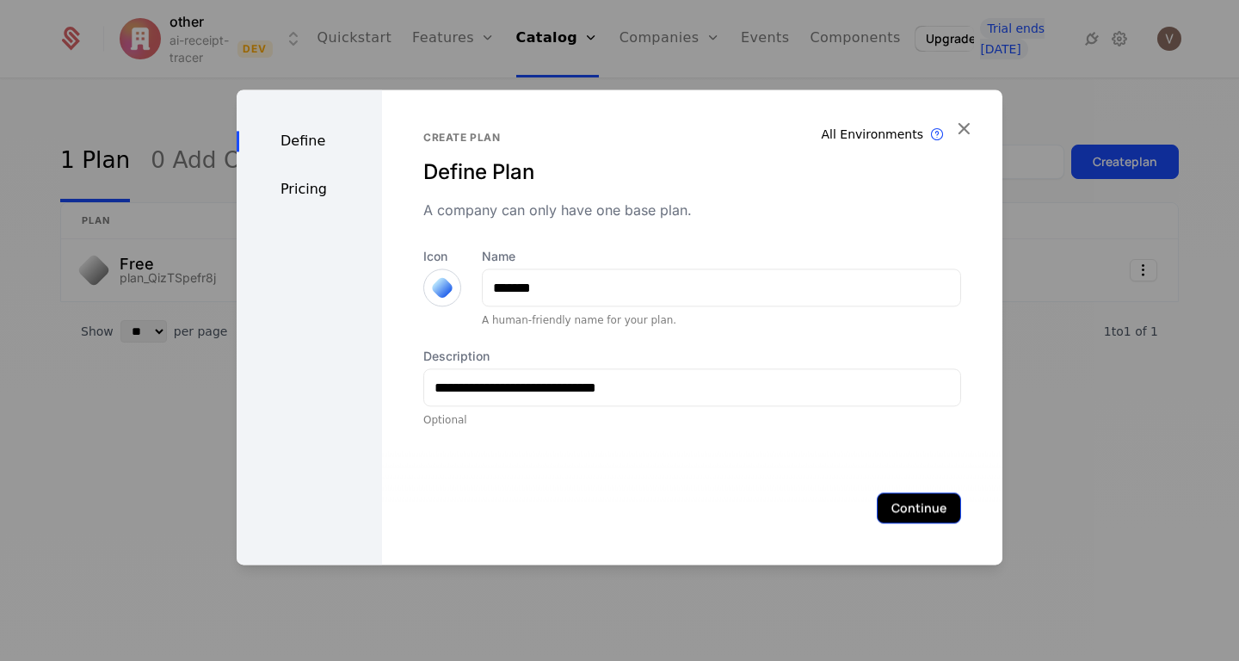
click at [902, 522] on button "Continue" at bounding box center [919, 507] width 84 height 31
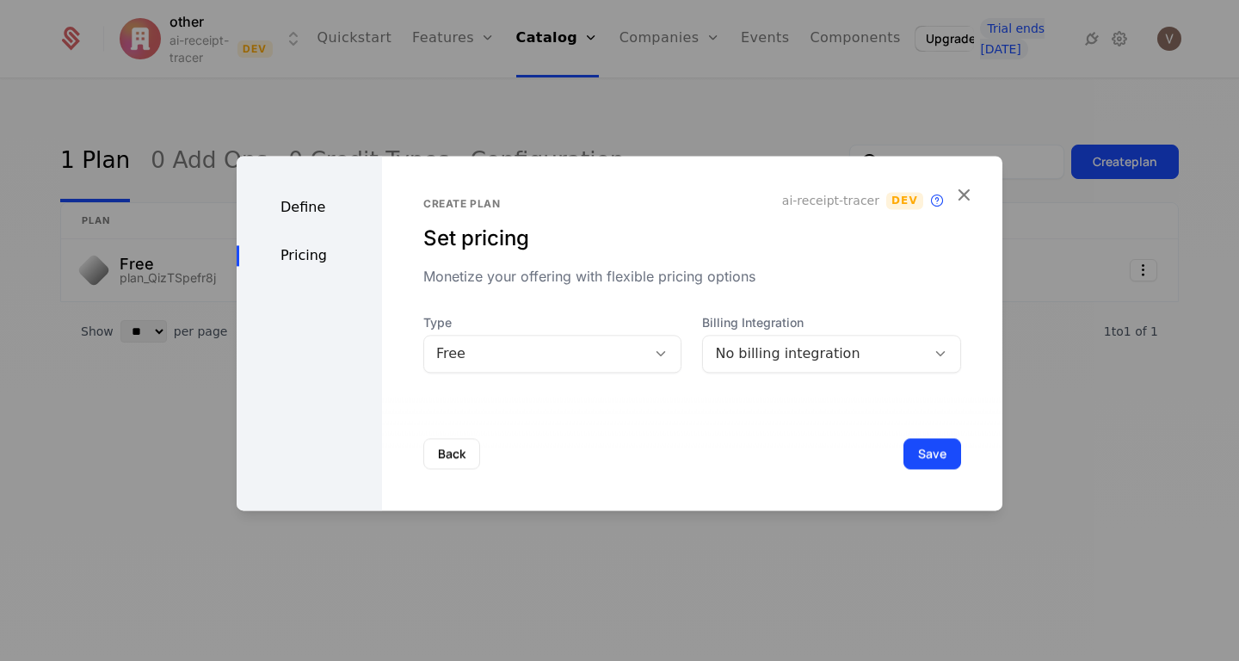
click at [571, 374] on div "Create plan Set pricing Monetize your offering with flexible pricing options ai…" at bounding box center [692, 333] width 621 height 355
click at [584, 358] on div "Free" at bounding box center [535, 353] width 199 height 21
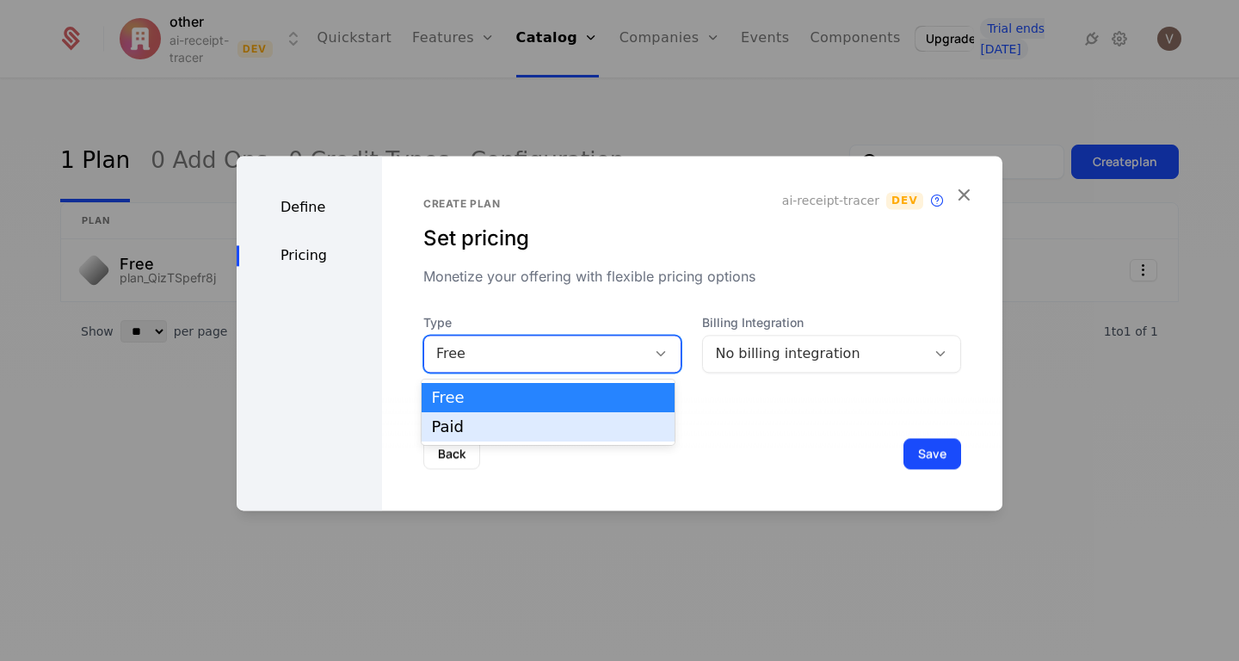
click at [513, 437] on div "Paid" at bounding box center [548, 426] width 253 height 29
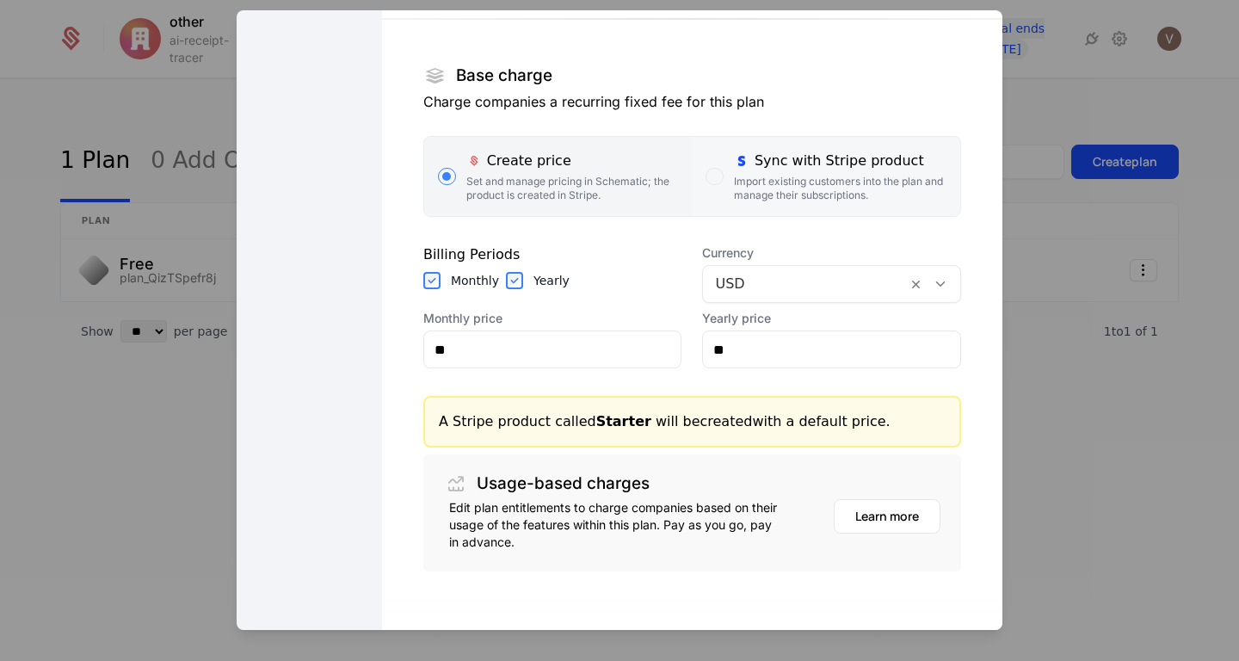
click at [785, 178] on div "Import existing customers into the plan and manage their subscriptions." at bounding box center [840, 189] width 213 height 28
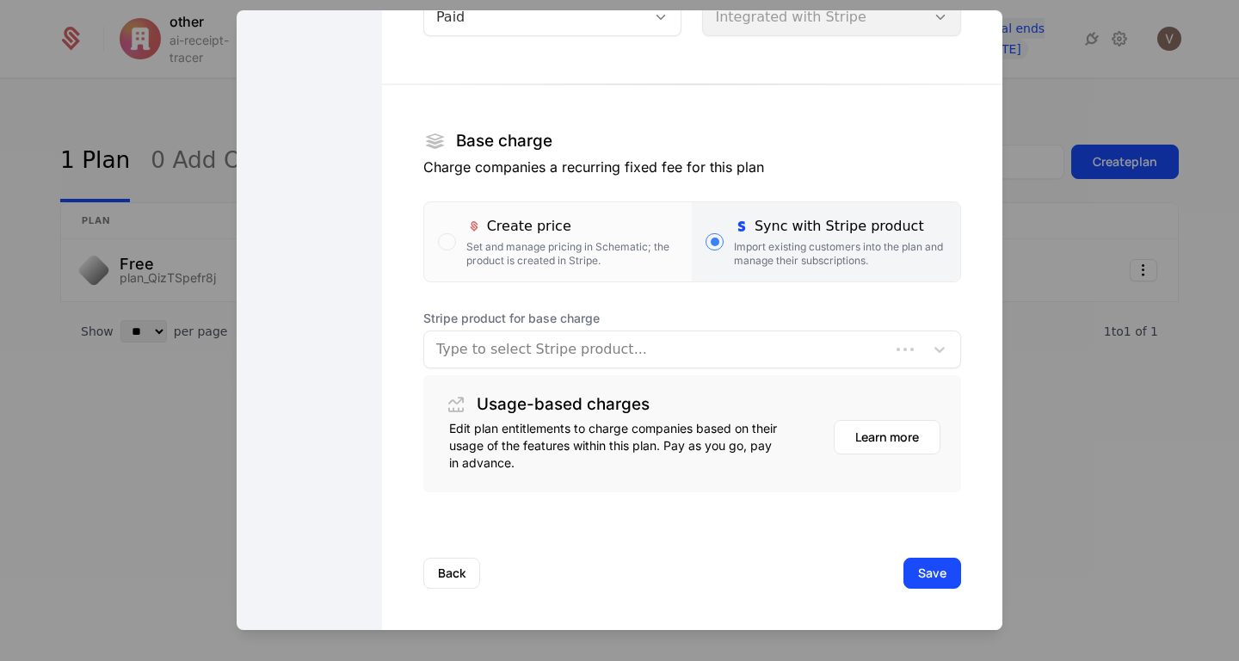
scroll to position [191, 0]
click at [691, 353] on div at bounding box center [656, 349] width 441 height 24
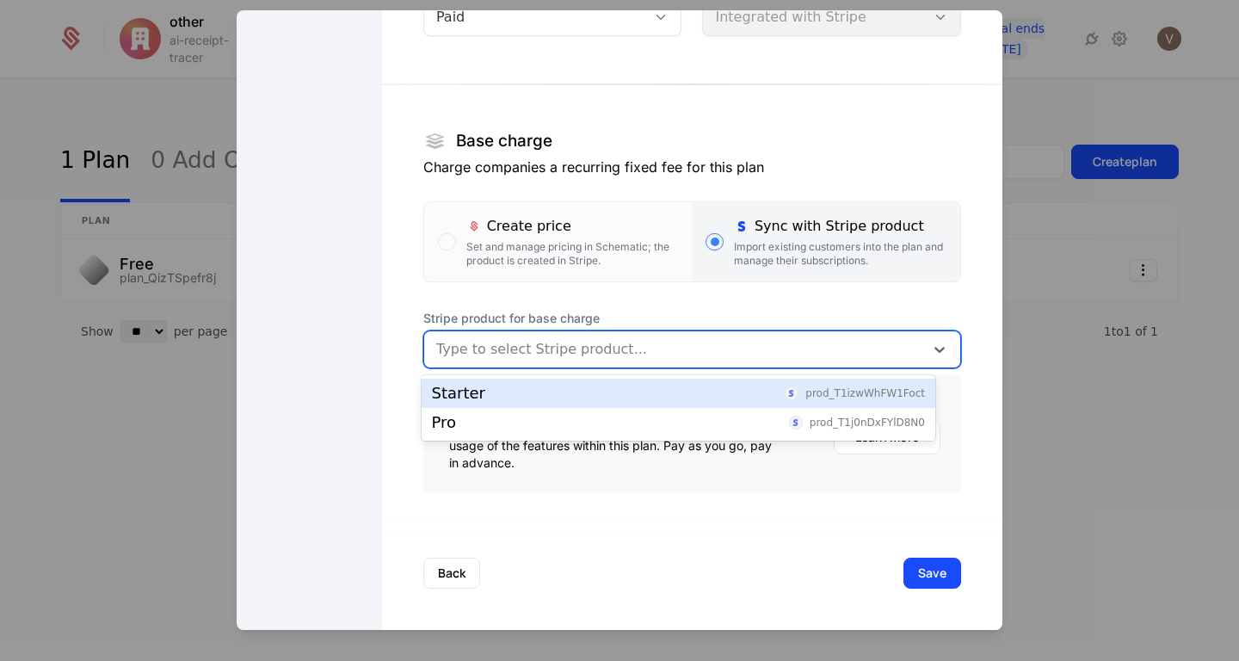
click at [652, 395] on div "Starter prod_T1izwWhFW1Foct" at bounding box center [678, 393] width 493 height 15
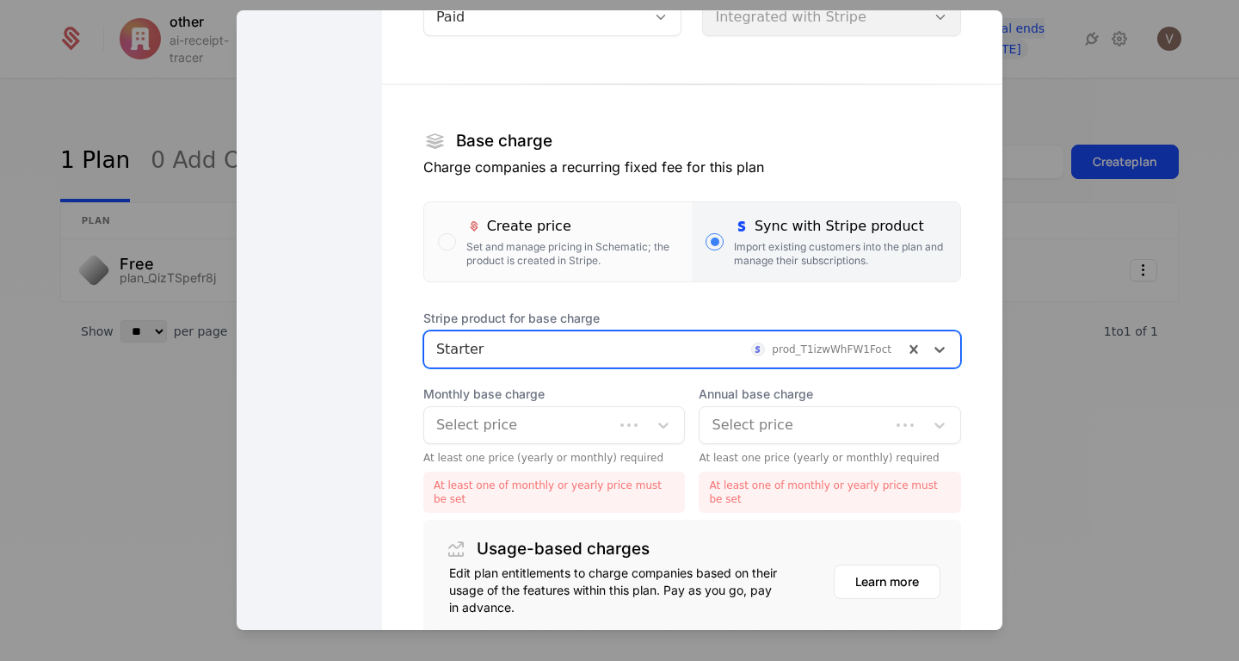
scroll to position [330, 0]
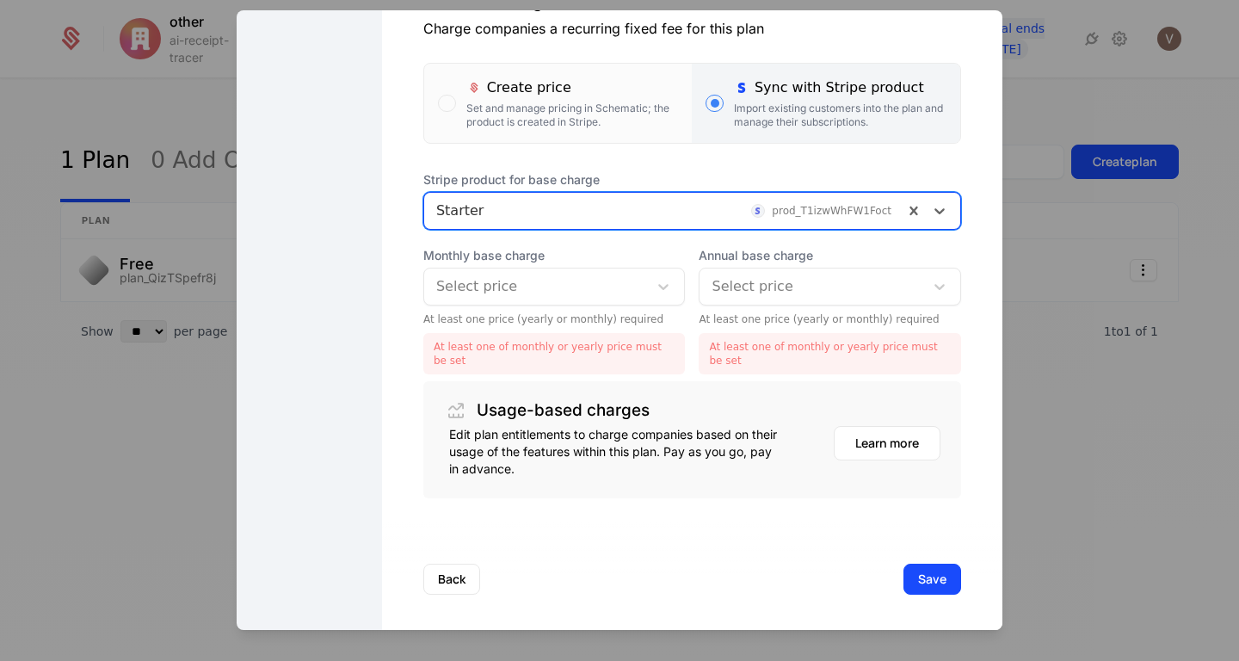
click at [633, 281] on div "Select price" at bounding box center [536, 286] width 225 height 31
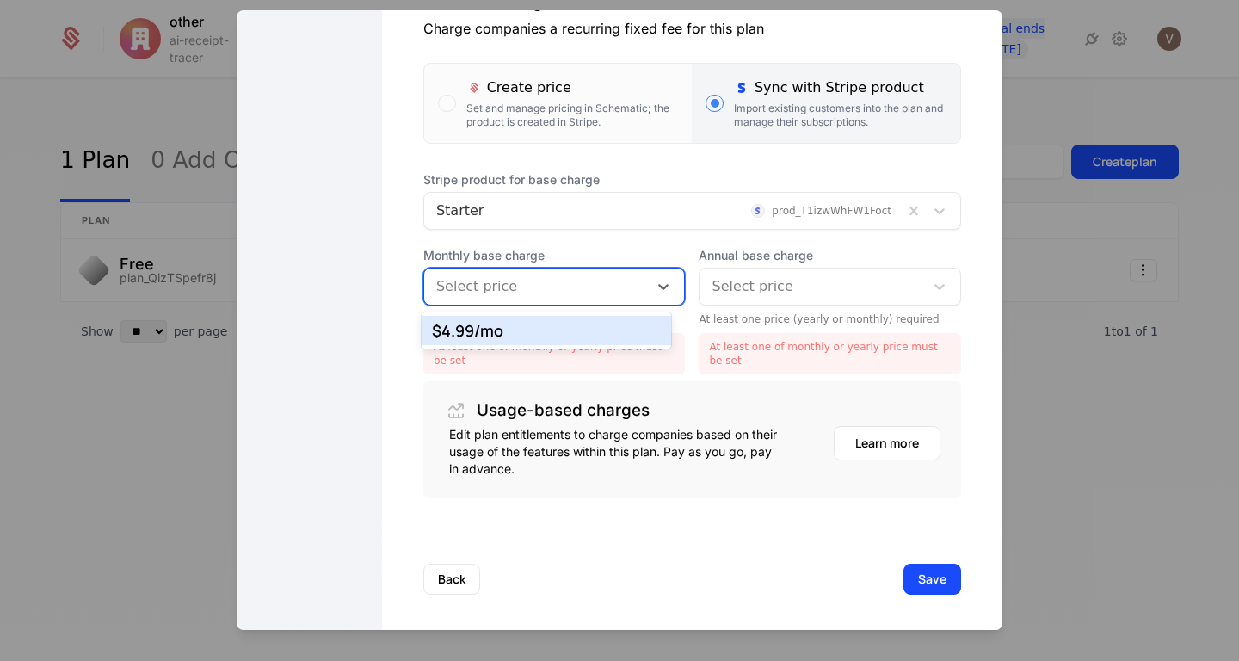
click at [615, 330] on div "$4.99 /mo" at bounding box center [547, 330] width 230 height 15
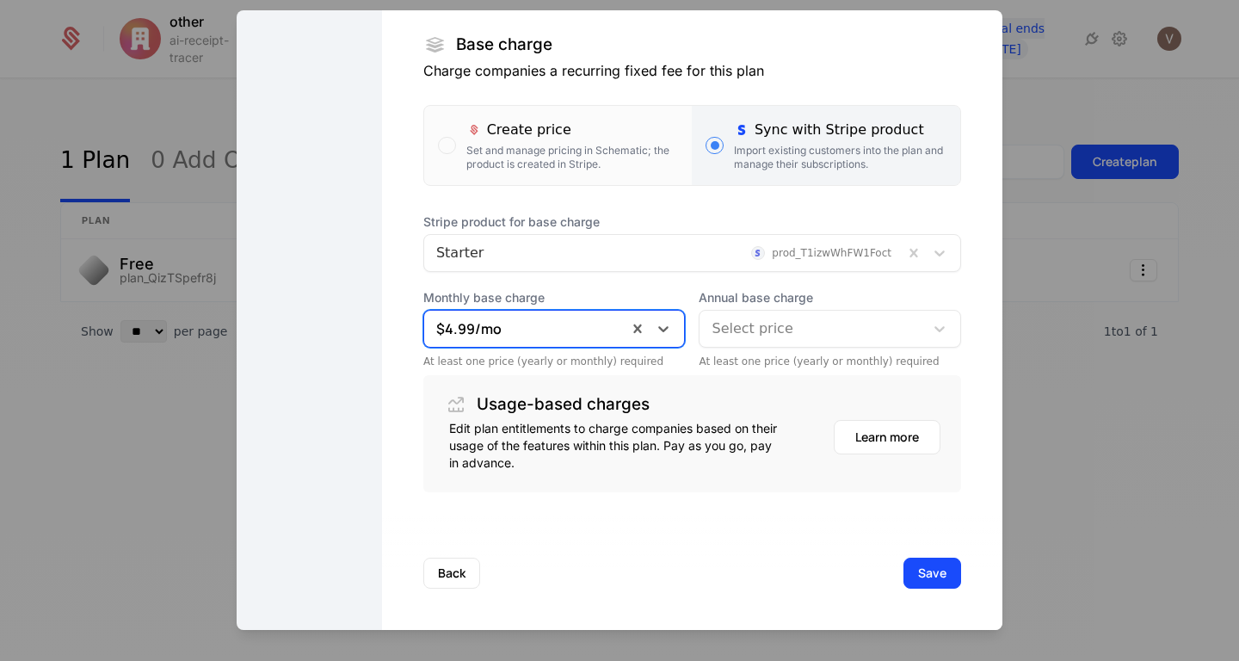
click at [794, 286] on div "Stripe product for base charge Starter prod_T1izwWhFW1Foct Monthly base charge …" at bounding box center [692, 290] width 538 height 155
click at [795, 315] on div "Select price" at bounding box center [812, 328] width 225 height 31
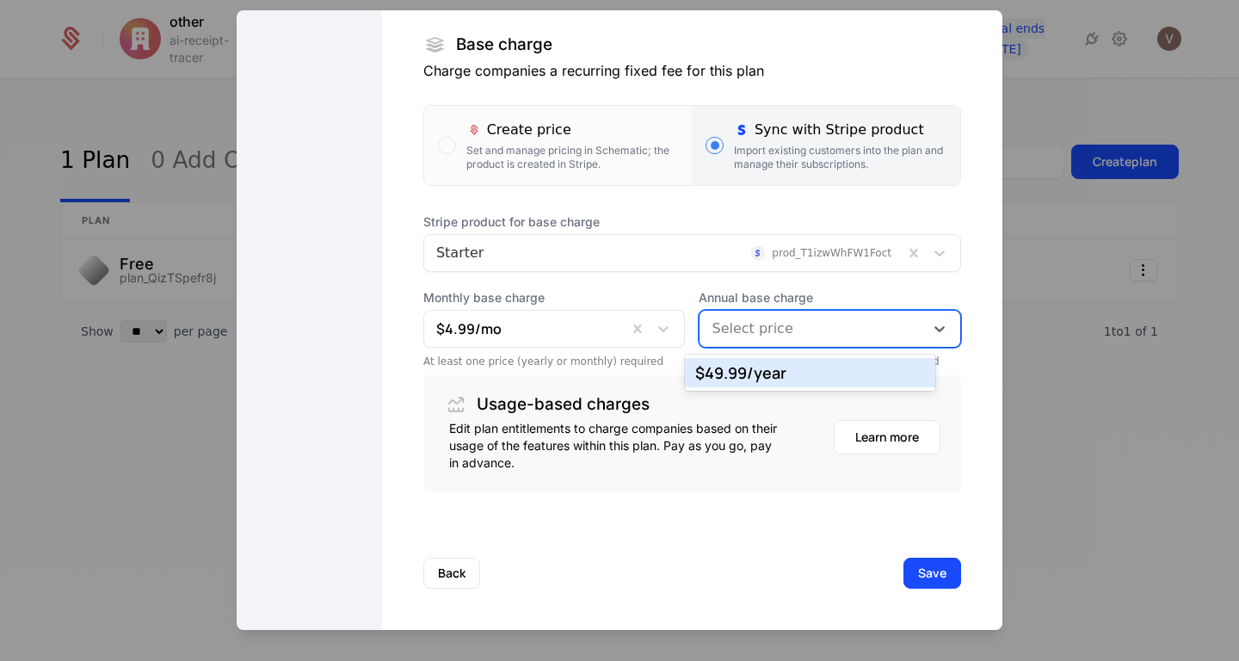
click at [787, 378] on div "$49.99 /year" at bounding box center [810, 372] width 230 height 15
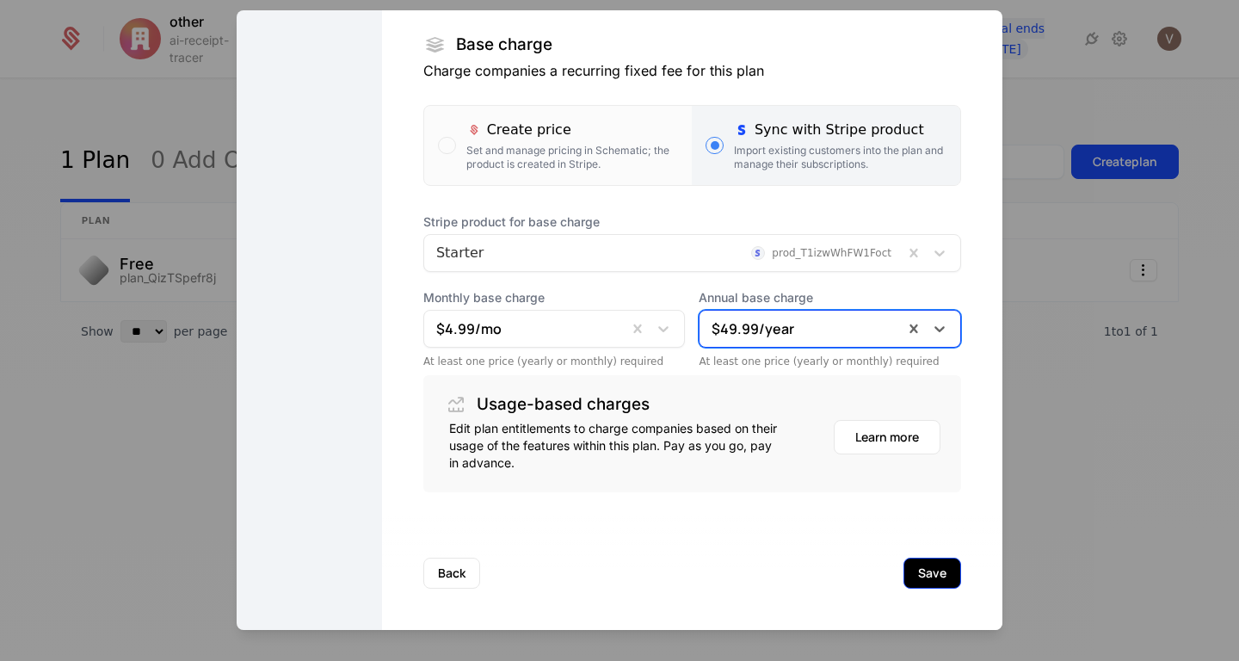
click at [904, 565] on button "Save" at bounding box center [933, 573] width 58 height 31
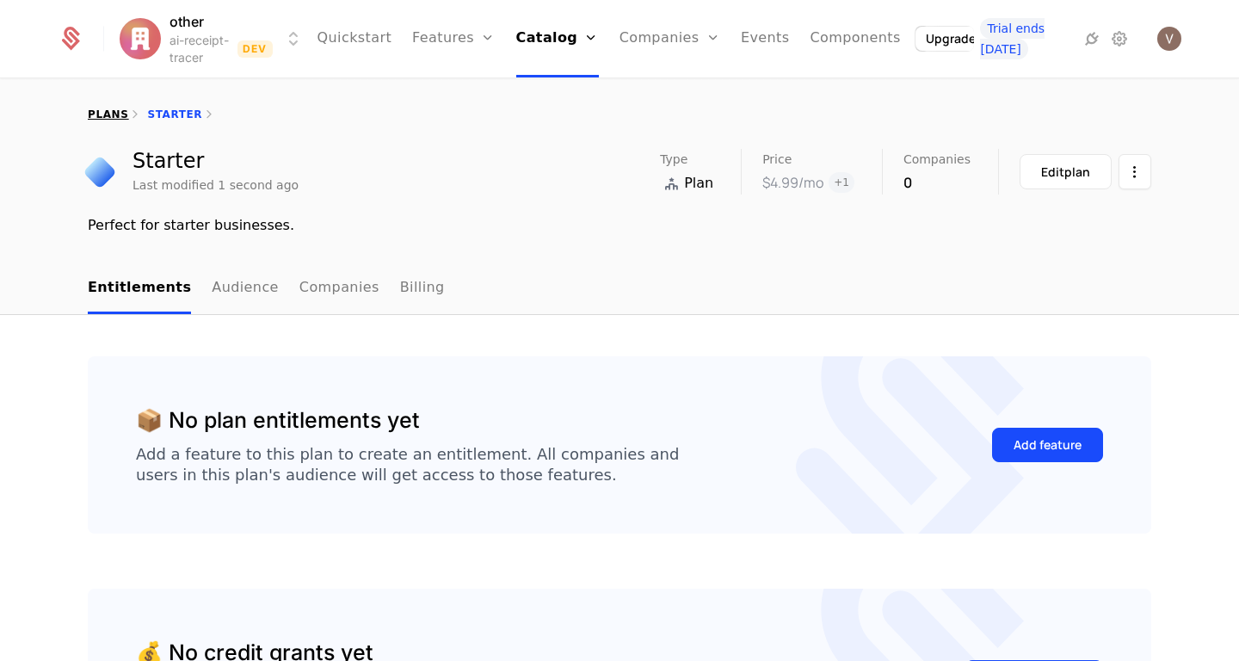
click at [114, 113] on link "plans" at bounding box center [108, 114] width 40 height 12
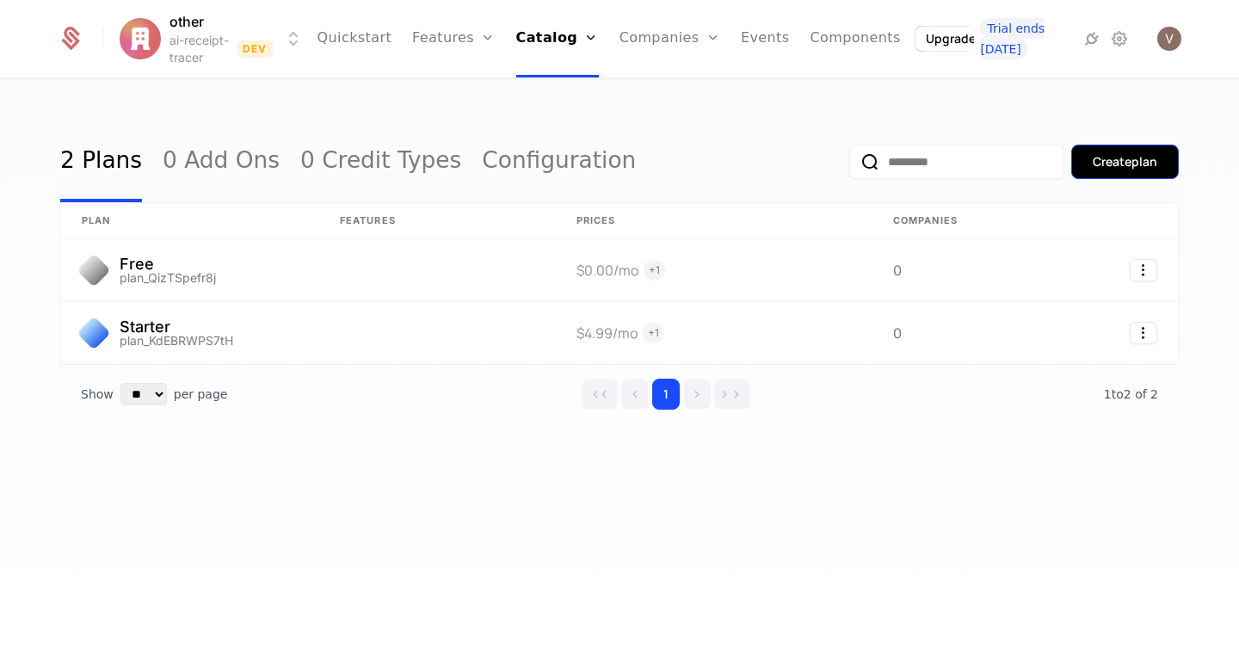
click at [1121, 164] on div "Create plan" at bounding box center [1125, 161] width 65 height 17
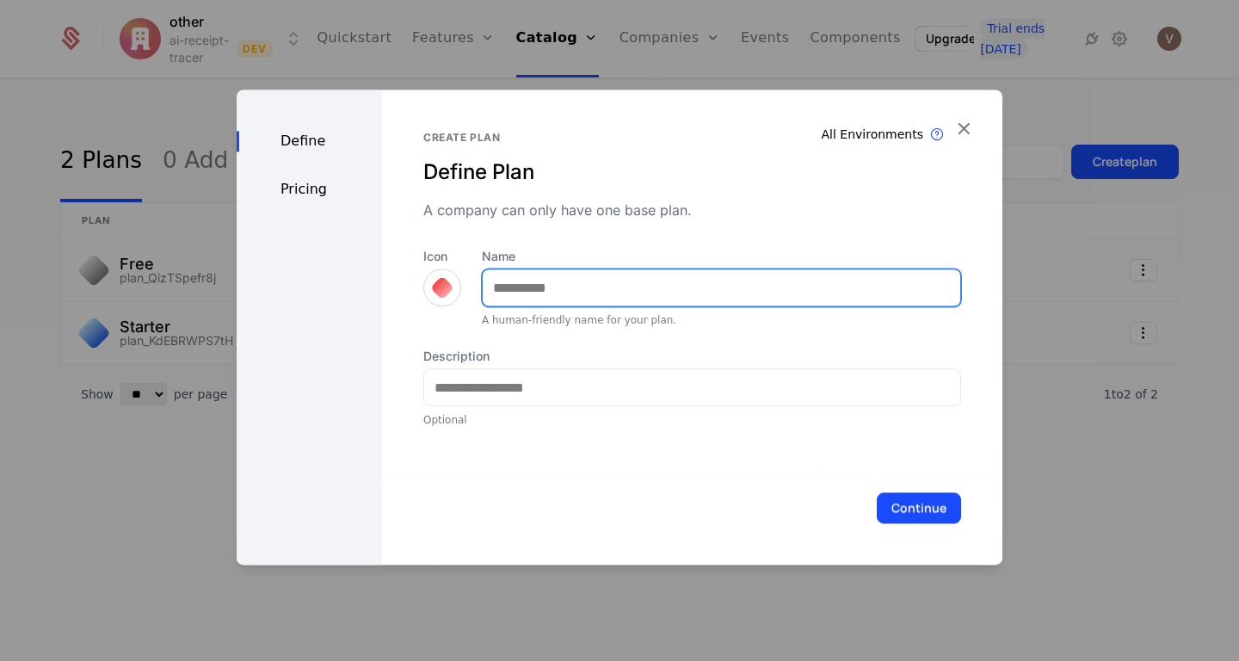
click at [685, 293] on input "Name" at bounding box center [722, 287] width 478 height 36
type input "***"
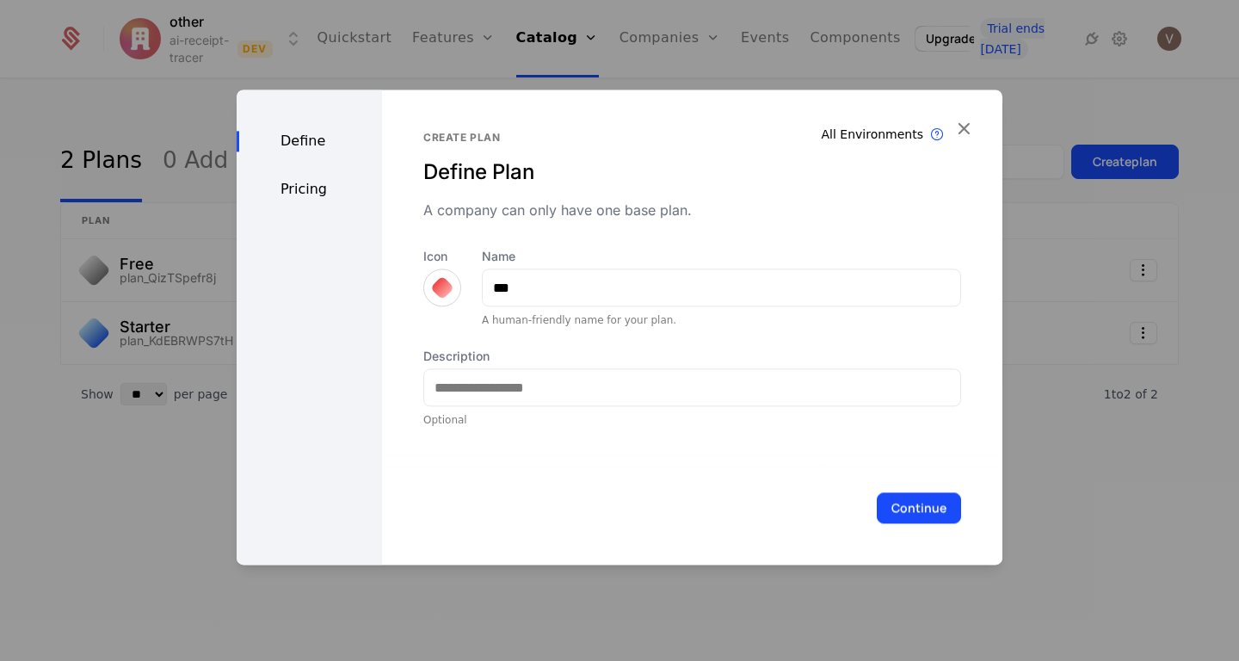
click at [445, 289] on div at bounding box center [442, 287] width 24 height 24
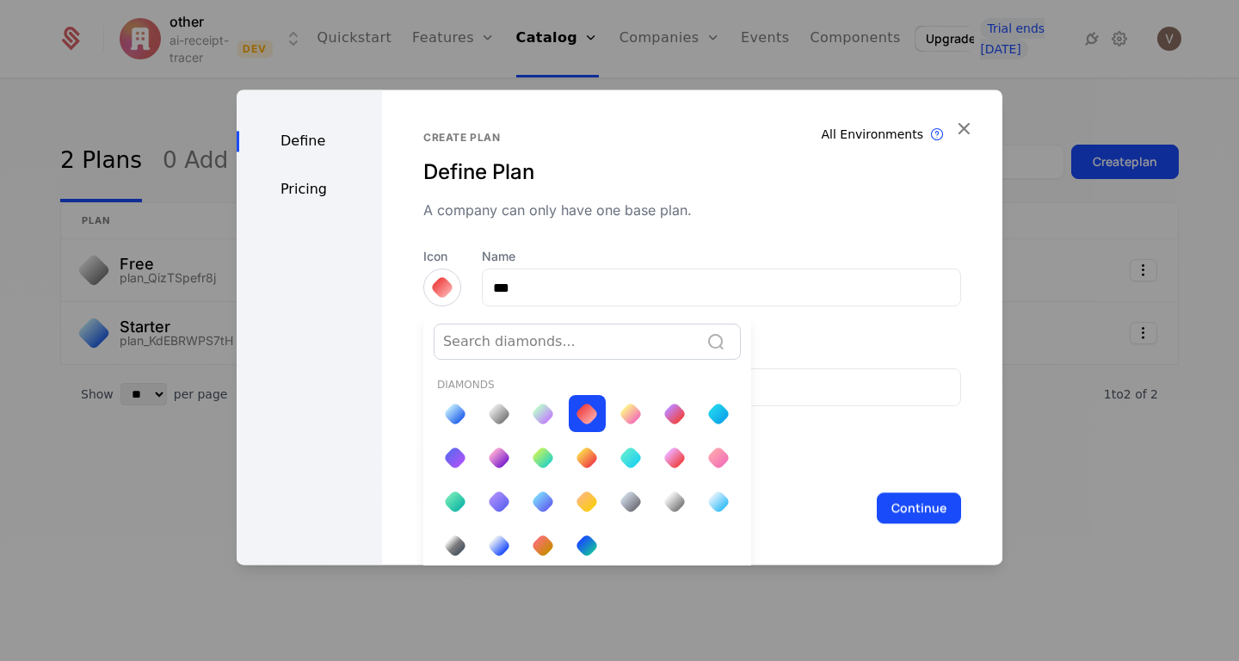
scroll to position [6, 0]
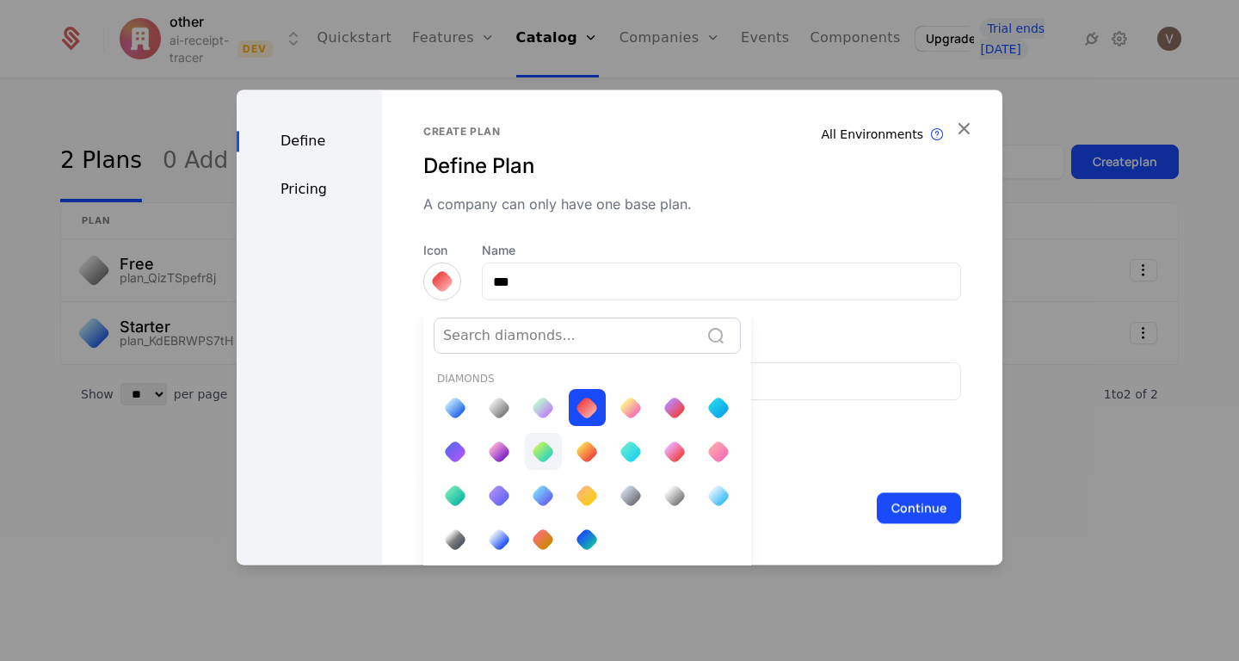
click at [537, 451] on div at bounding box center [543, 452] width 24 height 24
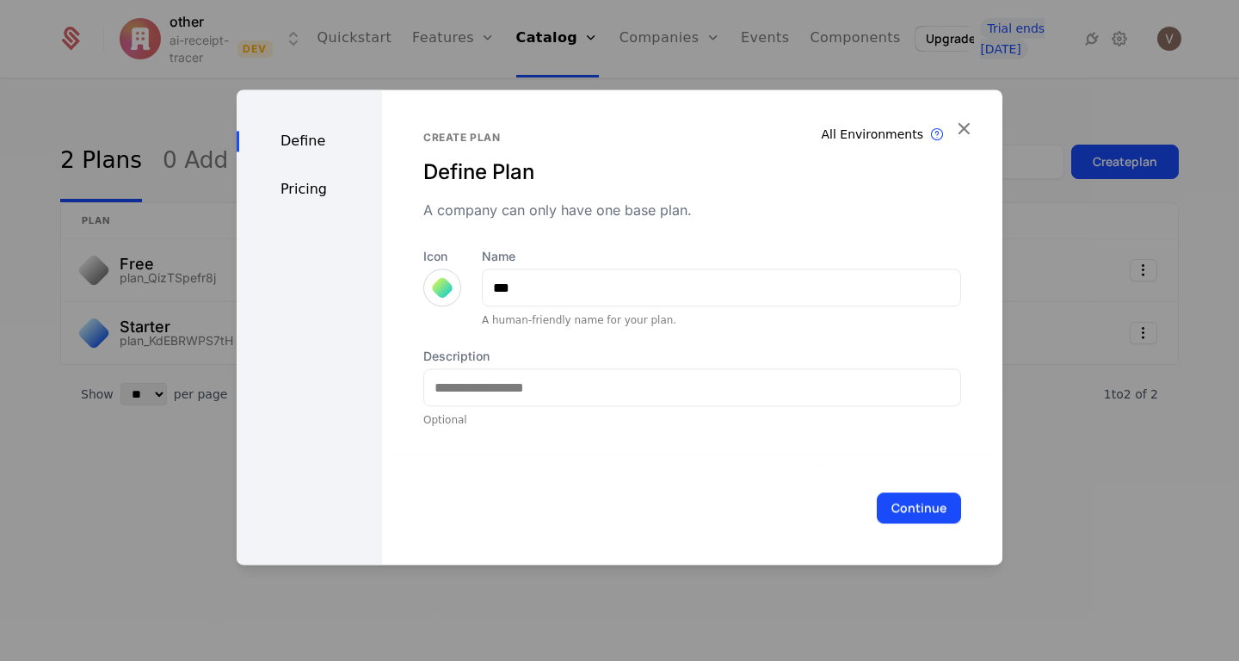
scroll to position [0, 0]
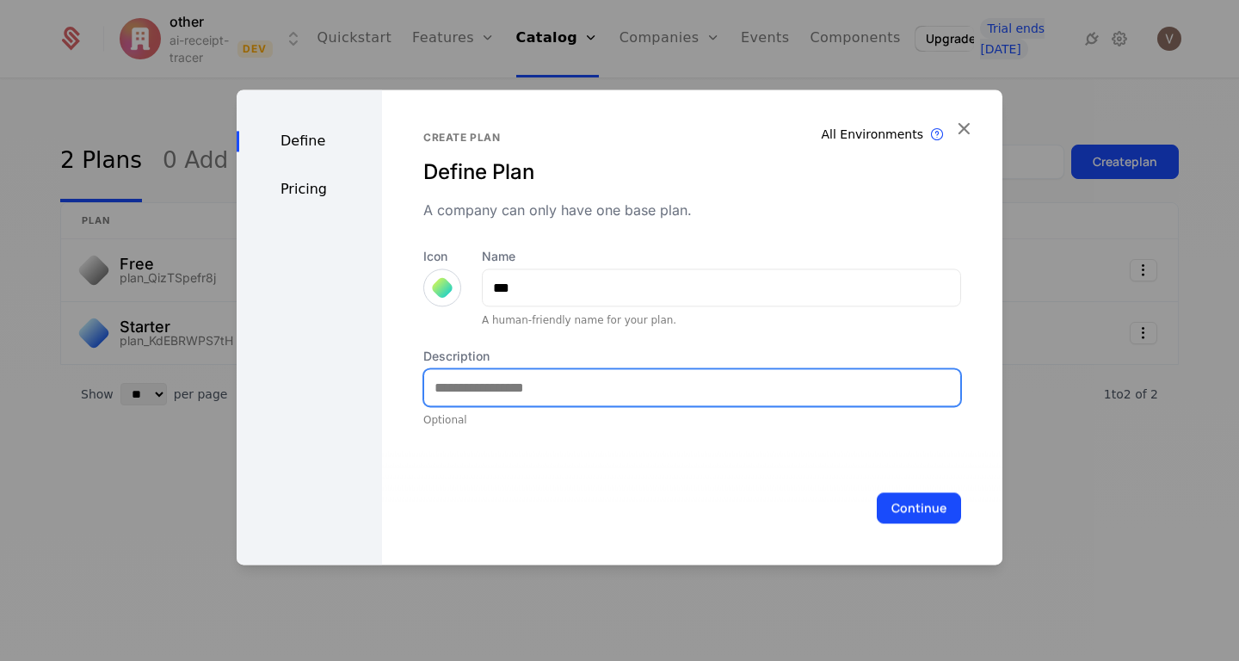
click at [672, 383] on input "Description" at bounding box center [692, 387] width 536 height 36
type input "**********"
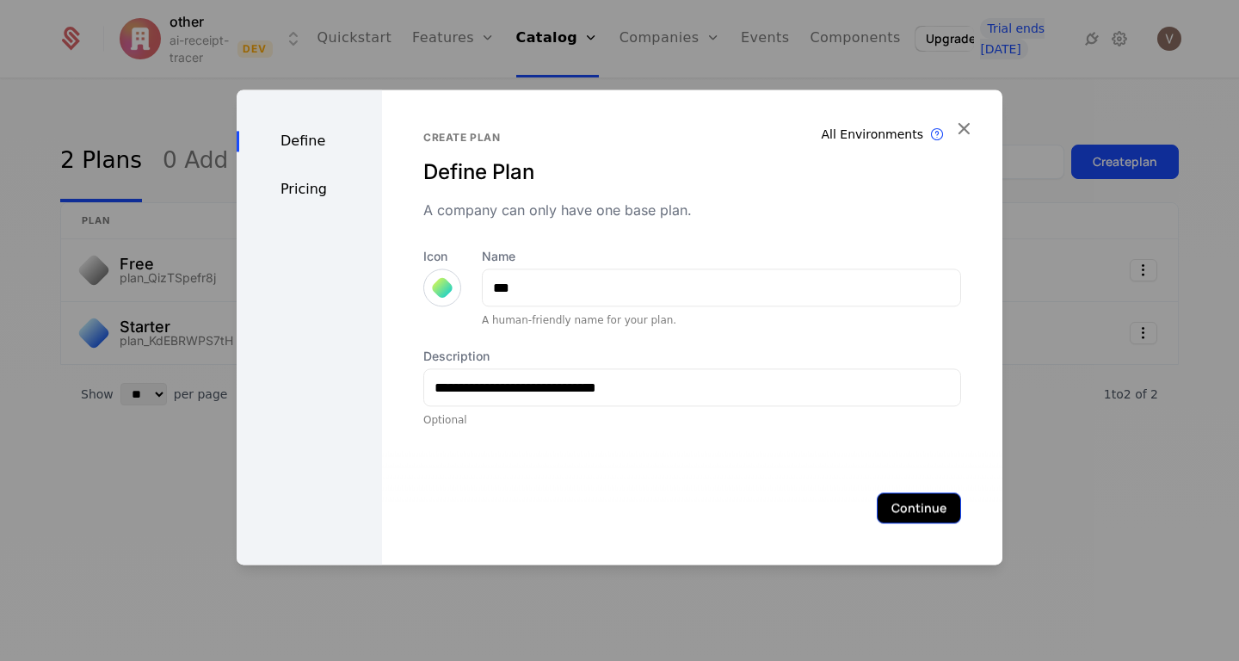
click at [904, 510] on button "Continue" at bounding box center [919, 507] width 84 height 31
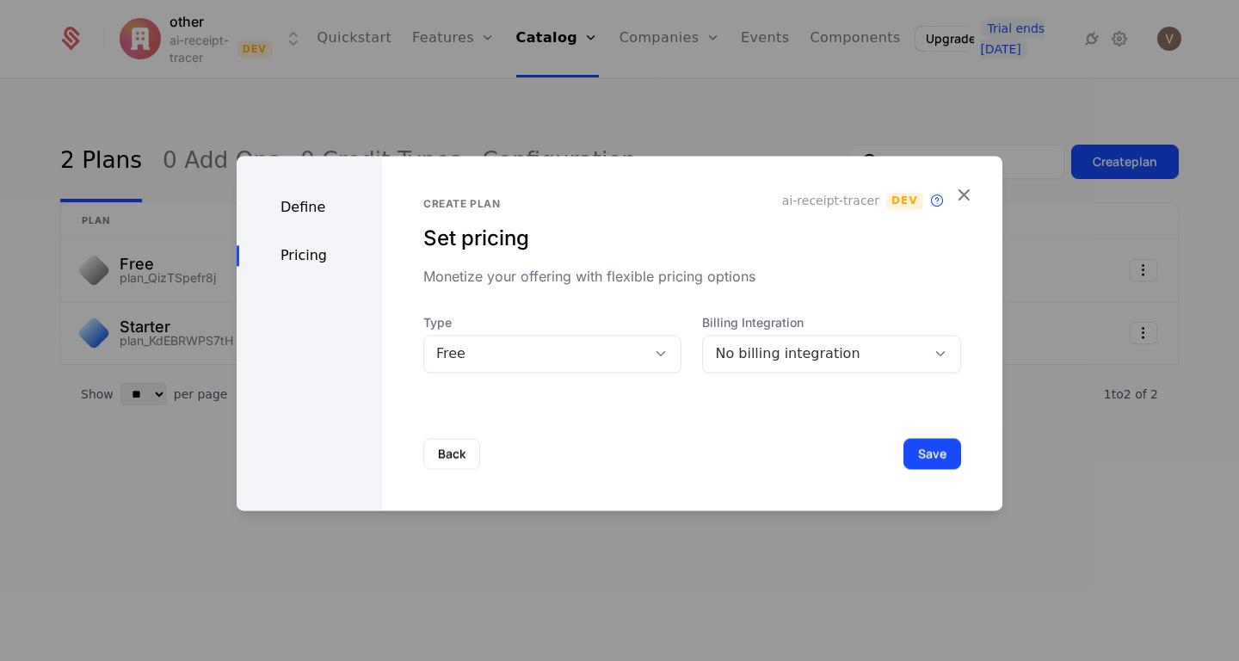
click at [568, 341] on div "Free" at bounding box center [552, 354] width 259 height 38
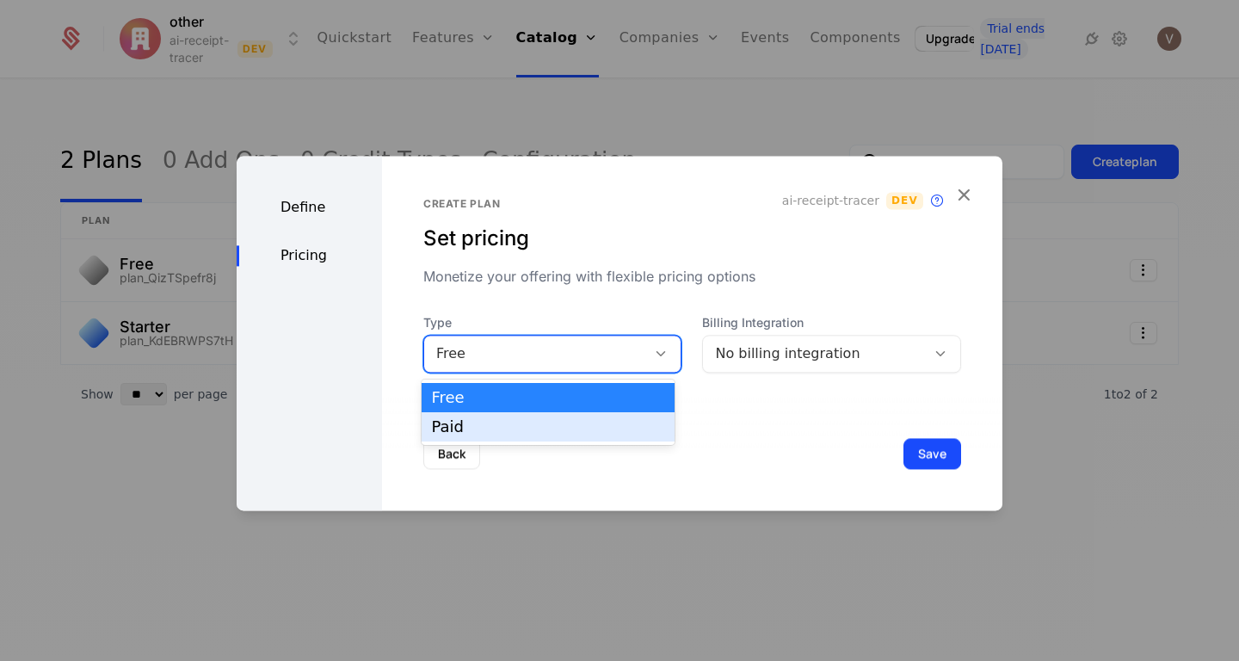
click at [527, 430] on div "Paid" at bounding box center [548, 426] width 232 height 15
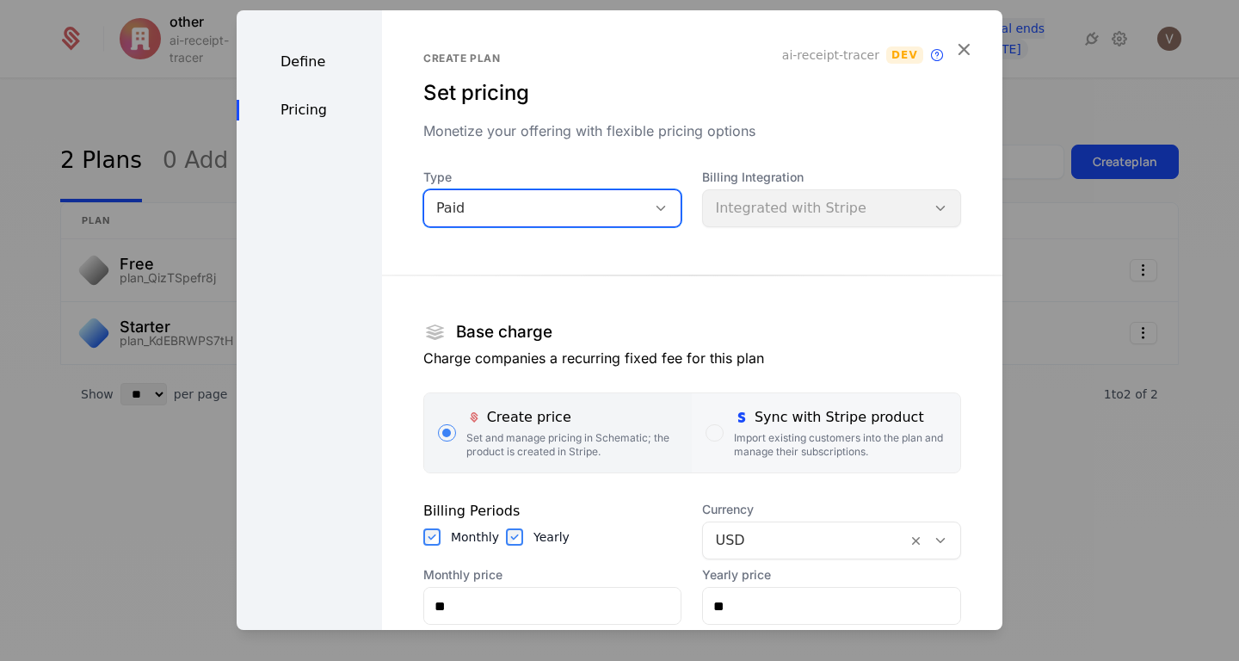
click at [738, 415] on div "Sync with Stripe product" at bounding box center [840, 417] width 213 height 21
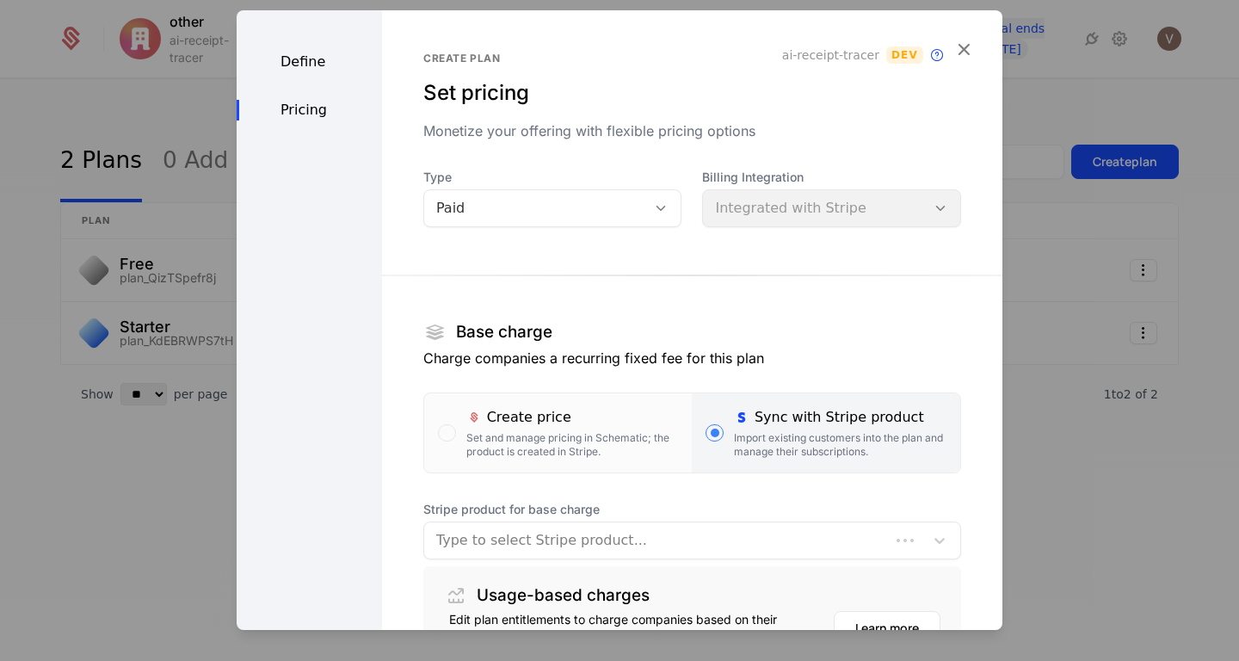
scroll to position [191, 0]
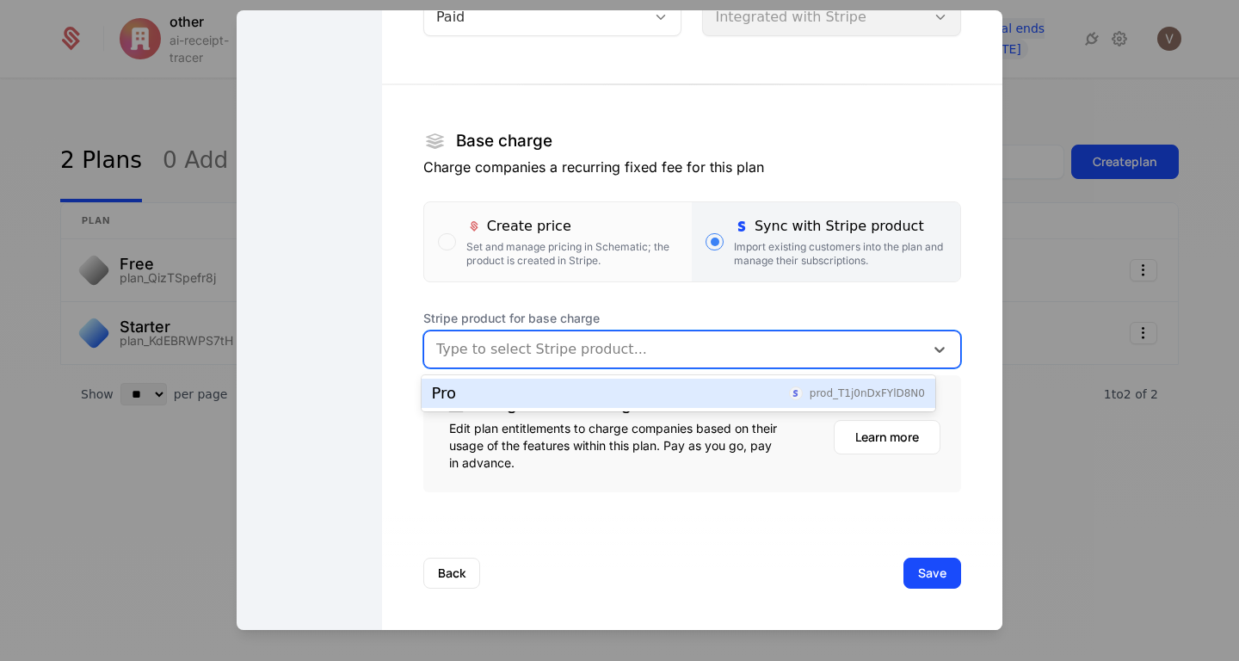
click at [730, 350] on div at bounding box center [674, 349] width 476 height 24
click at [678, 406] on div "Pro prod_T1j0nDxFYlD8N0" at bounding box center [679, 393] width 514 height 29
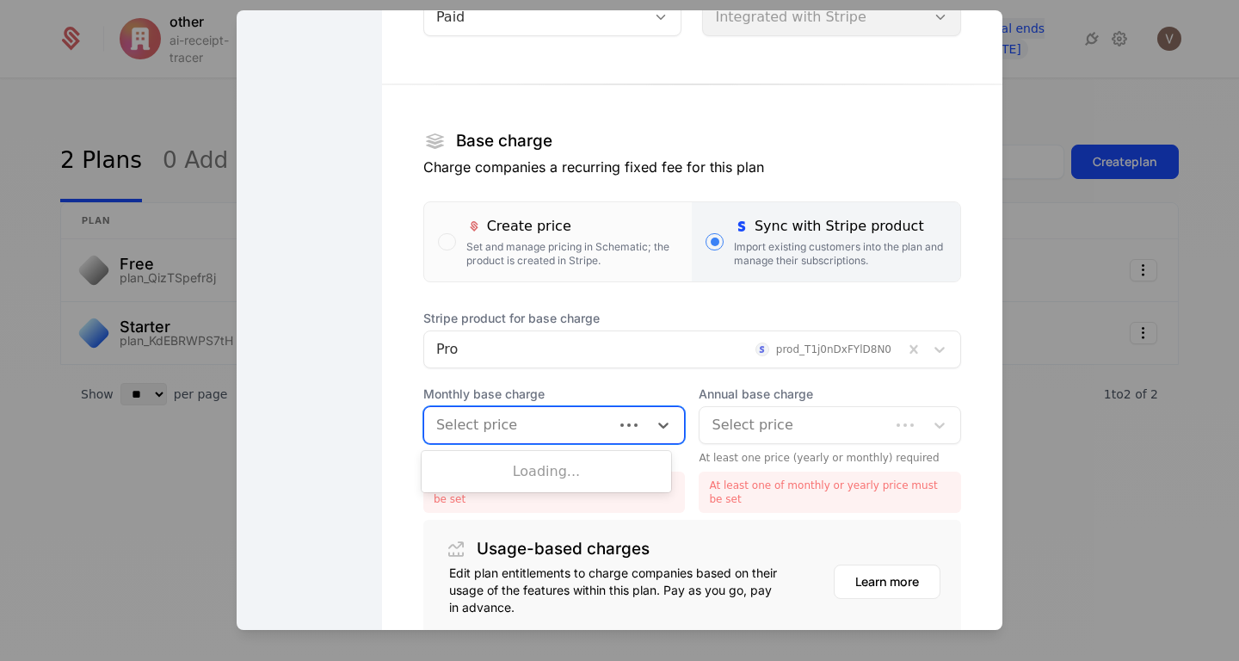
click at [614, 422] on div at bounding box center [629, 425] width 31 height 7
click at [595, 474] on div "$9.99 /mo" at bounding box center [547, 468] width 230 height 15
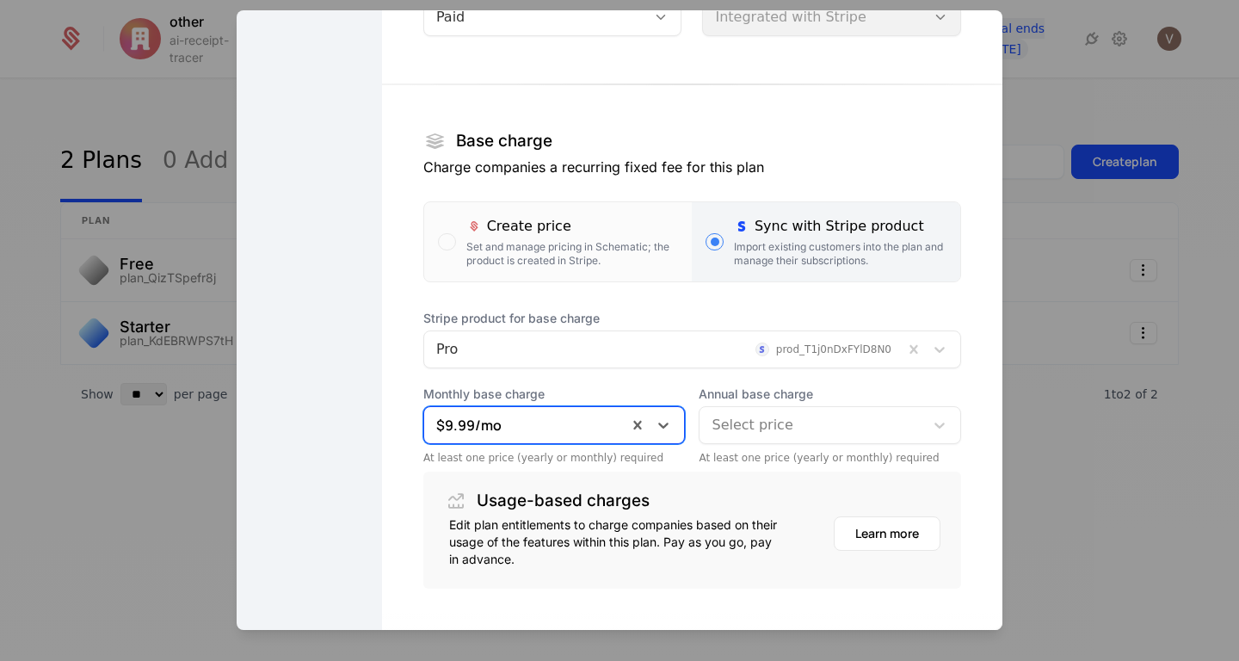
click at [750, 438] on div "Select price" at bounding box center [812, 425] width 225 height 31
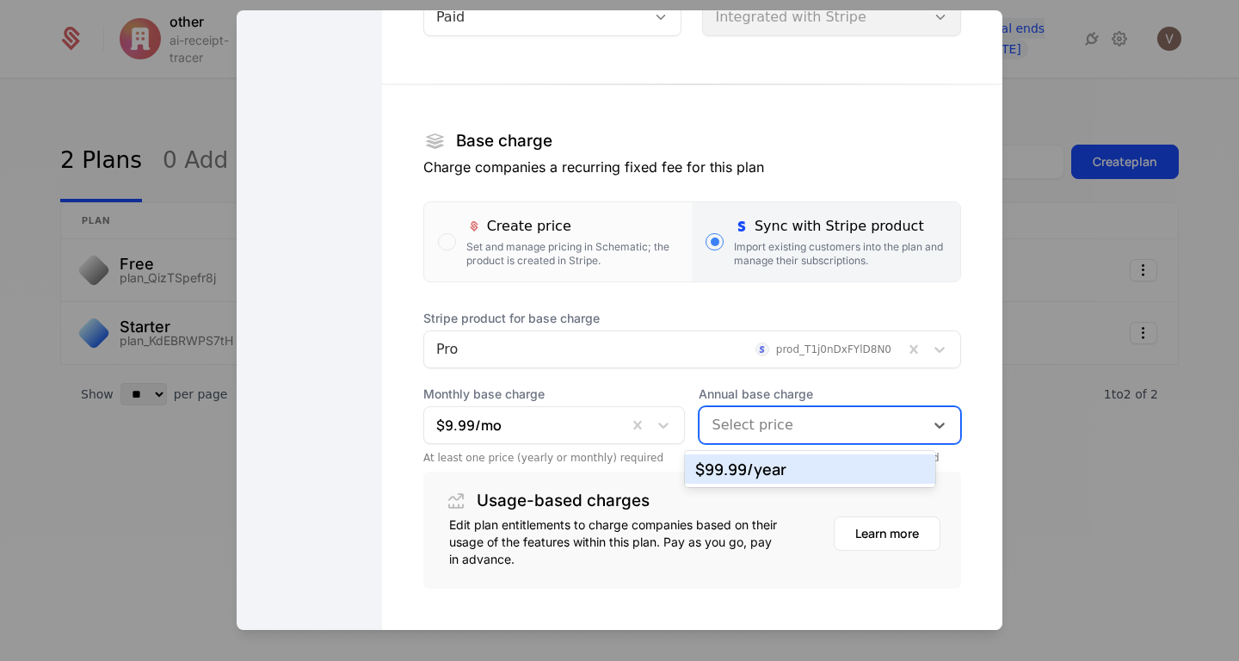
click at [731, 468] on div "$99.99 /year" at bounding box center [810, 468] width 230 height 15
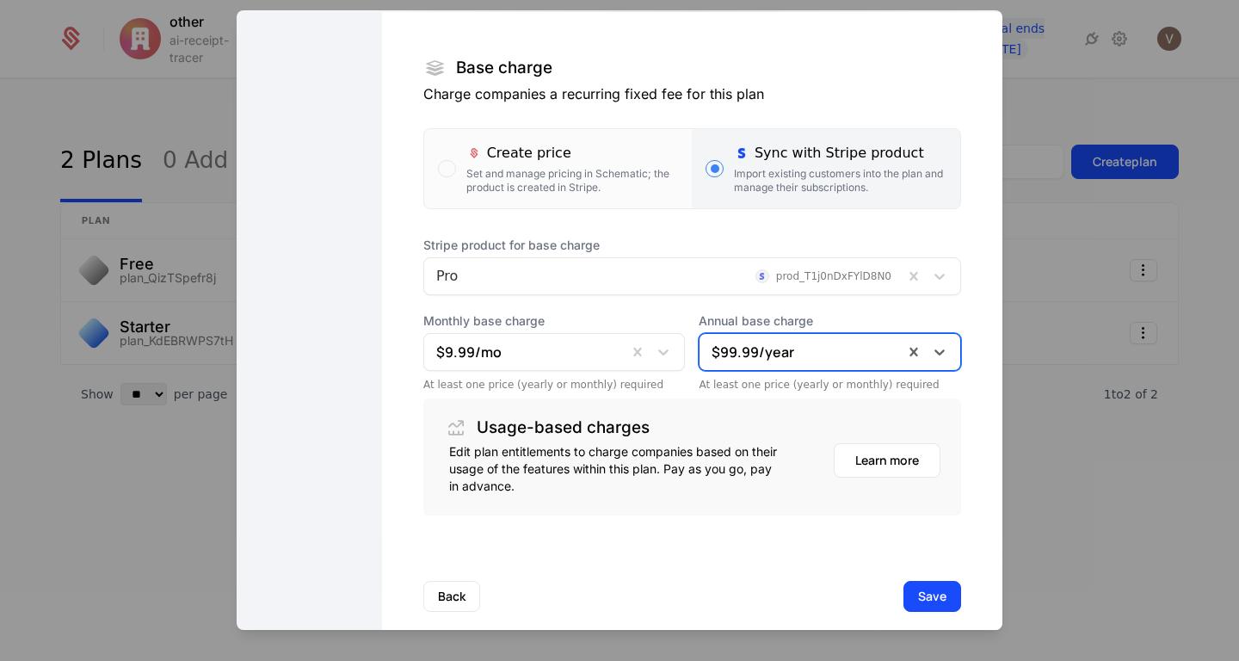
scroll to position [287, 0]
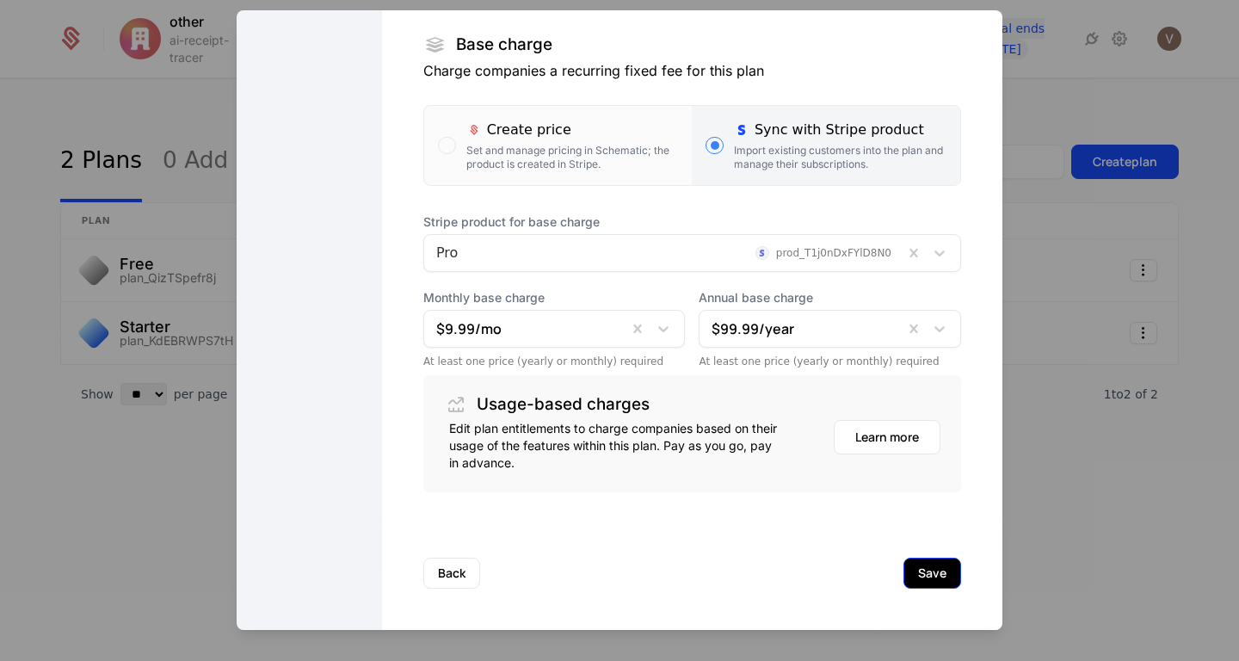
click at [922, 575] on button "Save" at bounding box center [933, 573] width 58 height 31
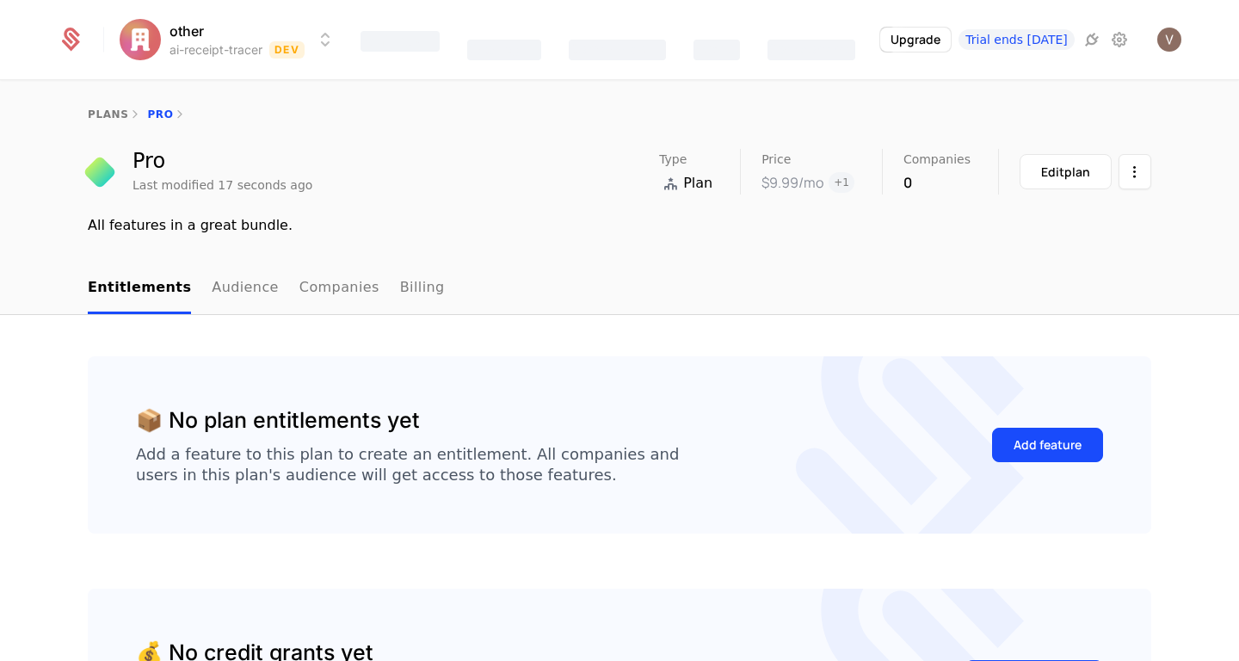
click at [139, 114] on div "plans Pro" at bounding box center [620, 115] width 1064 height 14
click at [97, 111] on link "plans" at bounding box center [108, 114] width 40 height 12
